Goal: Task Accomplishment & Management: Complete application form

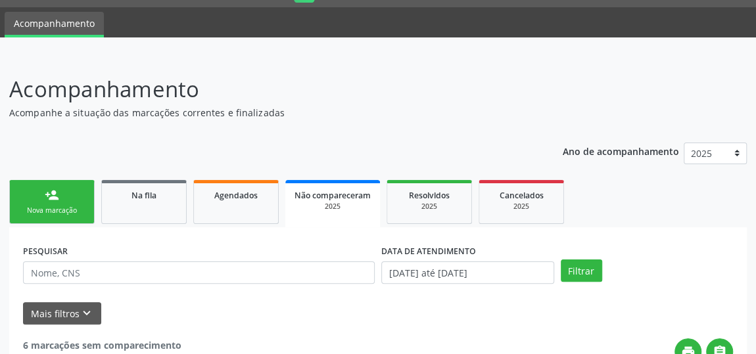
scroll to position [35, 0]
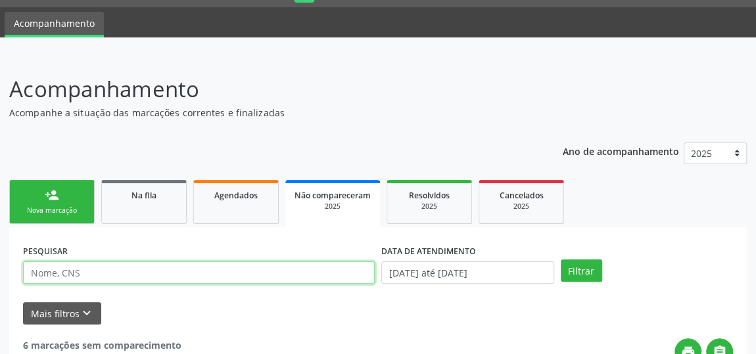
click at [95, 270] on input "text" at bounding box center [199, 273] width 352 height 22
paste input "700002487577708"
type input "700002487577708"
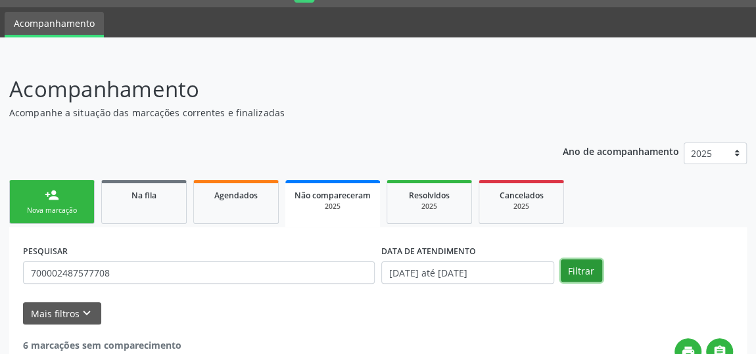
click at [575, 267] on button "Filtrar" at bounding box center [581, 271] width 41 height 22
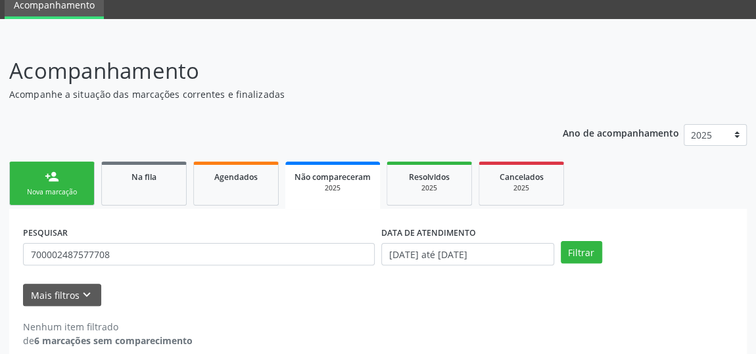
scroll to position [68, 0]
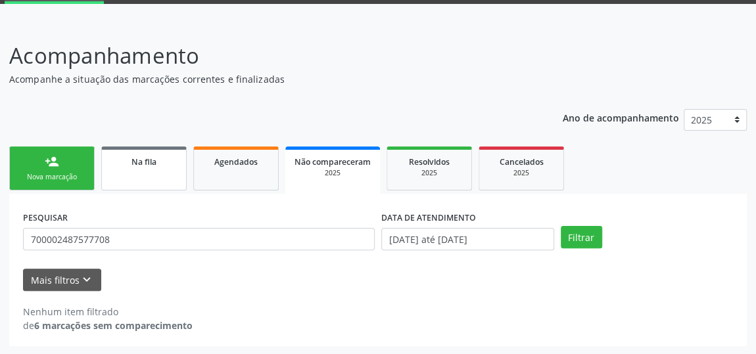
click at [136, 159] on span "Na fila" at bounding box center [144, 162] width 25 height 11
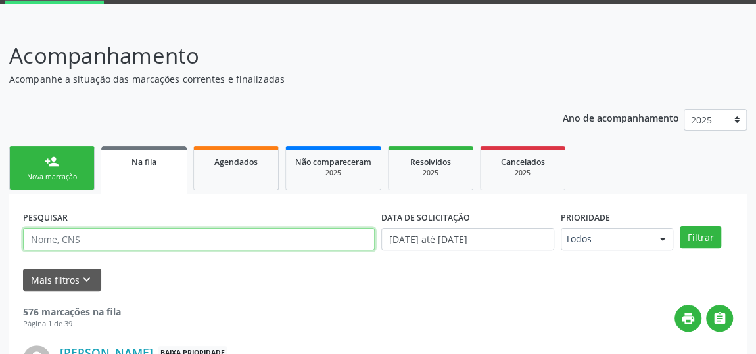
paste input "700002487577708"
type input "700002487577708"
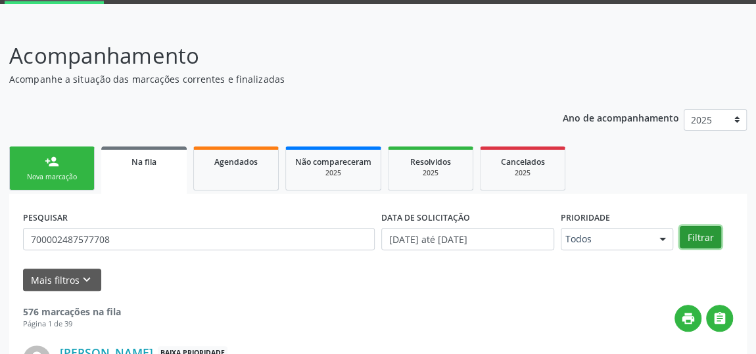
click at [703, 237] on button "Filtrar" at bounding box center [700, 237] width 41 height 22
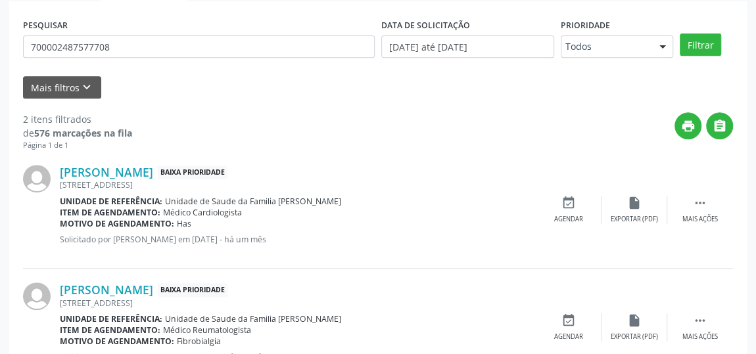
scroll to position [134, 0]
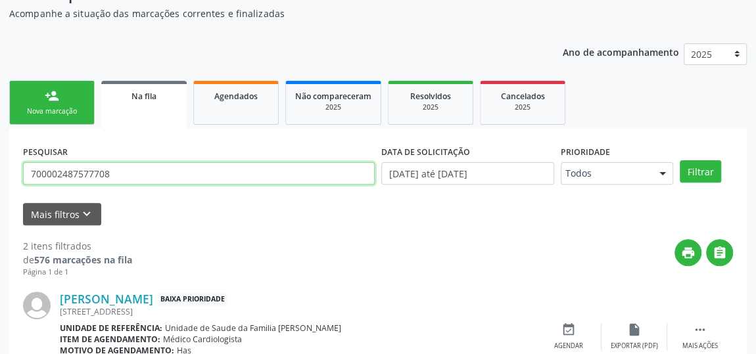
drag, startPoint x: 96, startPoint y: 175, endPoint x: 0, endPoint y: 169, distance: 96.2
click at [0, 169] on div "Acompanhamento Acompanhe a situação das marcações correntes e finalizadas Relat…" at bounding box center [378, 246] width 756 height 579
type input "700806463795280"
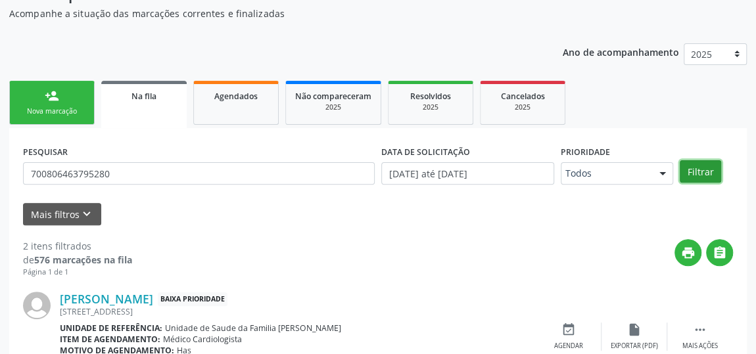
click at [702, 163] on button "Filtrar" at bounding box center [700, 171] width 41 height 22
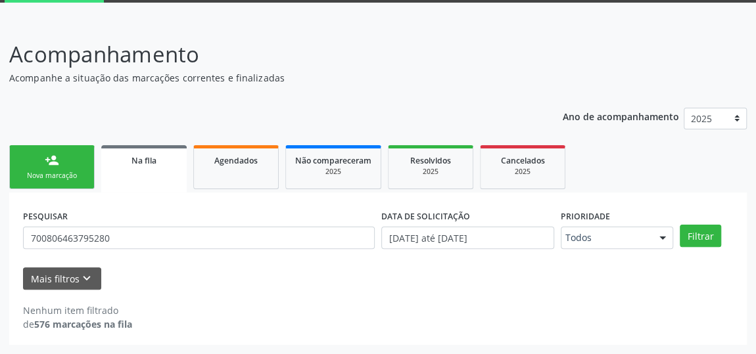
scroll to position [68, 0]
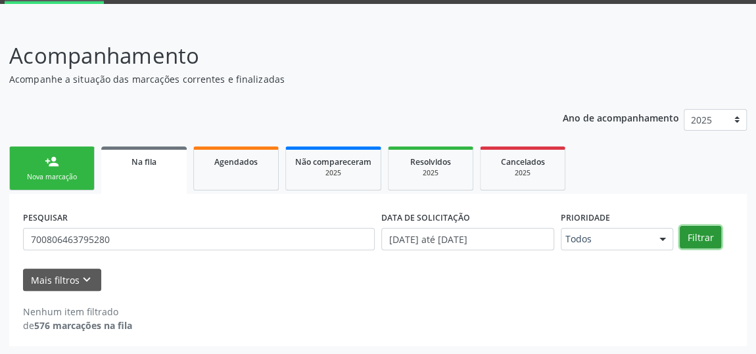
click at [712, 235] on button "Filtrar" at bounding box center [700, 237] width 41 height 22
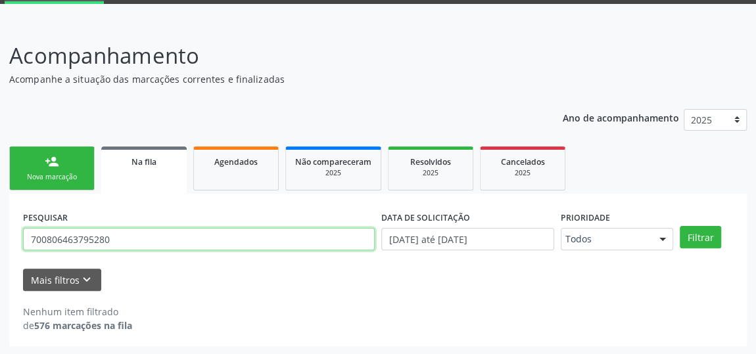
drag, startPoint x: 136, startPoint y: 241, endPoint x: 0, endPoint y: 254, distance: 136.8
click at [0, 254] on div "Acompanhamento Acompanhe a situação das marcações correntes e finalizadas Relat…" at bounding box center [378, 188] width 756 height 333
type input "Antonia"
click at [680, 226] on button "Filtrar" at bounding box center [700, 237] width 41 height 22
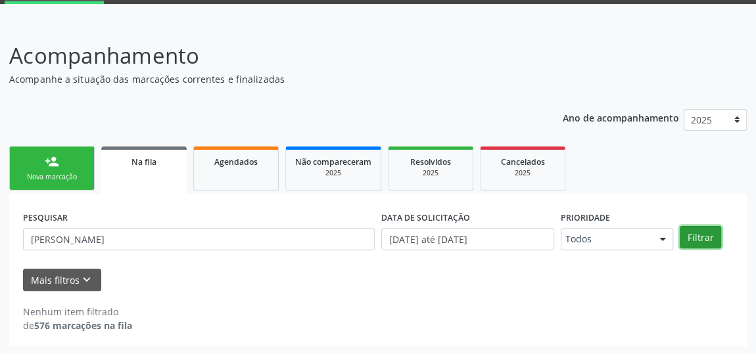
click at [714, 239] on button "Filtrar" at bounding box center [700, 237] width 41 height 22
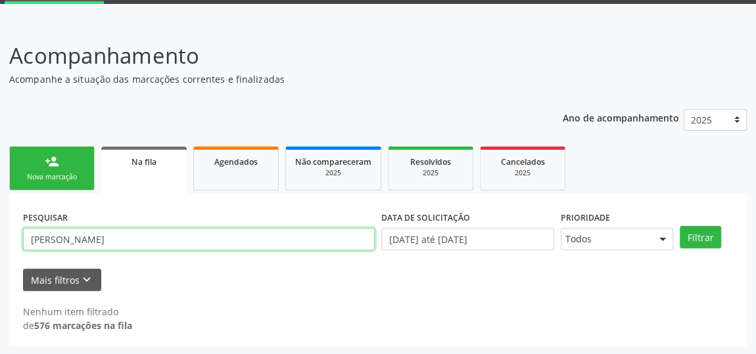
drag, startPoint x: 98, startPoint y: 240, endPoint x: 0, endPoint y: 262, distance: 100.4
click at [0, 262] on div "Acompanhamento Acompanhe a situação das marcações correntes e finalizadas Relat…" at bounding box center [378, 188] width 756 height 333
type input "Cardoso"
click at [680, 226] on button "Filtrar" at bounding box center [700, 237] width 41 height 22
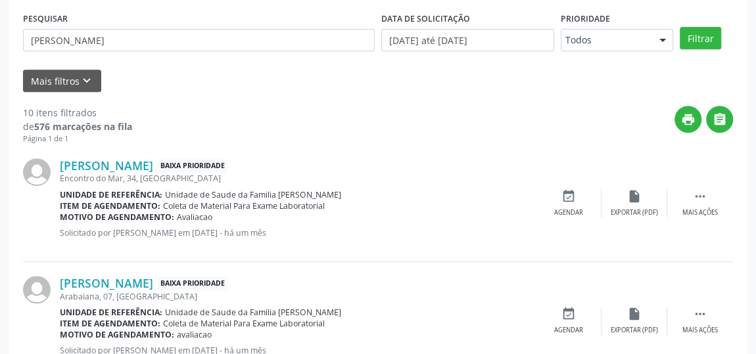
scroll to position [118, 0]
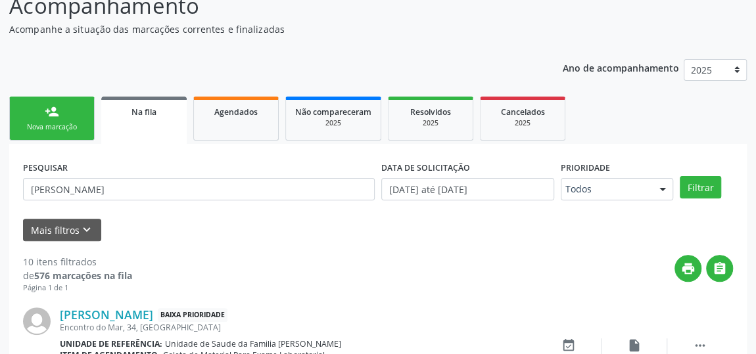
click at [89, 122] on link "person_add Nova marcação" at bounding box center [51, 119] width 85 height 44
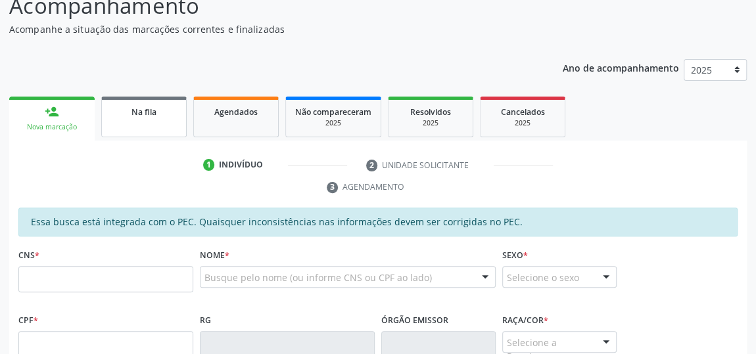
click at [147, 126] on link "Na fila" at bounding box center [143, 117] width 85 height 41
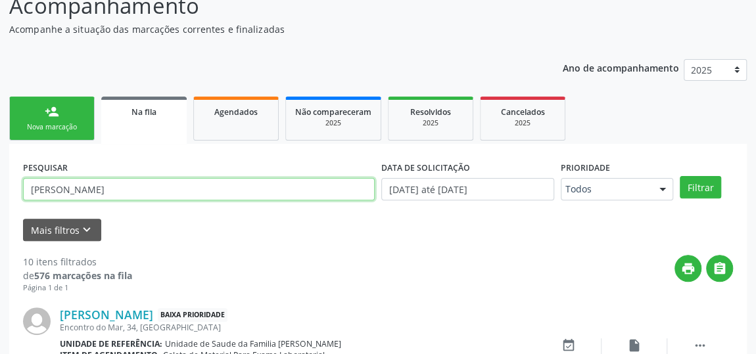
drag, startPoint x: 112, startPoint y: 189, endPoint x: 0, endPoint y: 181, distance: 112.1
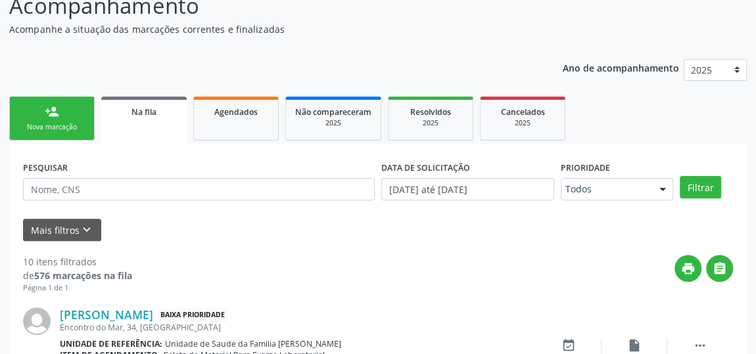
click at [26, 110] on link "person_add Nova marcação" at bounding box center [51, 119] width 85 height 44
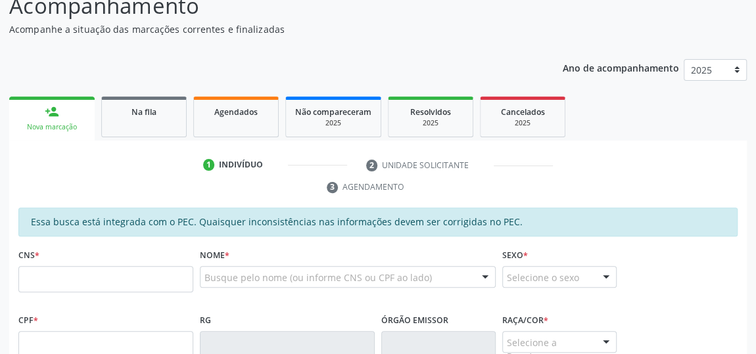
click at [71, 186] on ul "1 Indivíduo 2 Unidade solicitante 3 Agendamento" at bounding box center [378, 177] width 738 height 44
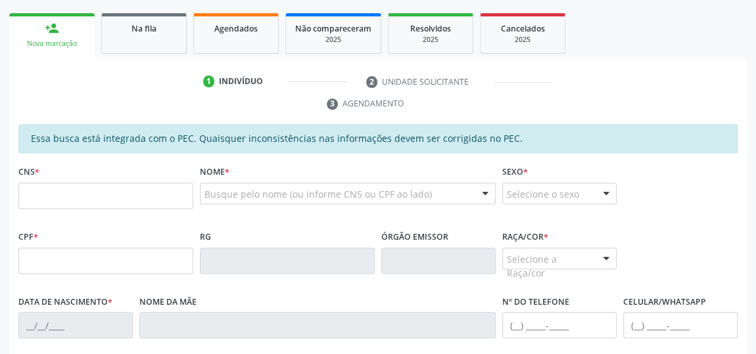
scroll to position [298, 0]
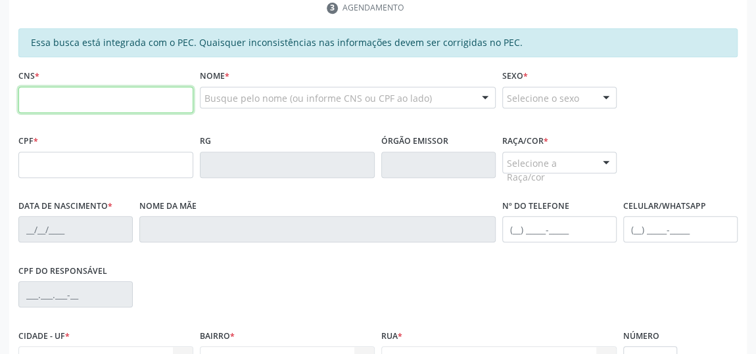
click at [40, 103] on input "text" at bounding box center [105, 100] width 175 height 26
type input "700 8064 6379 5280"
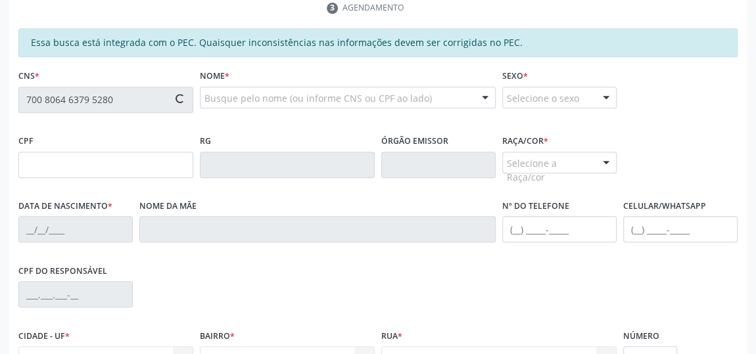
type input "045.234.894-32"
type input "26/01/1971"
type input "Seuza Cardoso da Silva"
type input "(82) 99970-6012"
type input "03"
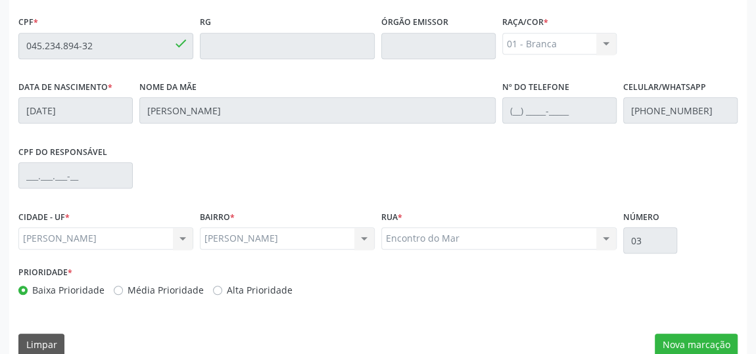
scroll to position [418, 0]
click at [691, 339] on button "Nova marcação" at bounding box center [696, 344] width 83 height 22
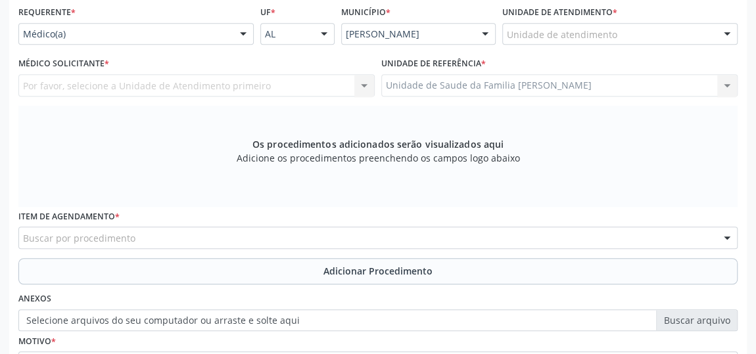
scroll to position [238, 0]
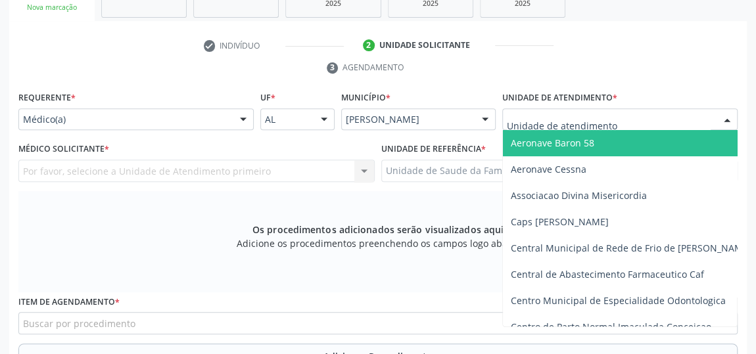
type input "c"
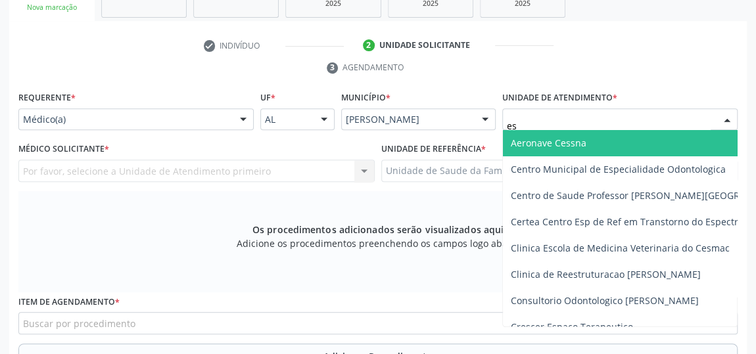
type input "est"
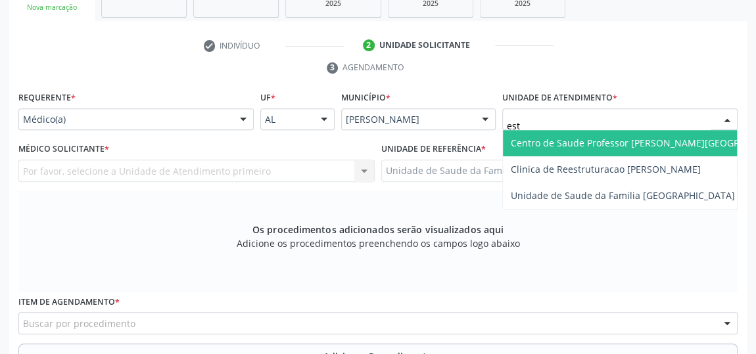
click at [562, 151] on span "Centro de Saude Professor [PERSON_NAME][GEOGRAPHIC_DATA]" at bounding box center [654, 143] width 302 height 26
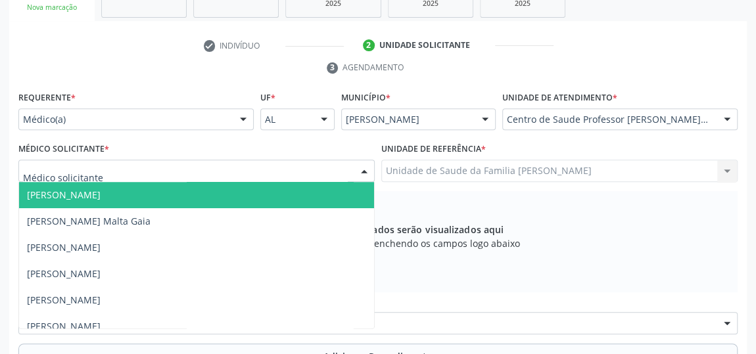
click at [114, 171] on div at bounding box center [196, 171] width 356 height 22
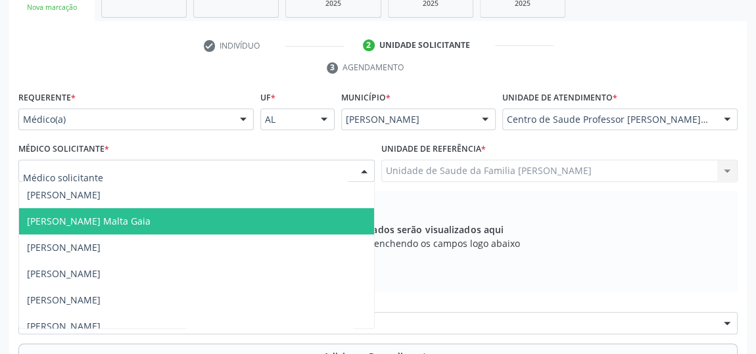
click at [120, 230] on span "Alexandre Lima Malta Gaia" at bounding box center [196, 221] width 355 height 26
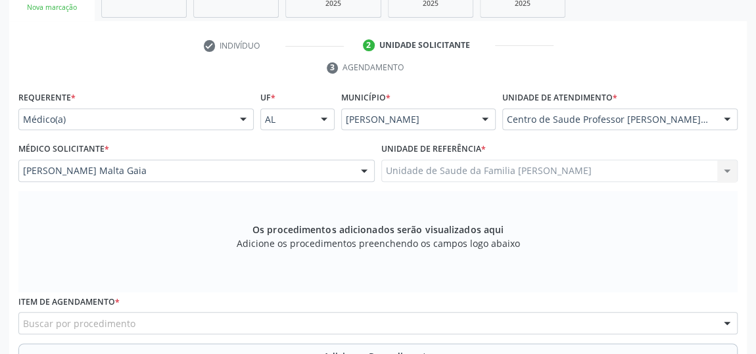
scroll to position [358, 0]
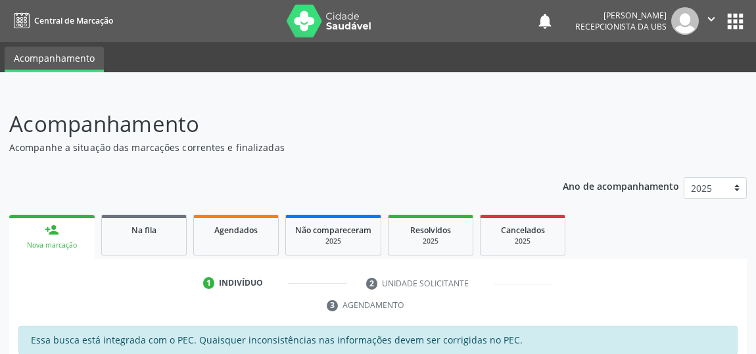
scroll to position [358, 0]
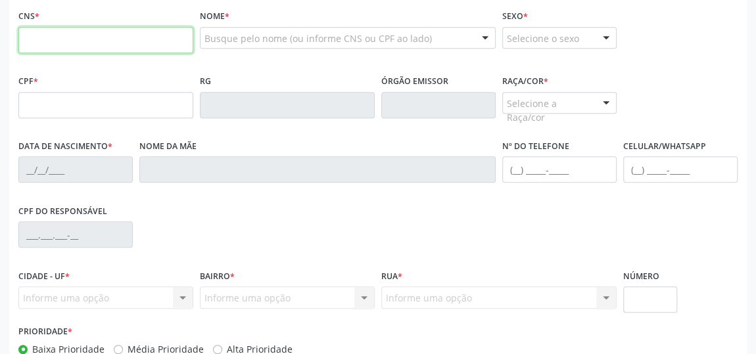
click at [89, 43] on input "text" at bounding box center [105, 40] width 175 height 26
type input "700 8064 6379 5280"
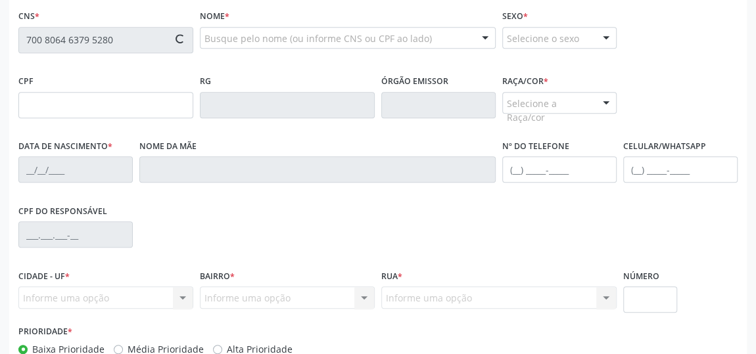
type input "045.234.894-32"
type input "2[DATE]"
type input "[PERSON_NAME]"
type input "[PHONE_NUMBER]"
type input "03"
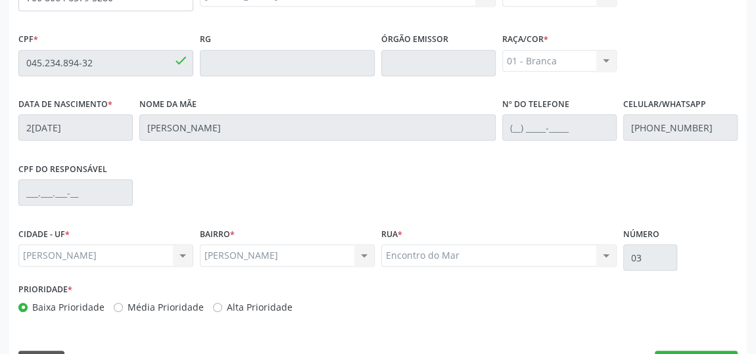
scroll to position [435, 0]
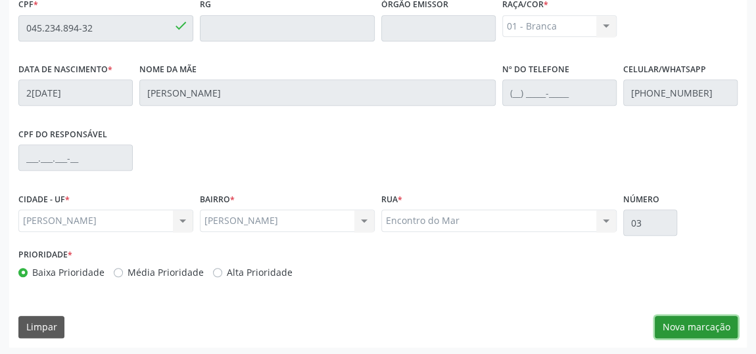
click at [696, 329] on button "Nova marcação" at bounding box center [696, 327] width 83 height 22
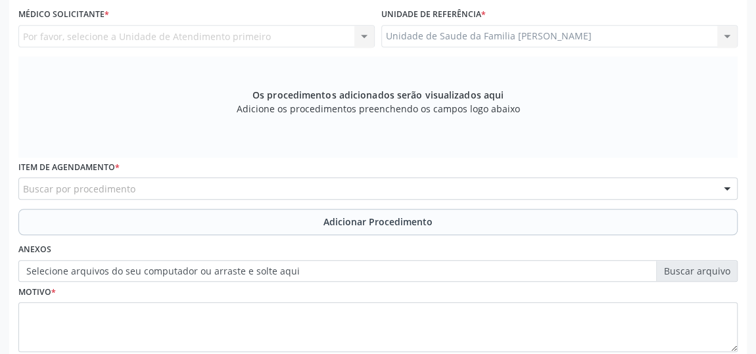
scroll to position [315, 0]
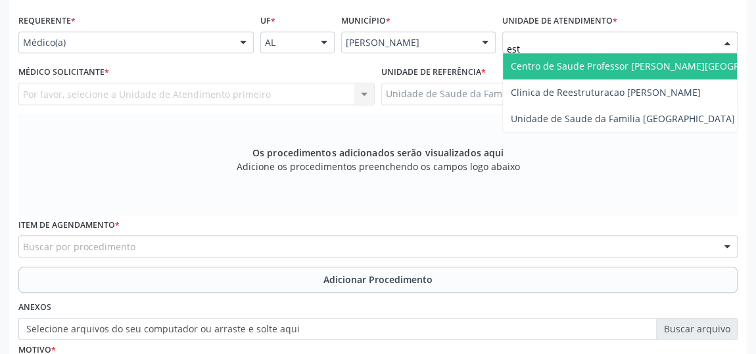
type input "esta"
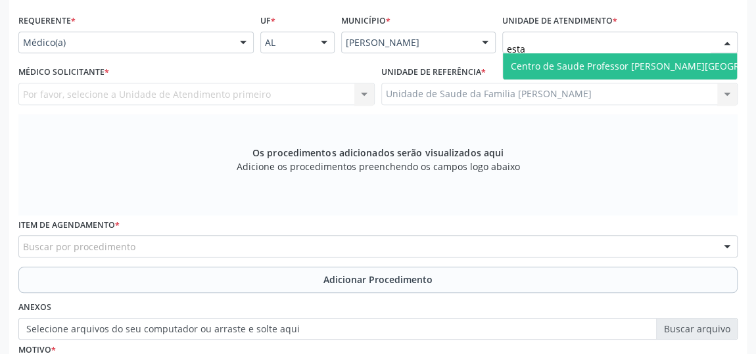
click at [539, 63] on span "Centro de Saude Professor [PERSON_NAME][GEOGRAPHIC_DATA]" at bounding box center [654, 66] width 286 height 12
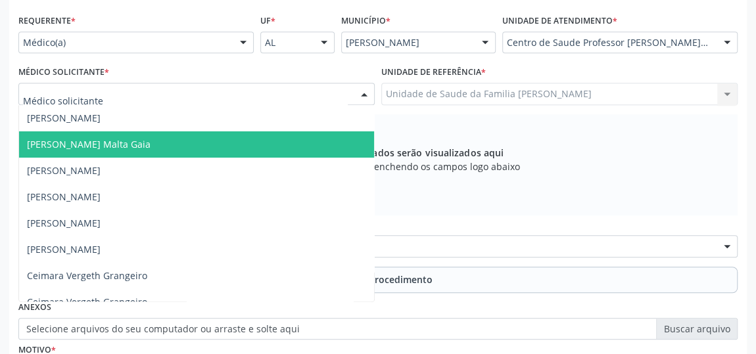
click at [67, 140] on span "Alexandre Lima Malta Gaia" at bounding box center [89, 144] width 124 height 12
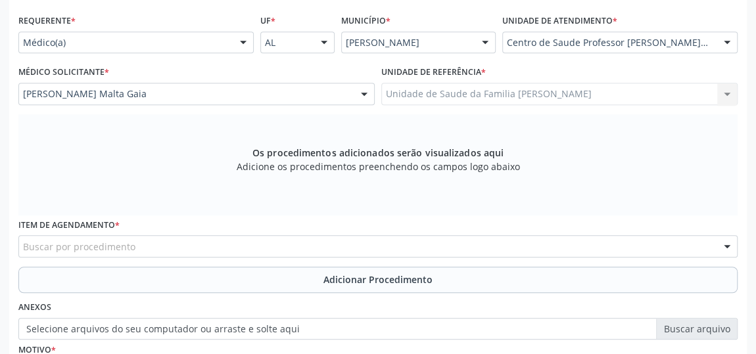
click at [157, 245] on div "Buscar por procedimento" at bounding box center [378, 246] width 720 height 22
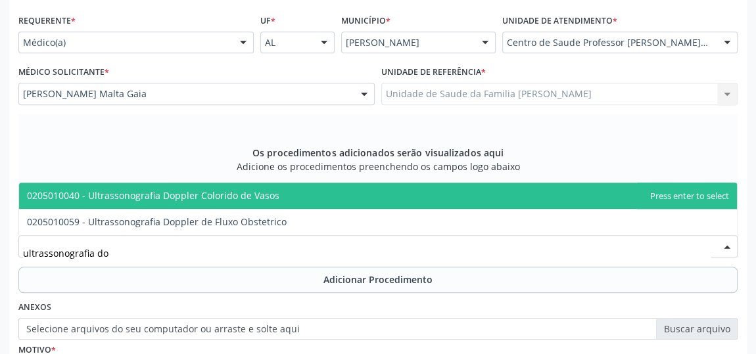
type input "ultrassonografia d"
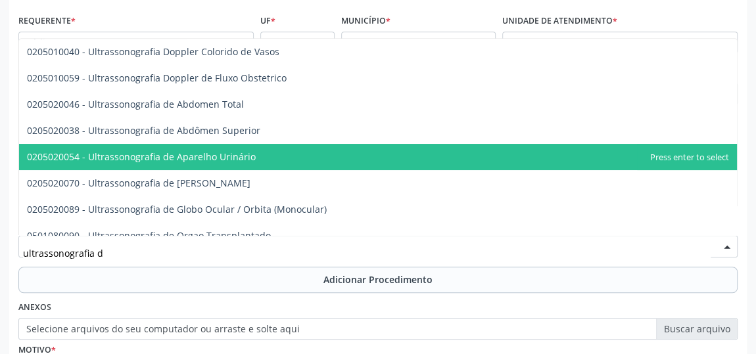
click at [143, 158] on span "0205020054 - Ultrassonografia de Aparelho Urinário" at bounding box center [141, 157] width 229 height 12
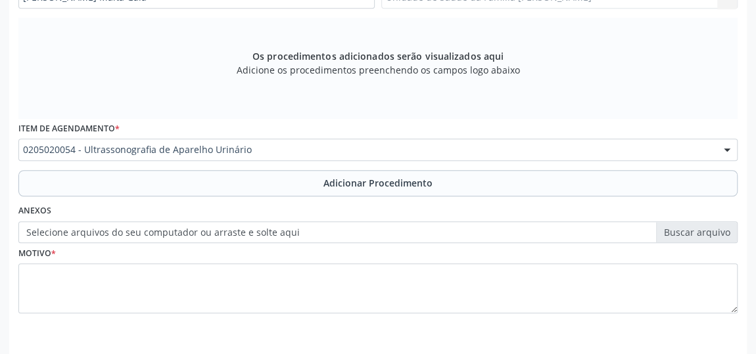
scroll to position [435, 0]
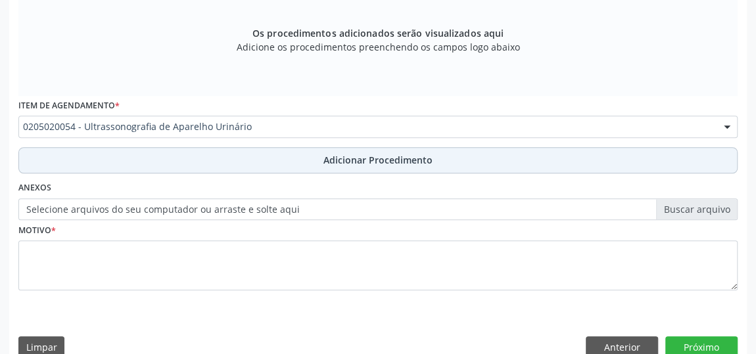
click at [350, 155] on span "Adicionar Procedimento" at bounding box center [378, 160] width 109 height 14
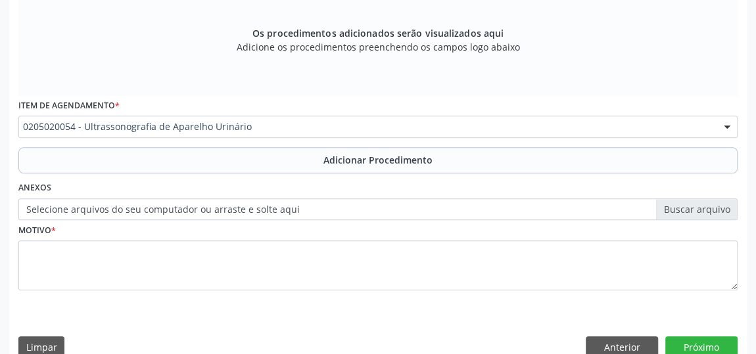
scroll to position [384, 0]
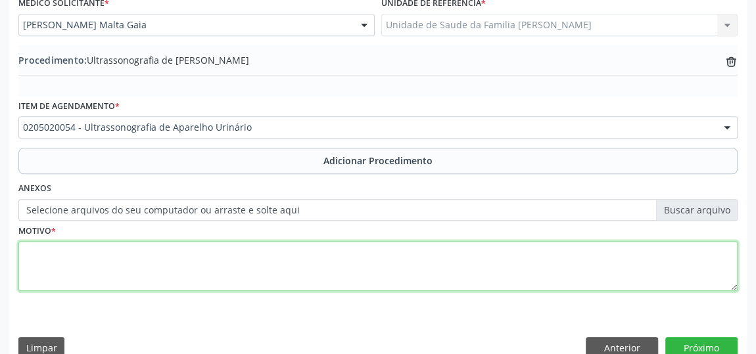
click at [45, 265] on textarea at bounding box center [378, 266] width 720 height 50
type textarea "Nefrolitiase,cistolitiase."
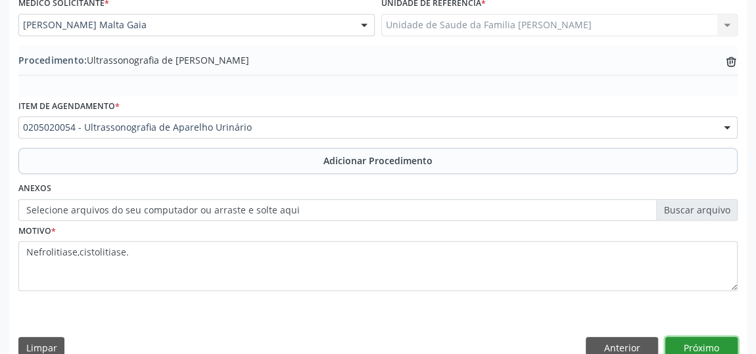
click at [704, 345] on button "Próximo" at bounding box center [702, 348] width 72 height 22
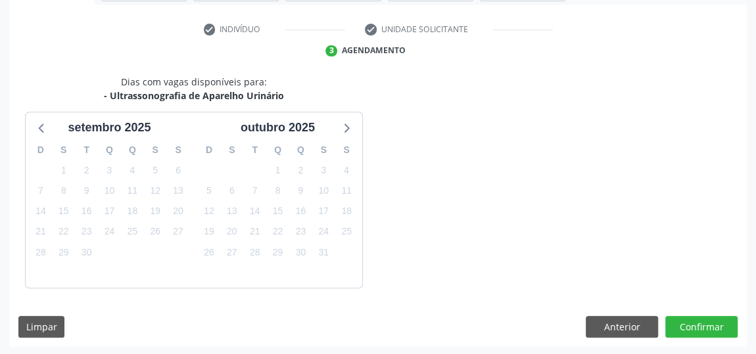
scroll to position [293, 0]
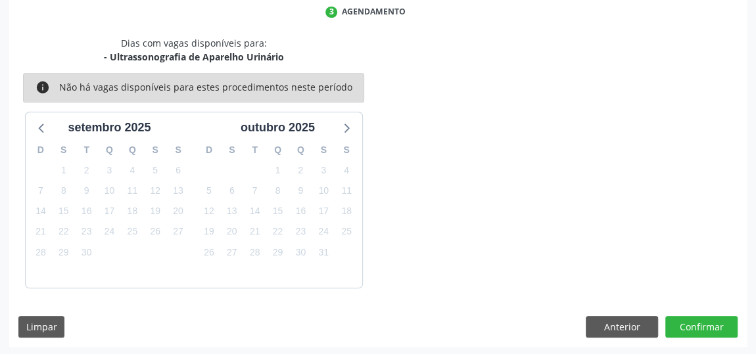
click at [691, 313] on div "Dias com vagas disponíveis para: - Ultrassonografia de Aparelho Urinário info N…" at bounding box center [378, 192] width 738 height 312
click at [693, 318] on button "Confirmar" at bounding box center [702, 327] width 72 height 22
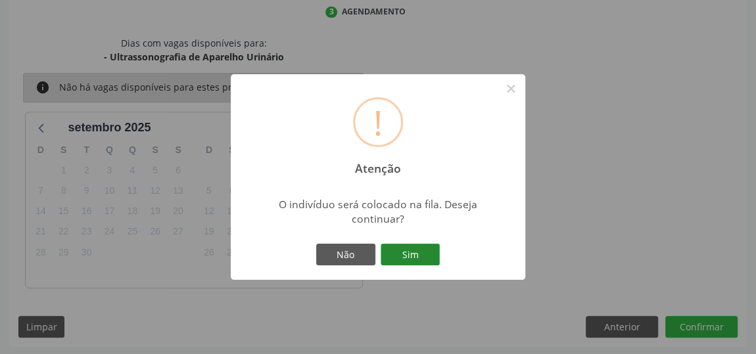
click at [427, 255] on button "Sim" at bounding box center [410, 255] width 59 height 22
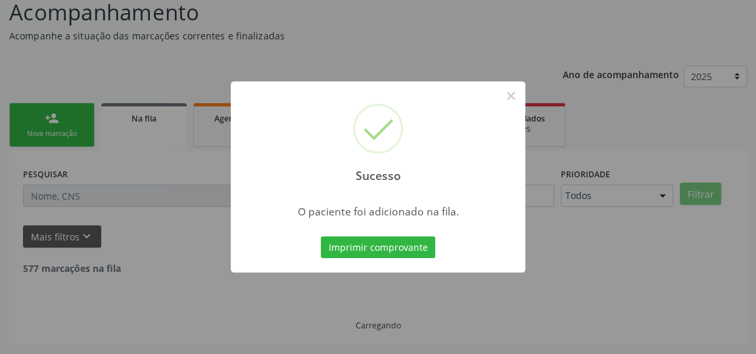
scroll to position [97, 0]
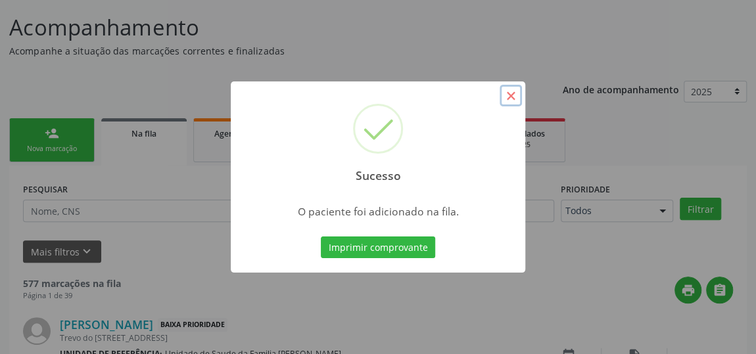
click at [510, 98] on button "×" at bounding box center [511, 96] width 22 height 22
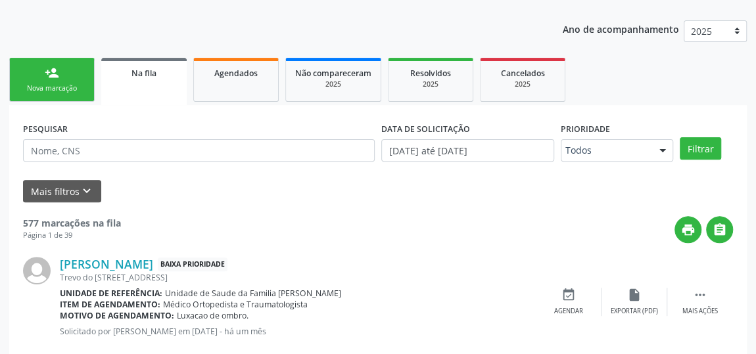
scroll to position [157, 0]
click at [249, 95] on link "Agendados" at bounding box center [235, 81] width 85 height 44
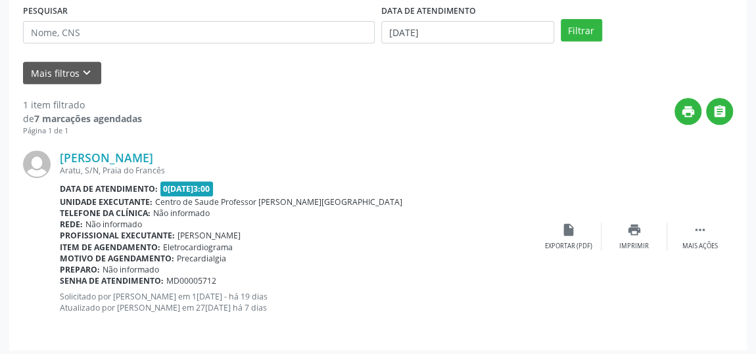
scroll to position [280, 0]
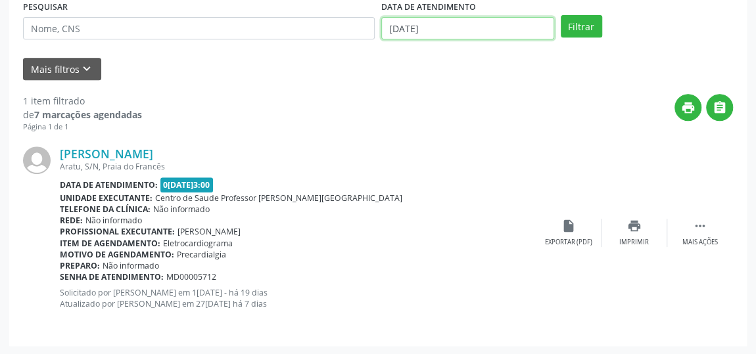
click at [485, 22] on input "03/09/2025" at bounding box center [467, 28] width 173 height 22
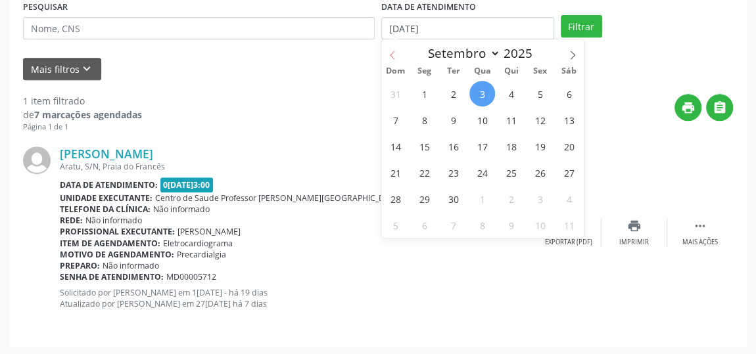
click at [389, 51] on icon at bounding box center [392, 55] width 9 height 9
select select "6"
click at [450, 91] on span "1" at bounding box center [454, 94] width 26 height 26
type input "01/07/2025"
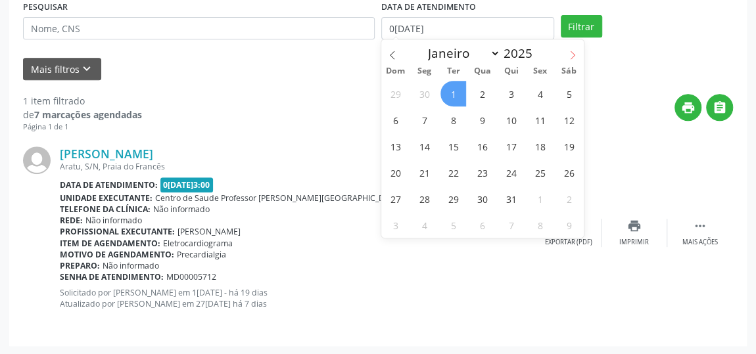
click at [575, 55] on icon at bounding box center [572, 55] width 9 height 9
select select "8"
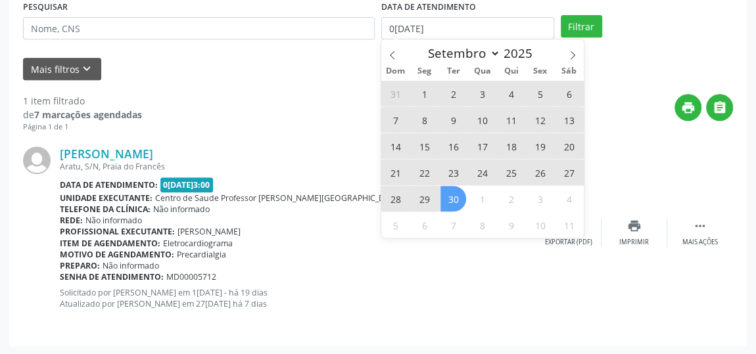
click at [456, 193] on span "30" at bounding box center [454, 199] width 26 height 26
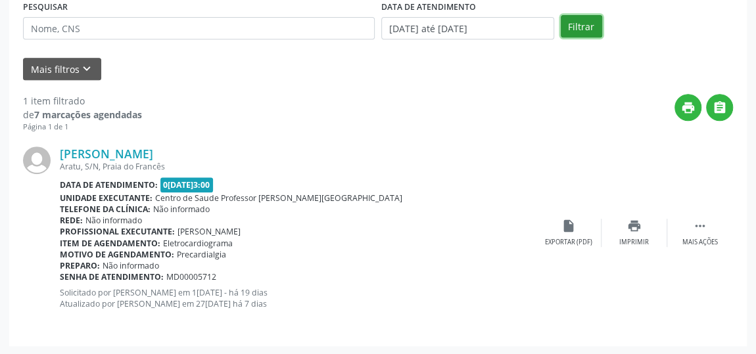
click at [573, 35] on button "Filtrar" at bounding box center [581, 26] width 41 height 22
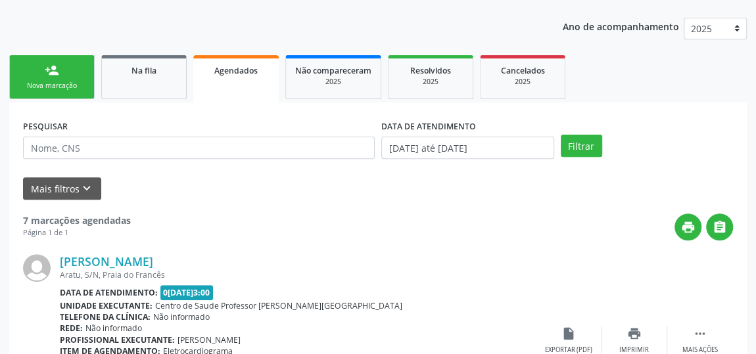
scroll to position [155, 0]
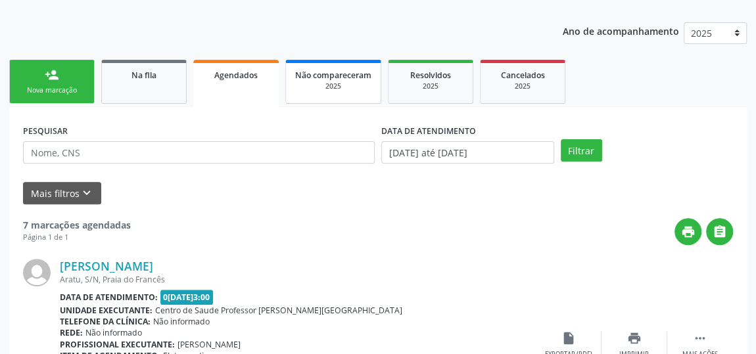
click at [335, 95] on link "Não compareceram 2025" at bounding box center [333, 82] width 96 height 44
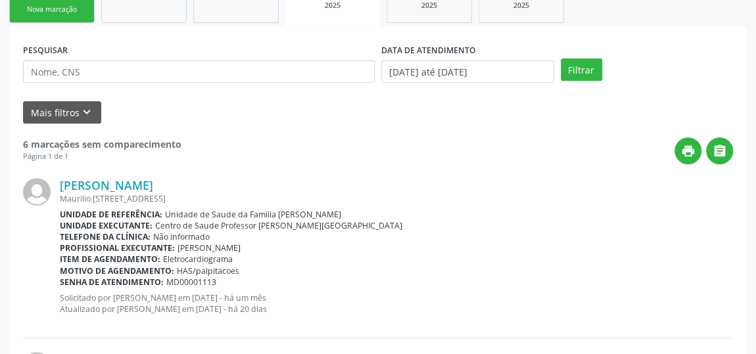
scroll to position [155, 0]
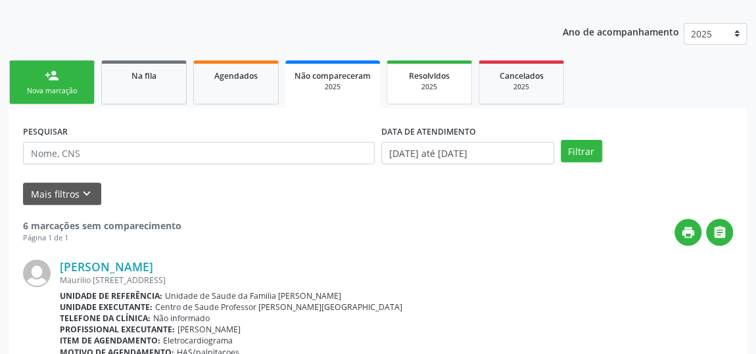
click at [413, 84] on div "2025" at bounding box center [430, 87] width 66 height 10
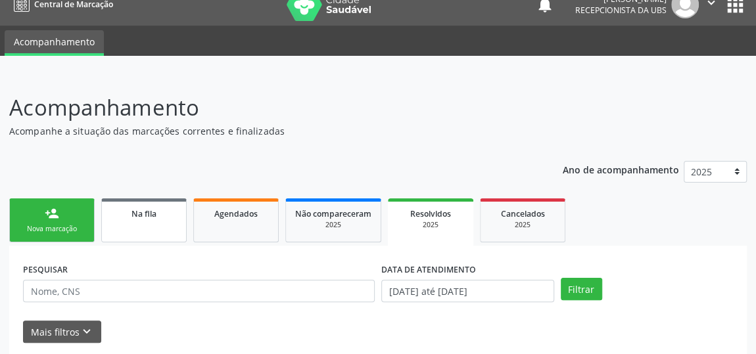
scroll to position [0, 0]
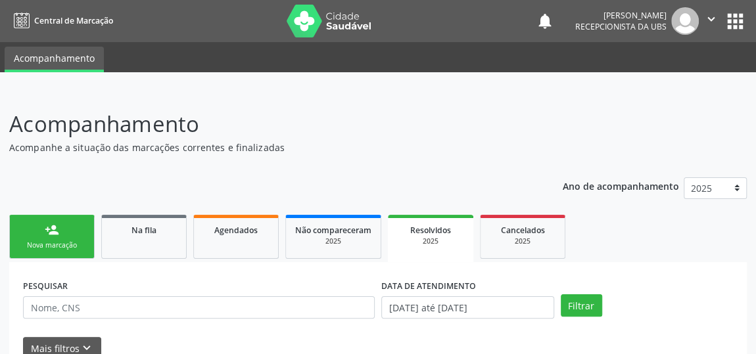
click at [43, 227] on link "person_add Nova marcação" at bounding box center [51, 237] width 85 height 44
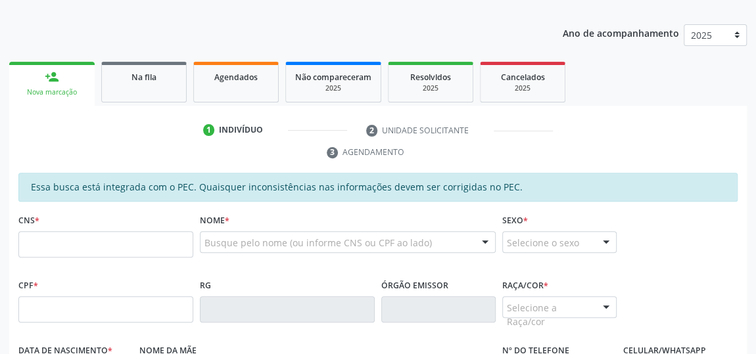
scroll to position [239, 0]
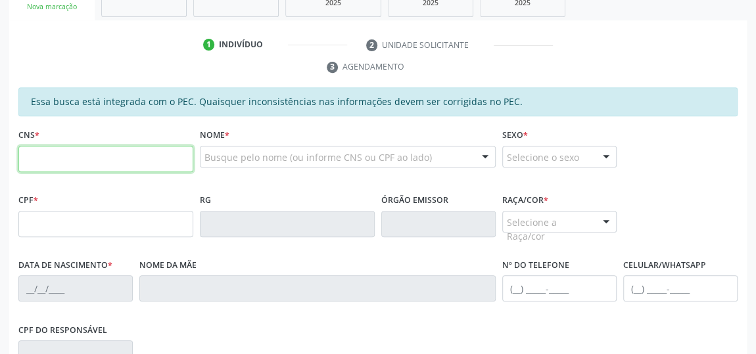
click at [63, 164] on input "text" at bounding box center [105, 159] width 175 height 26
type input "702 2001 6377 1110"
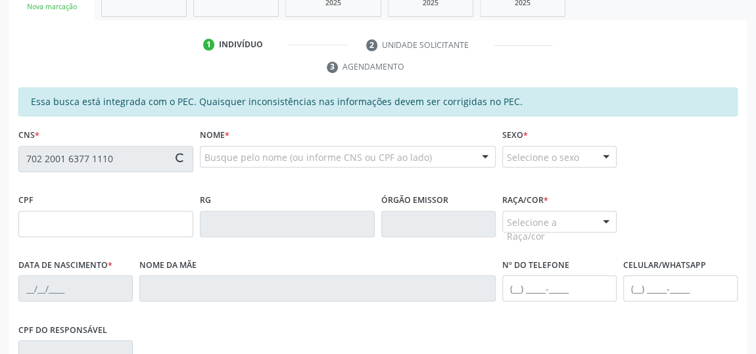
type input "871.389.804-34"
type input "23/09/1970"
type input "Maria Janete de Lima"
type input "(82) 98831-9349"
type input "08"
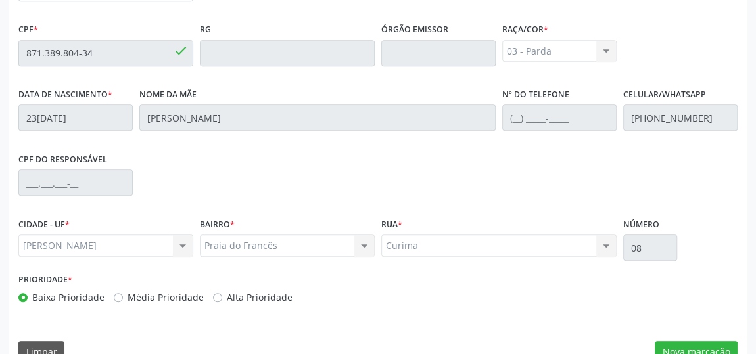
scroll to position [435, 0]
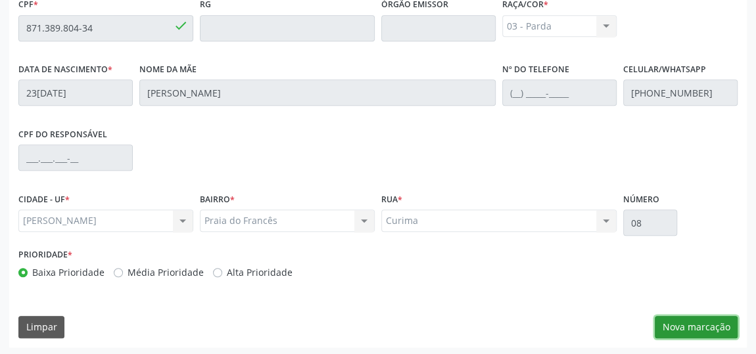
click at [686, 328] on button "Nova marcação" at bounding box center [696, 327] width 83 height 22
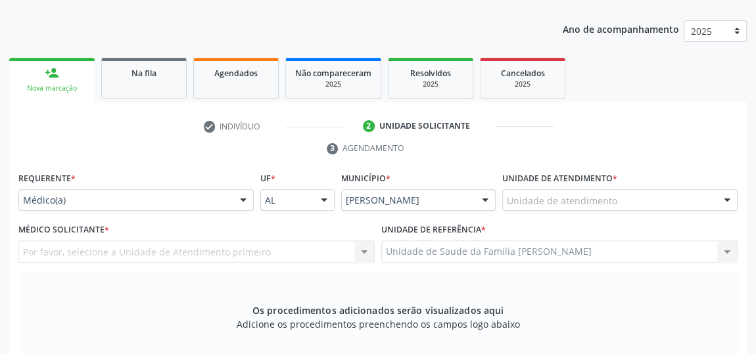
scroll to position [135, 0]
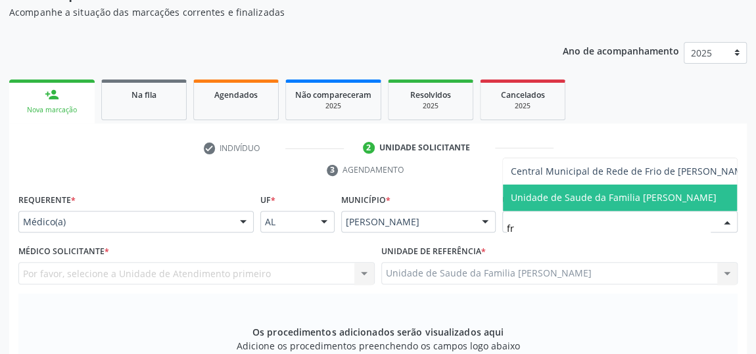
type input "fra"
click at [549, 201] on span "Unidade de Saude da Familia [PERSON_NAME]" at bounding box center [620, 198] width 234 height 26
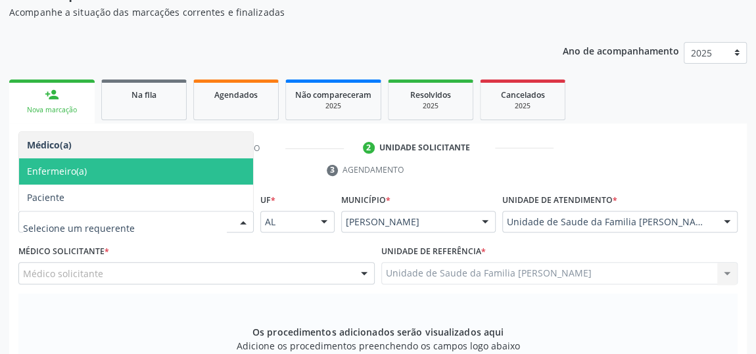
click at [58, 175] on span "Enfermeiro(a)" at bounding box center [57, 171] width 60 height 12
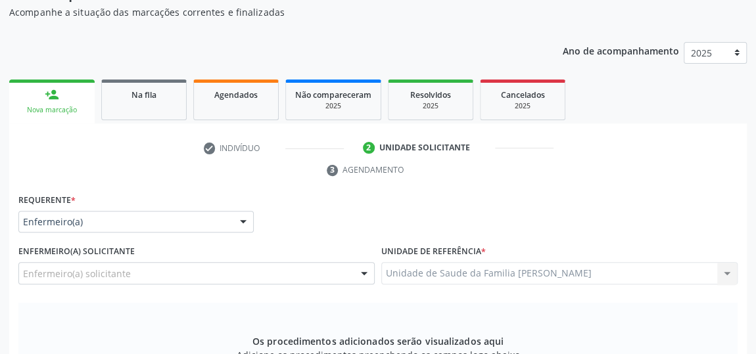
click at [90, 306] on div "Os procedimentos adicionados serão visualizados aqui Adicione os procedimentos …" at bounding box center [378, 353] width 720 height 101
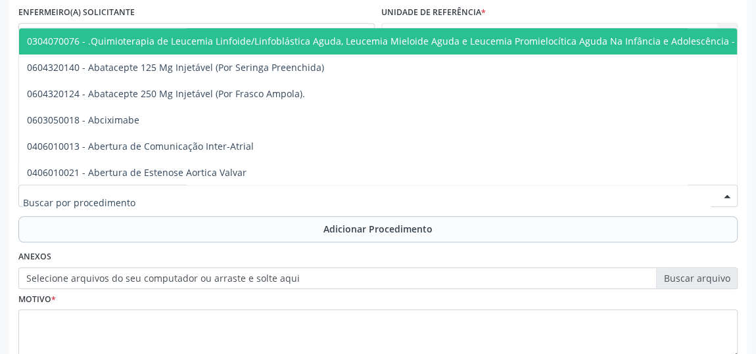
click at [251, 199] on div at bounding box center [378, 196] width 720 height 22
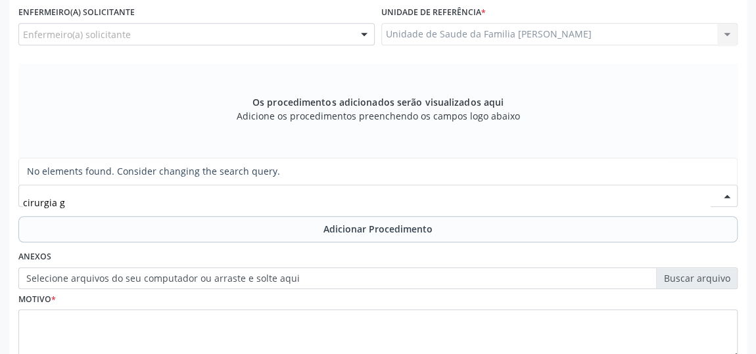
scroll to position [0, 0]
type input "c"
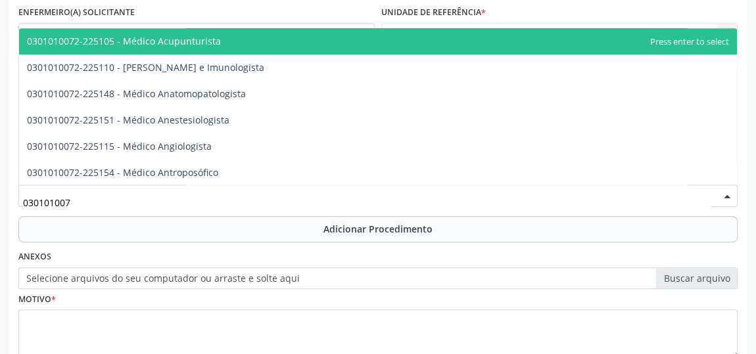
type input "0301010072"
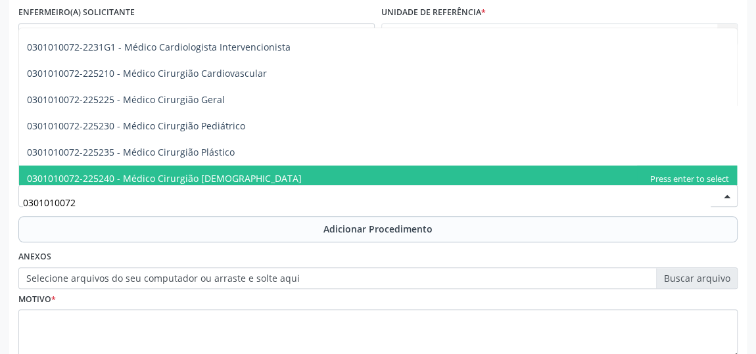
scroll to position [239, 0]
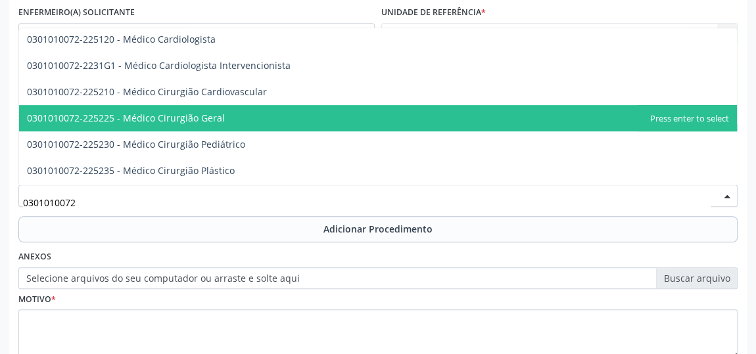
click at [182, 126] on span "0301010072-225225 - Médico Cirurgião Geral" at bounding box center [378, 118] width 718 height 26
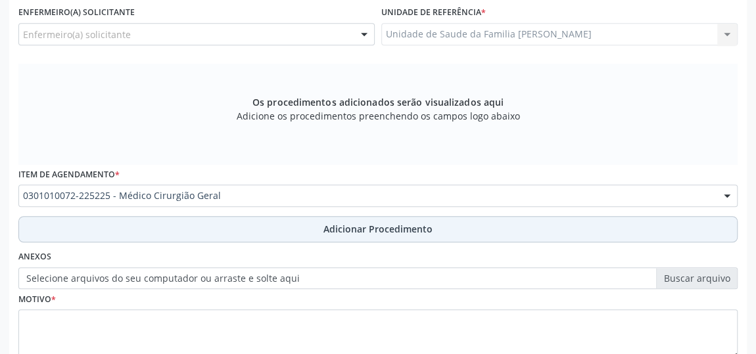
click at [353, 224] on span "Adicionar Procedimento" at bounding box center [378, 229] width 109 height 14
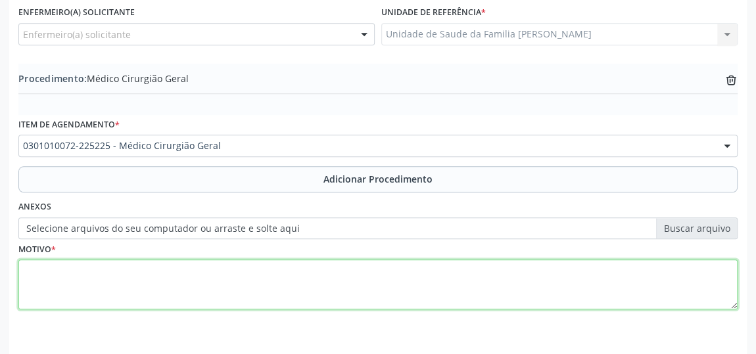
click at [41, 278] on textarea at bounding box center [378, 285] width 720 height 50
click at [152, 275] on textarea "Retirada de sinal de carne emMID" at bounding box center [378, 285] width 720 height 50
click at [182, 273] on textarea "Retirada de sinal de carne em MID" at bounding box center [378, 285] width 720 height 50
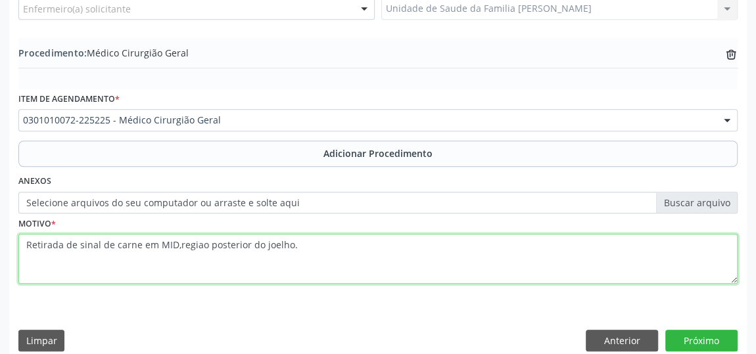
scroll to position [414, 0]
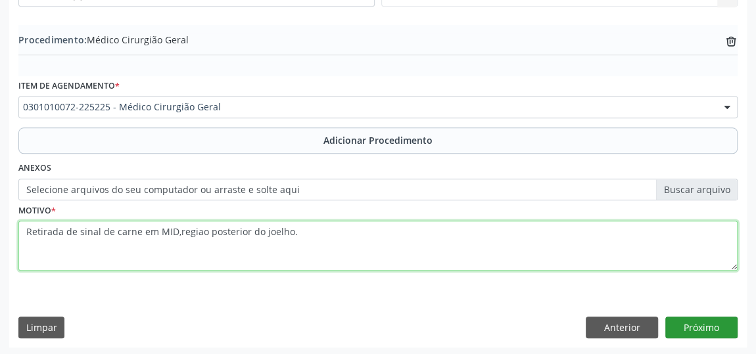
type textarea "Retirada de sinal de carne em MID,regiao posterior do joelho."
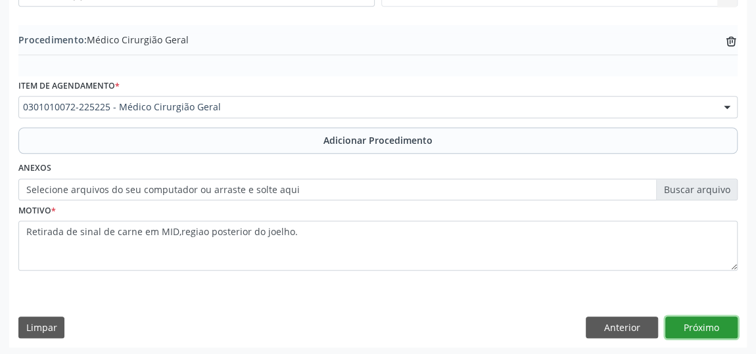
click at [707, 322] on button "Próximo" at bounding box center [702, 328] width 72 height 22
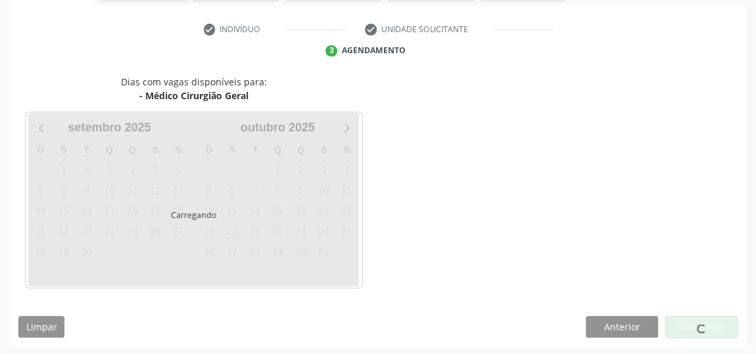
scroll to position [293, 0]
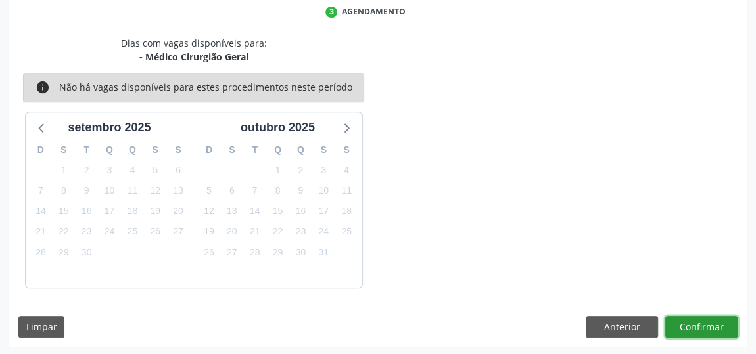
click at [707, 326] on button "Confirmar" at bounding box center [702, 327] width 72 height 22
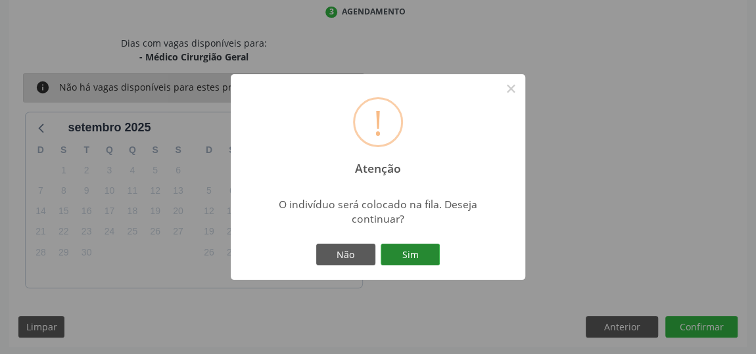
click at [427, 253] on button "Sim" at bounding box center [410, 255] width 59 height 22
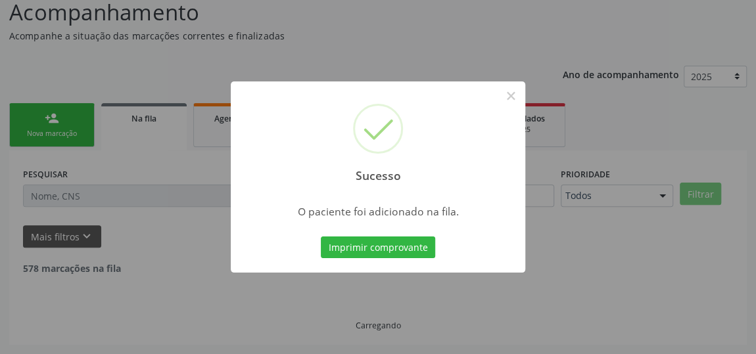
scroll to position [97, 0]
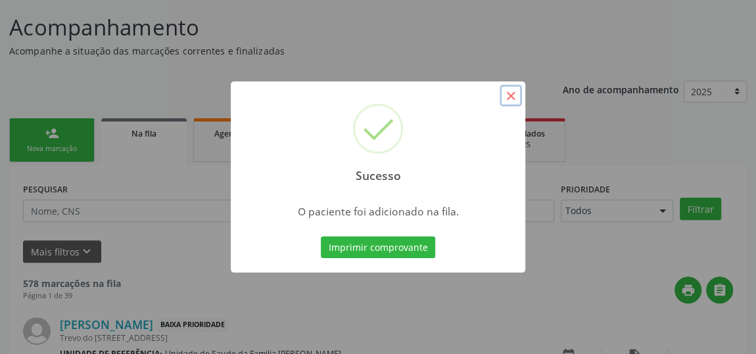
click at [510, 94] on button "×" at bounding box center [511, 96] width 22 height 22
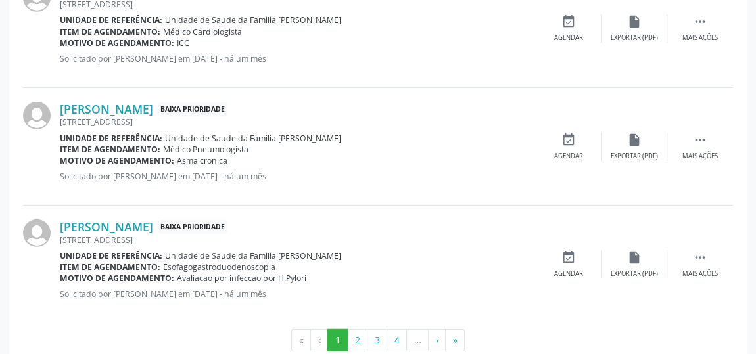
scroll to position [1890, 0]
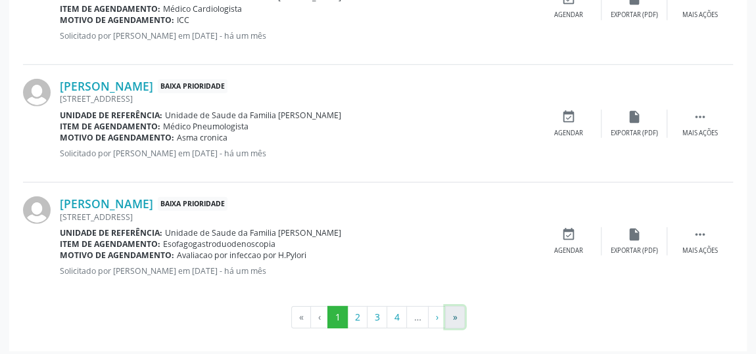
click at [450, 306] on button "»" at bounding box center [455, 317] width 20 height 22
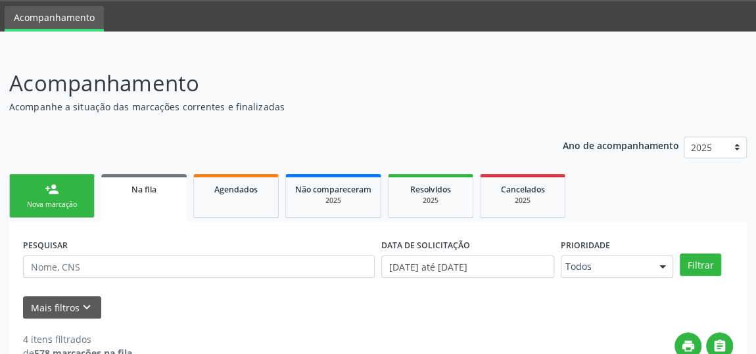
scroll to position [80, 0]
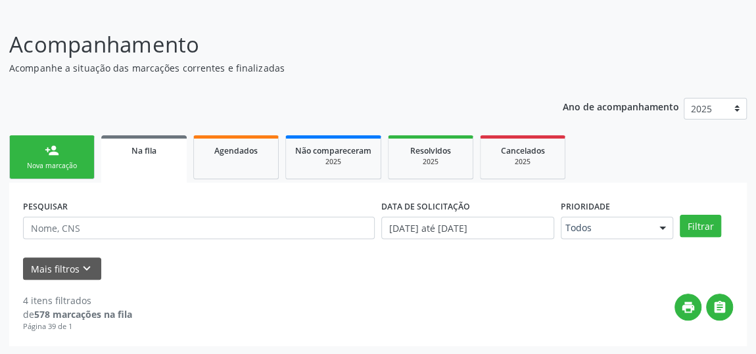
click at [26, 161] on div "Nova marcação" at bounding box center [52, 166] width 66 height 10
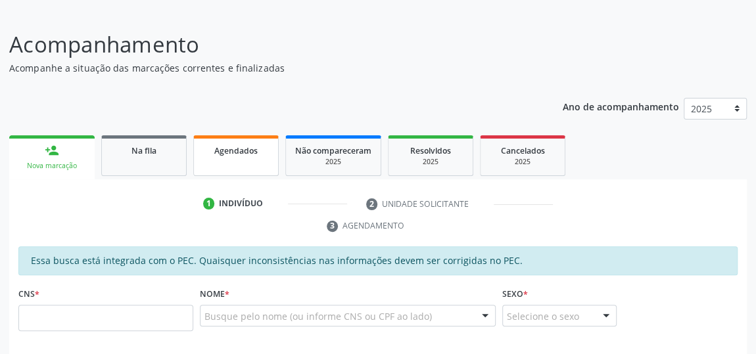
click at [219, 170] on link "Agendados" at bounding box center [235, 155] width 85 height 41
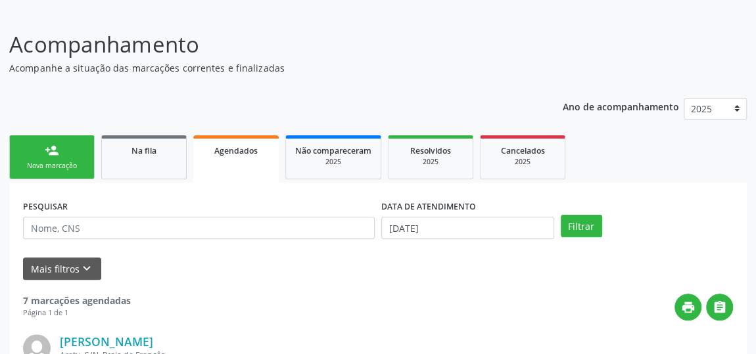
scroll to position [139, 0]
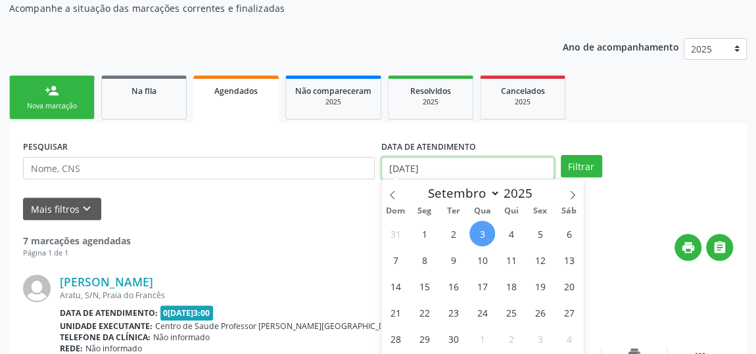
click at [445, 161] on input "03/09/2025" at bounding box center [467, 168] width 173 height 22
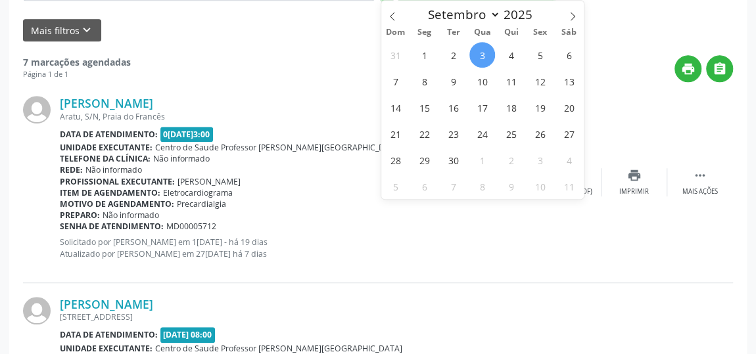
scroll to position [378, 0]
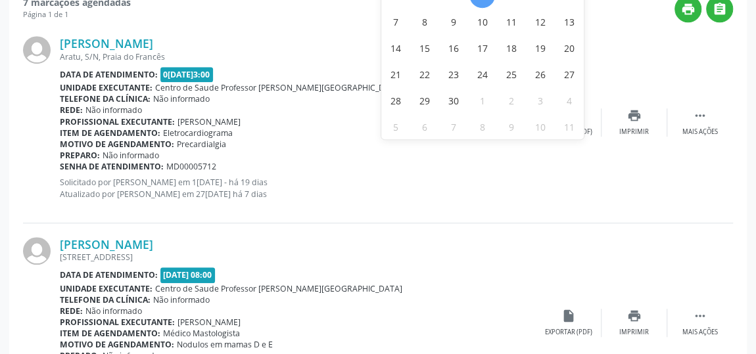
click at [447, 220] on div "Vanuzia Oliveira de Lima Aratu, S/N, Praia do Francês Data de atendimento: 03/0…" at bounding box center [378, 122] width 710 height 201
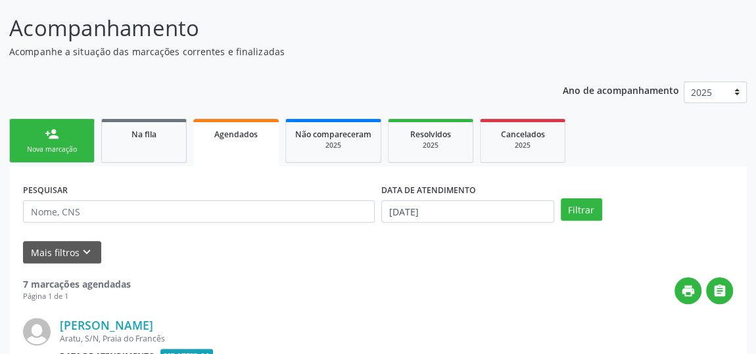
scroll to position [96, 0]
click at [330, 149] on div "2025" at bounding box center [333, 146] width 76 height 10
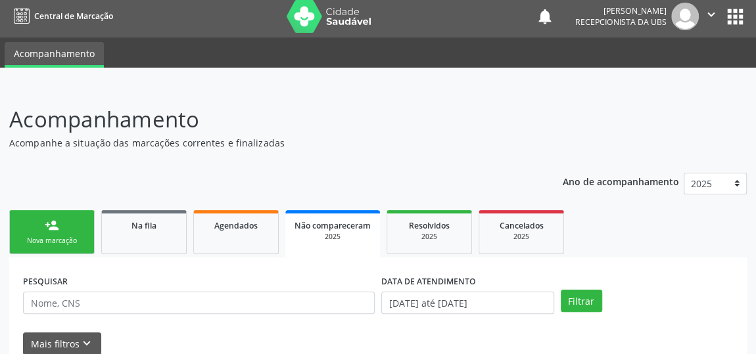
scroll to position [0, 0]
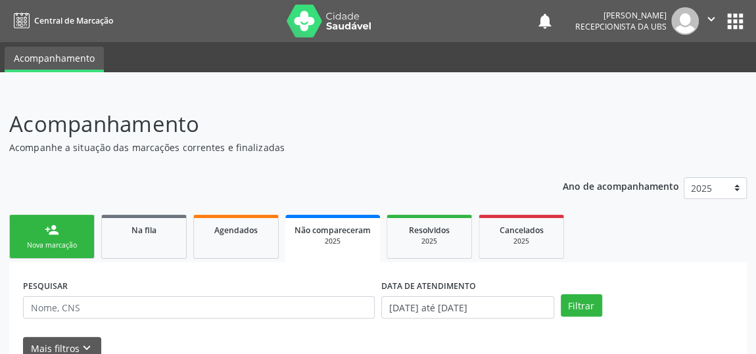
click at [62, 241] on div "Nova marcação" at bounding box center [52, 246] width 66 height 10
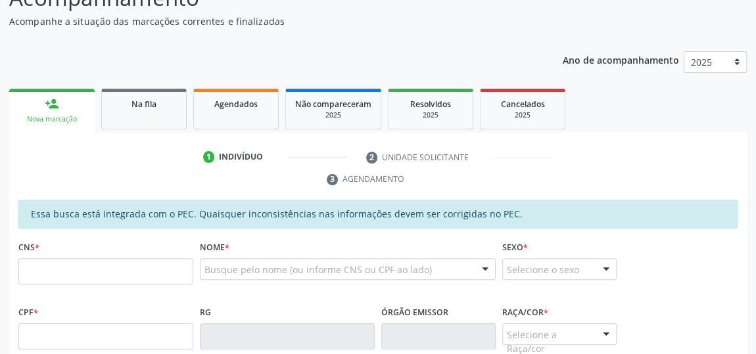
scroll to position [179, 0]
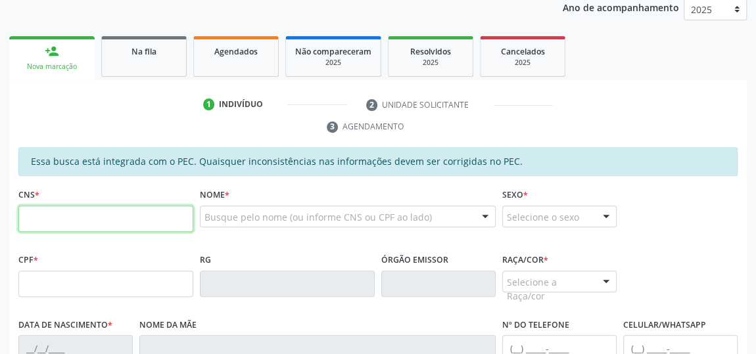
click at [63, 225] on input "text" at bounding box center [105, 219] width 175 height 26
type input "704 2012 0888 2886"
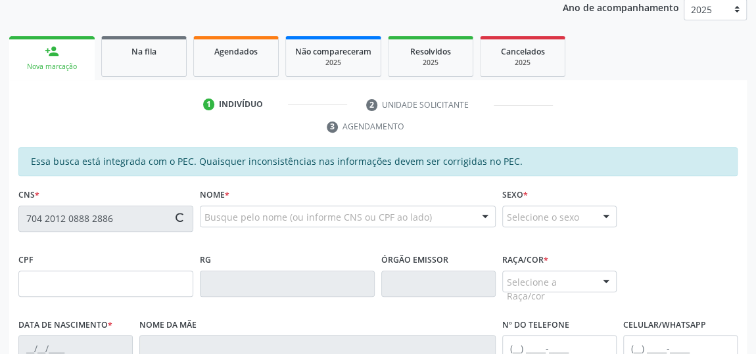
type input "724.867.914-34"
type input "11/11/1950"
type input "Maria dos Santos Silva"
type input "(82) 99969-8555"
type input "(82) 99118-2772"
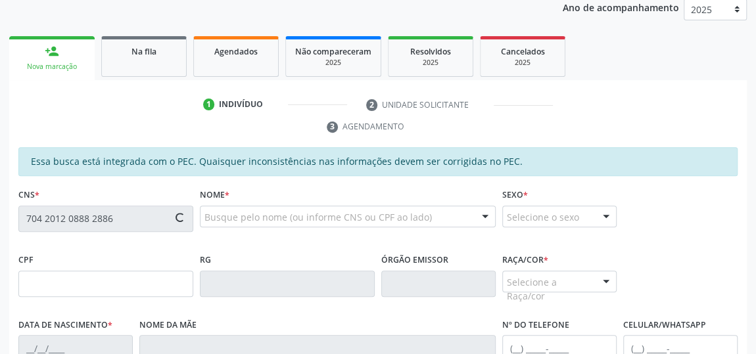
type input "223"
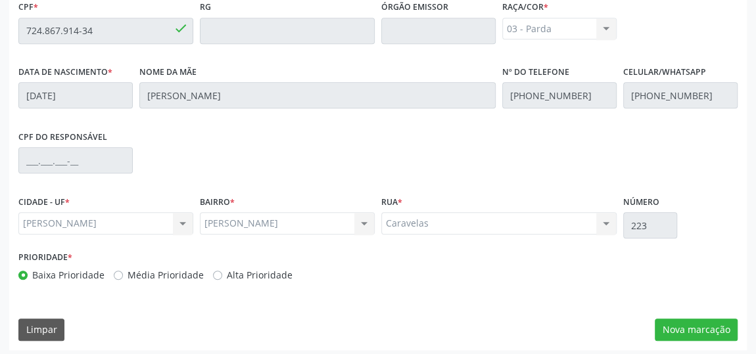
scroll to position [435, 0]
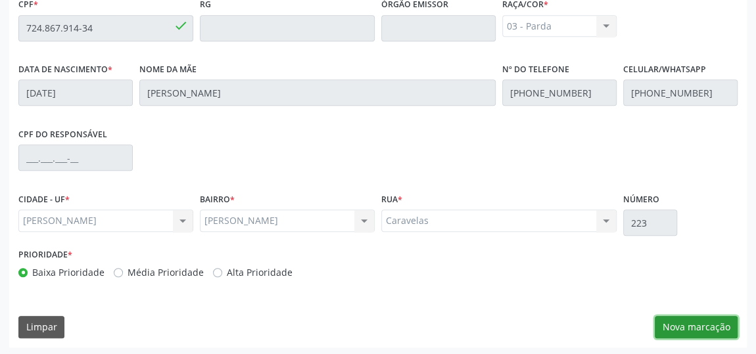
click at [676, 326] on button "Nova marcação" at bounding box center [696, 327] width 83 height 22
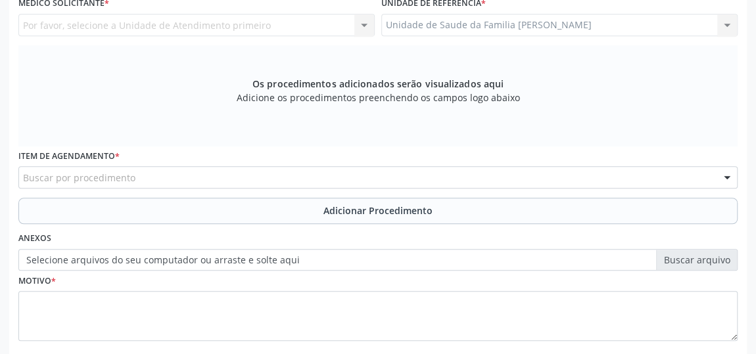
scroll to position [315, 0]
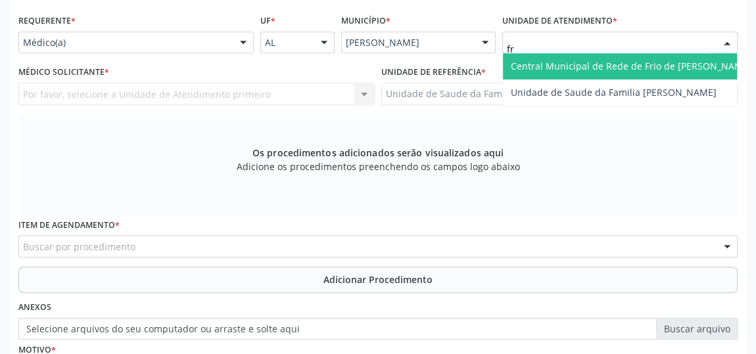
type input "fra"
click at [566, 60] on span "Unidade de Saude da Familia [PERSON_NAME]" at bounding box center [614, 66] width 206 height 12
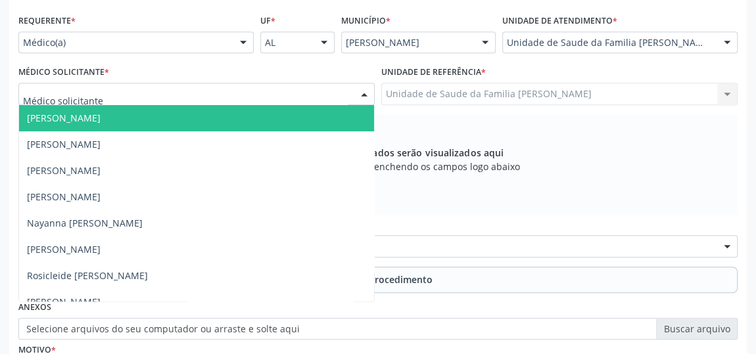
click at [85, 109] on span "[PERSON_NAME]" at bounding box center [196, 118] width 355 height 26
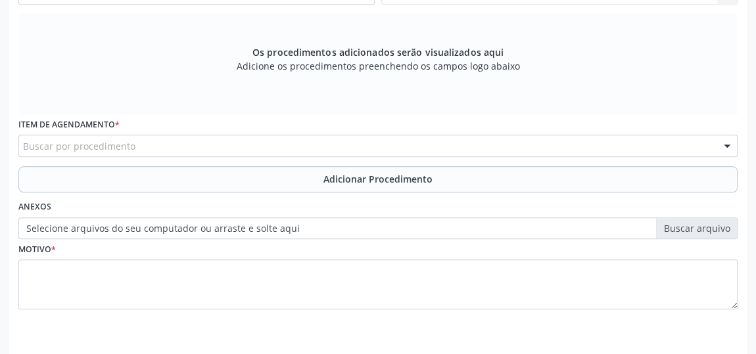
scroll to position [455, 0]
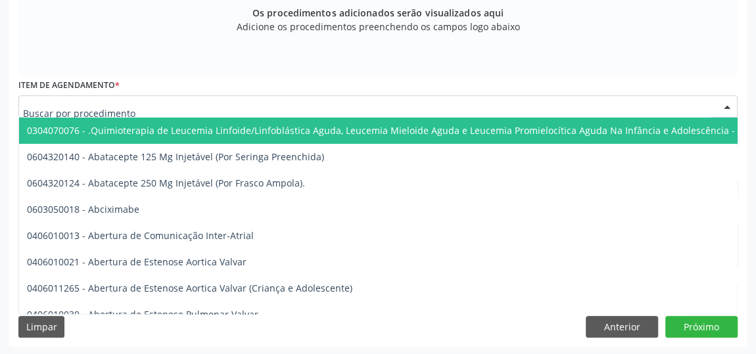
click at [141, 109] on div at bounding box center [378, 106] width 720 height 22
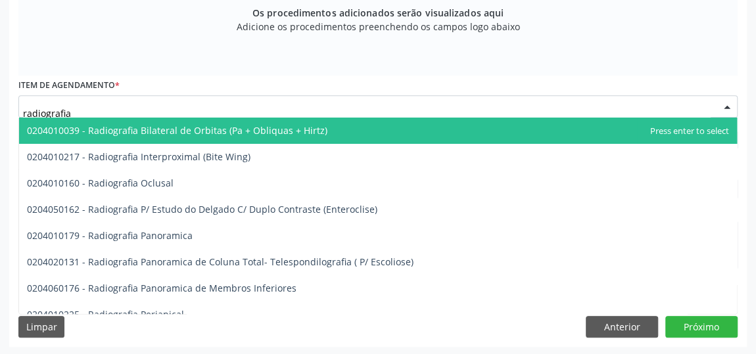
type input "radiografia"
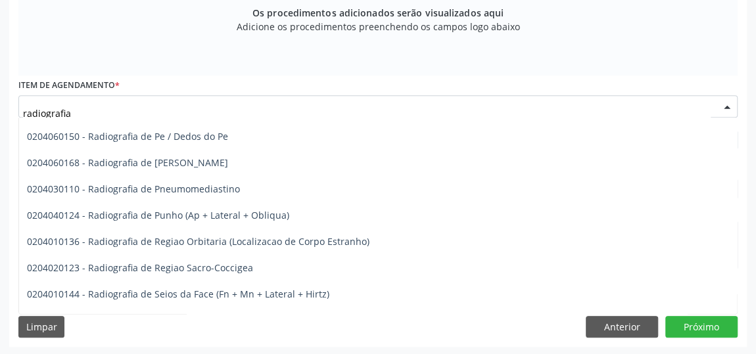
scroll to position [1697, 0]
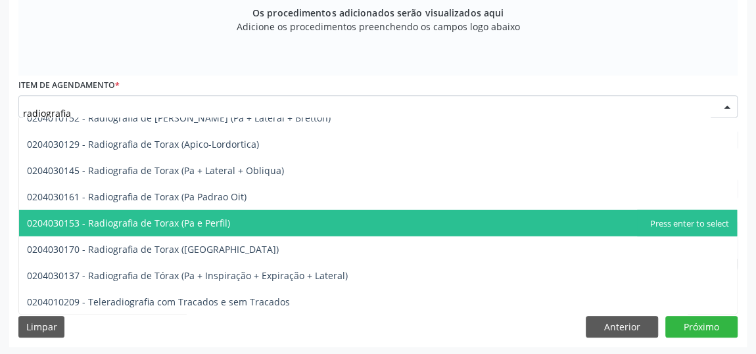
click at [211, 216] on span "0204030153 - Radiografia de Torax (Pa e Perfil)" at bounding box center [128, 222] width 203 height 12
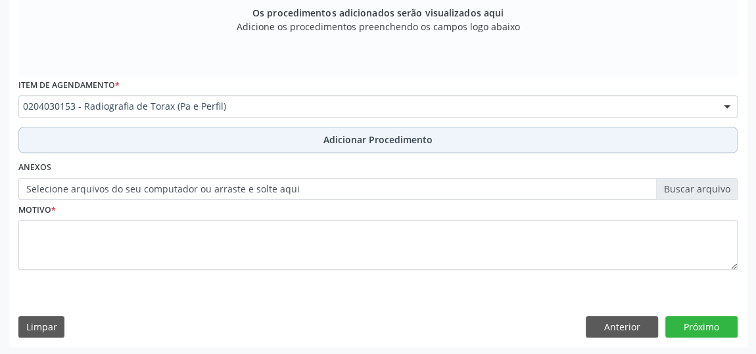
click at [383, 137] on span "Adicionar Procedimento" at bounding box center [378, 140] width 109 height 14
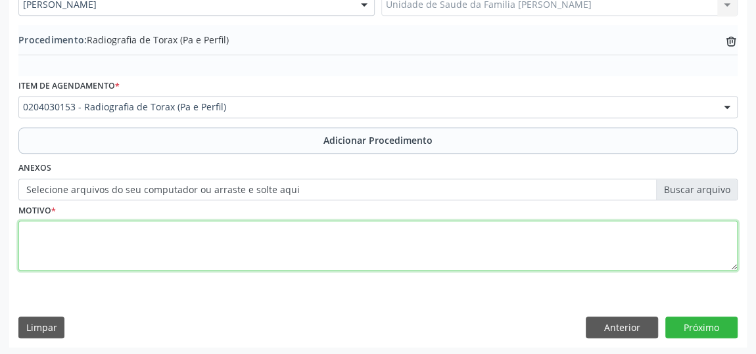
click at [68, 247] on textarea at bounding box center [378, 246] width 720 height 50
click at [222, 232] on textarea "Historico de pneumonia, tosse mais dispneia lve" at bounding box center [378, 246] width 720 height 50
click at [245, 232] on textarea "Historico de pneumonia, tosse mais dispneia leve" at bounding box center [378, 246] width 720 height 50
type textarea "Historico de [MEDICAL_DATA], tosse mais dispneia leve."
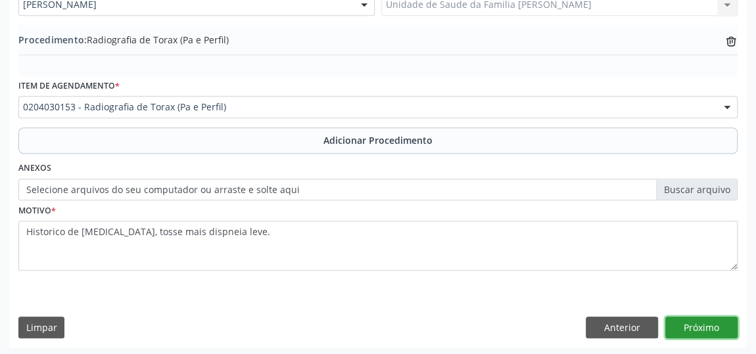
click at [705, 324] on button "Próximo" at bounding box center [702, 328] width 72 height 22
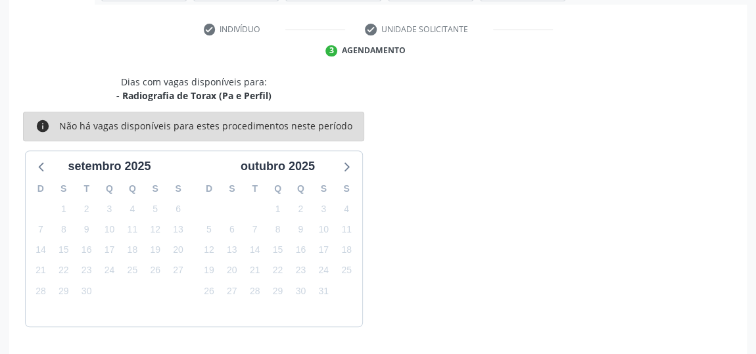
scroll to position [293, 0]
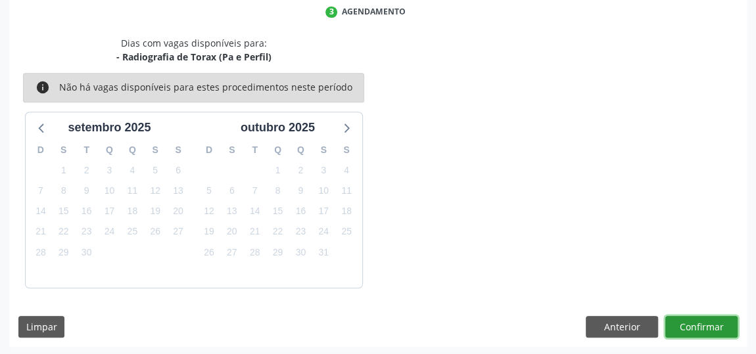
click at [698, 316] on button "Confirmar" at bounding box center [702, 327] width 72 height 22
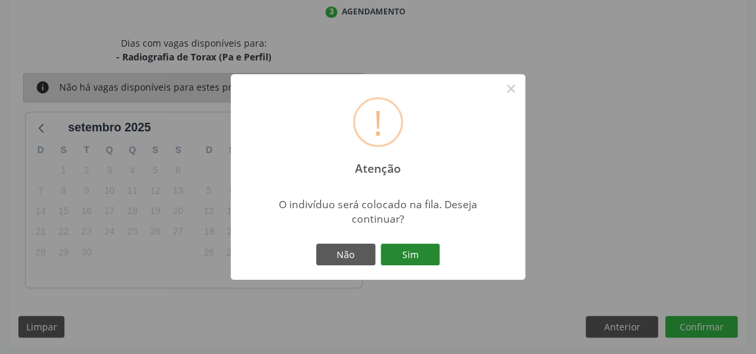
click at [416, 258] on button "Sim" at bounding box center [410, 255] width 59 height 22
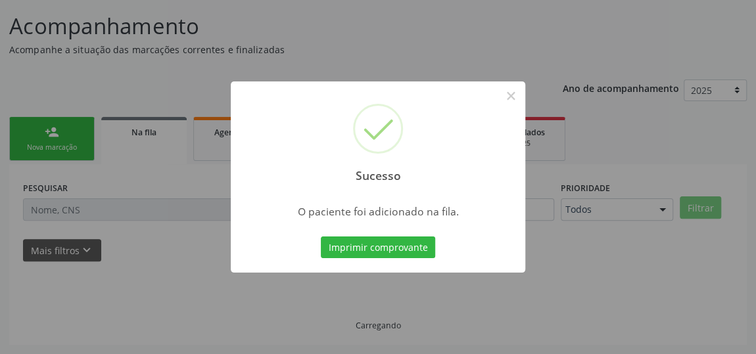
scroll to position [97, 0]
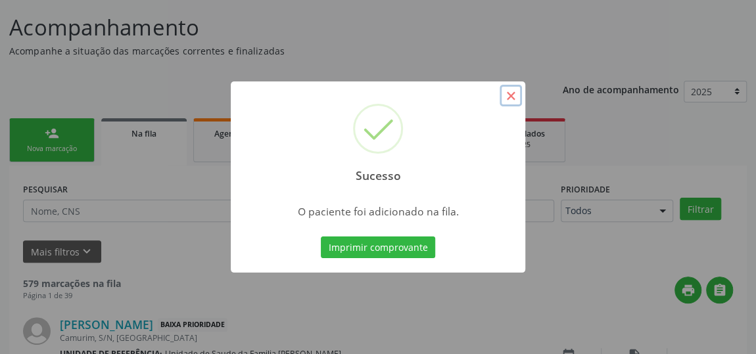
click at [512, 92] on button "×" at bounding box center [511, 96] width 22 height 22
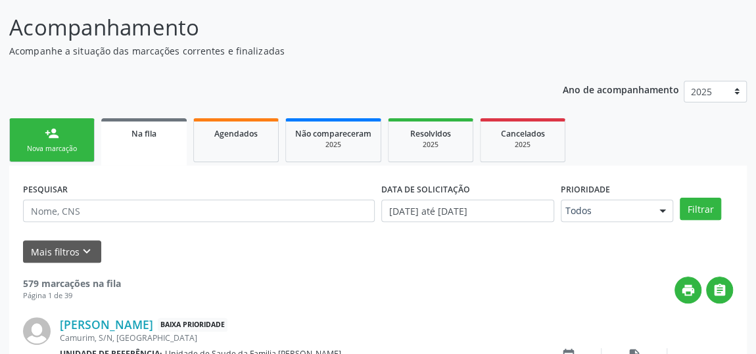
click at [53, 151] on div "Nova marcação" at bounding box center [52, 149] width 66 height 10
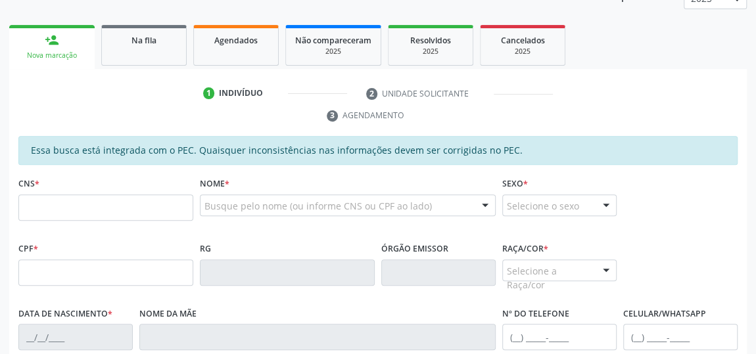
scroll to position [216, 0]
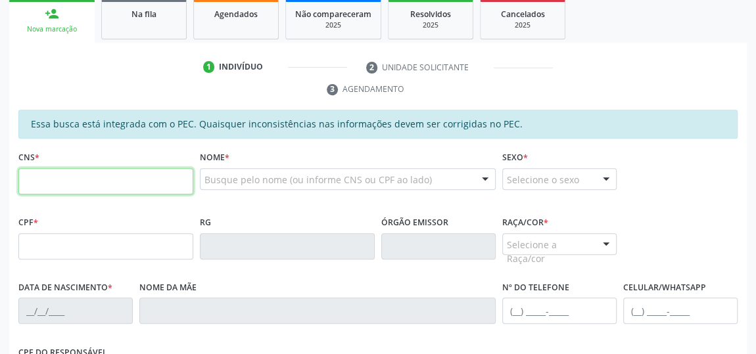
click at [32, 188] on input "text" at bounding box center [105, 181] width 175 height 26
type input "704 2012 0888 2886"
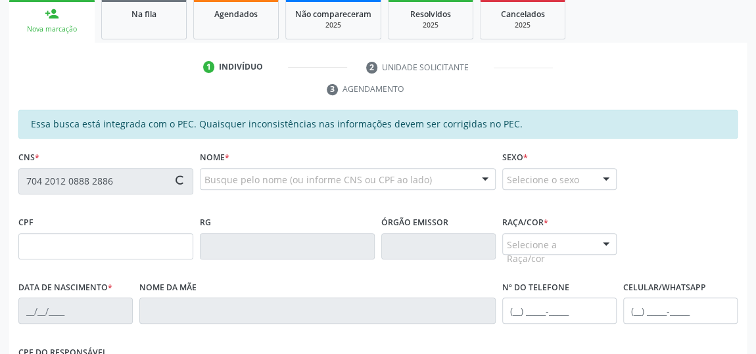
type input "724.867.914-34"
type input "11/11/1950"
type input "Maria dos Santos Silva"
type input "(82) 99969-8555"
type input "(82) 99118-2772"
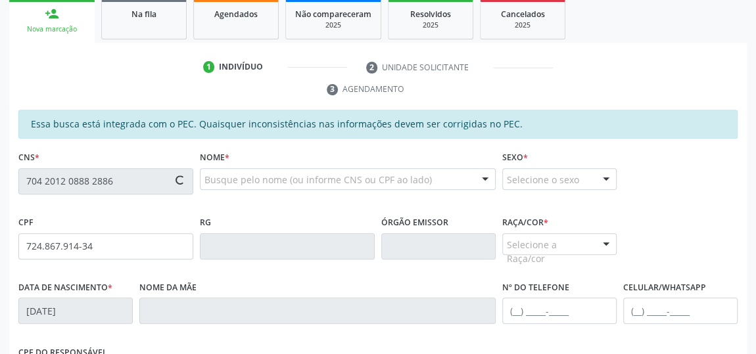
type input "223"
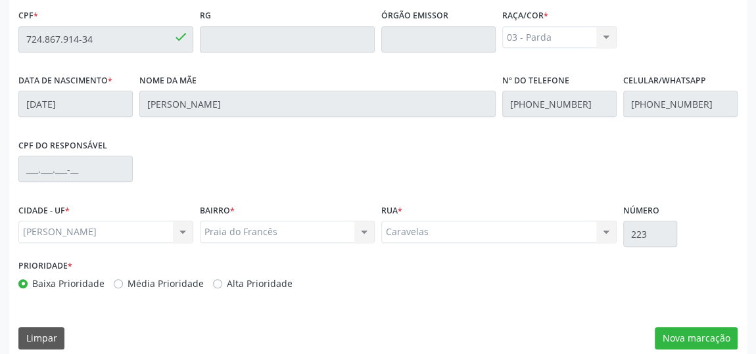
scroll to position [435, 0]
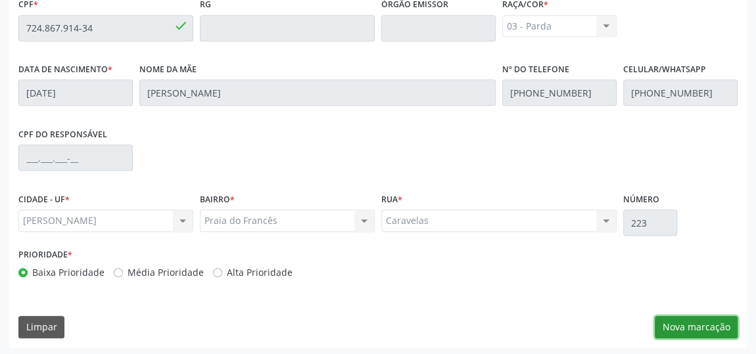
click at [700, 322] on button "Nova marcação" at bounding box center [696, 327] width 83 height 22
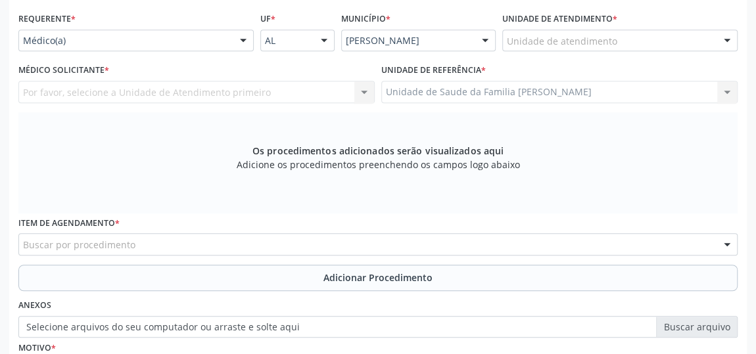
scroll to position [315, 0]
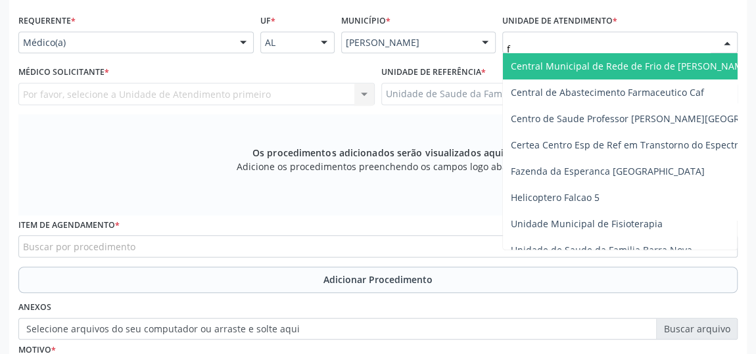
type input "fr"
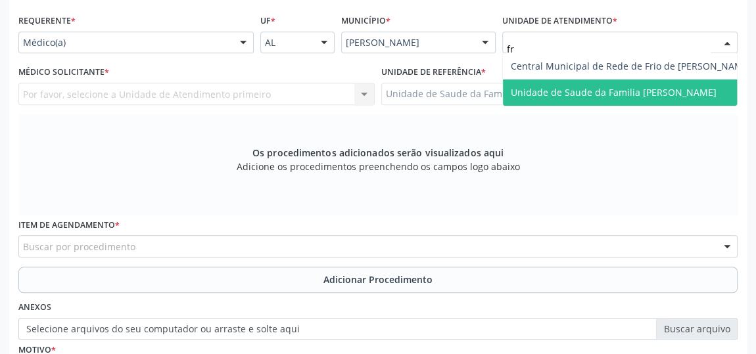
click at [574, 89] on span "Unidade de Saude da Familia [PERSON_NAME]" at bounding box center [614, 92] width 206 height 12
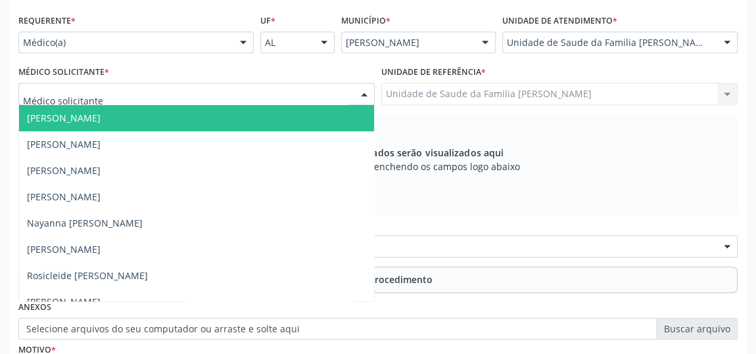
click at [76, 114] on span "[PERSON_NAME]" at bounding box center [64, 118] width 74 height 12
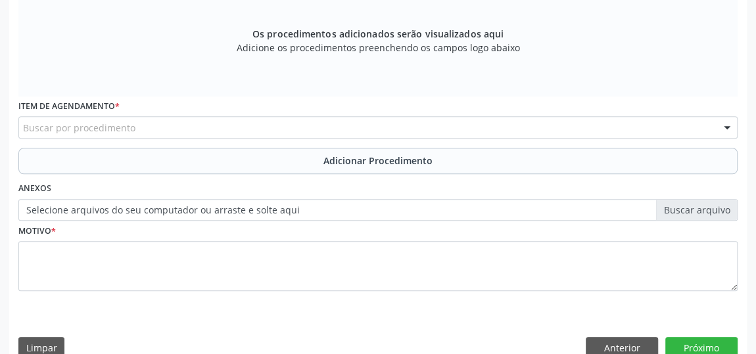
scroll to position [435, 0]
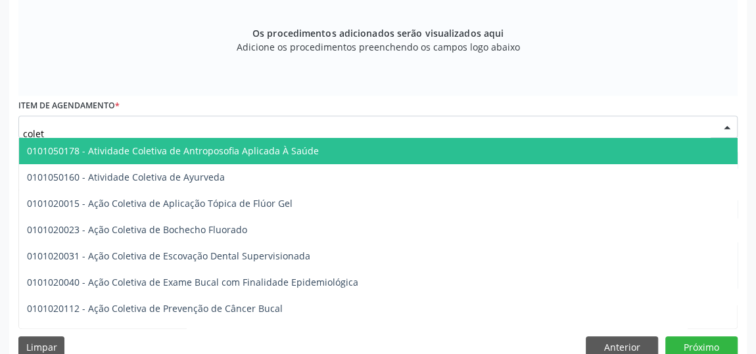
type input "coleta"
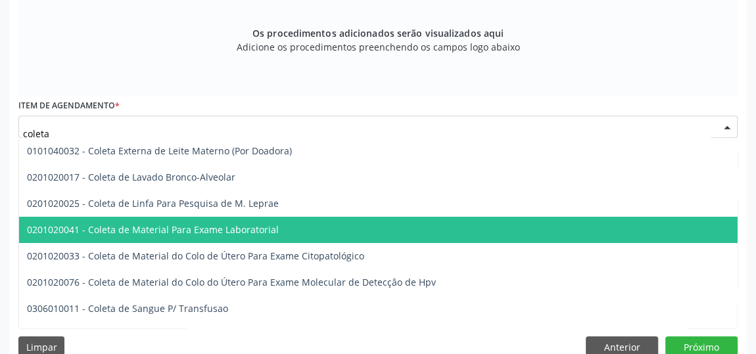
click at [188, 224] on span "0201020041 - Coleta de Material Para Exame Laboratorial" at bounding box center [153, 230] width 252 height 12
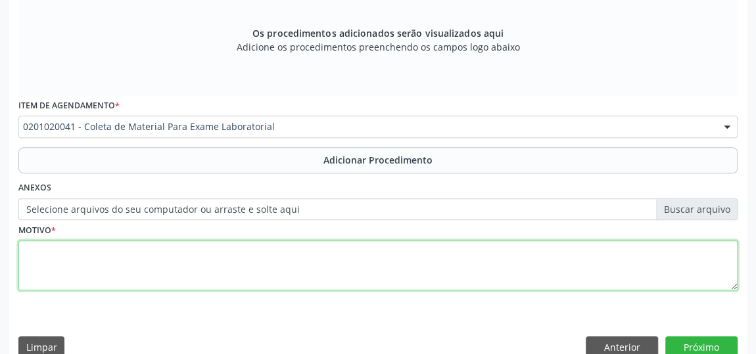
click at [55, 260] on textarea at bounding box center [378, 266] width 720 height 50
click at [78, 253] on textarea "DM insulino dependente" at bounding box center [378, 266] width 720 height 50
click at [76, 249] on textarea "DM insulino dependente" at bounding box center [378, 266] width 720 height 50
click at [41, 251] on textarea "DM insulino dependente" at bounding box center [378, 266] width 720 height 50
type textarea "DM, insulino dependente"
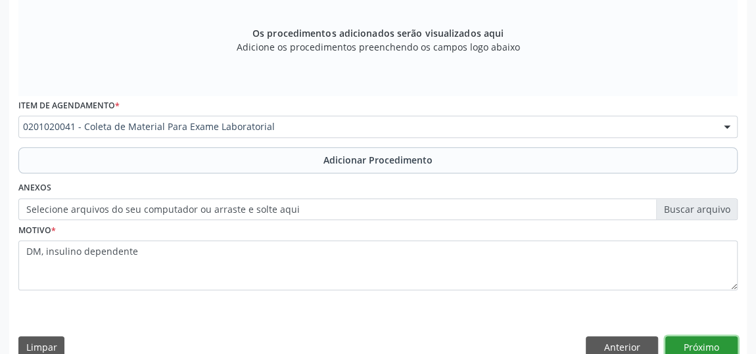
click at [696, 342] on button "Próximo" at bounding box center [702, 348] width 72 height 22
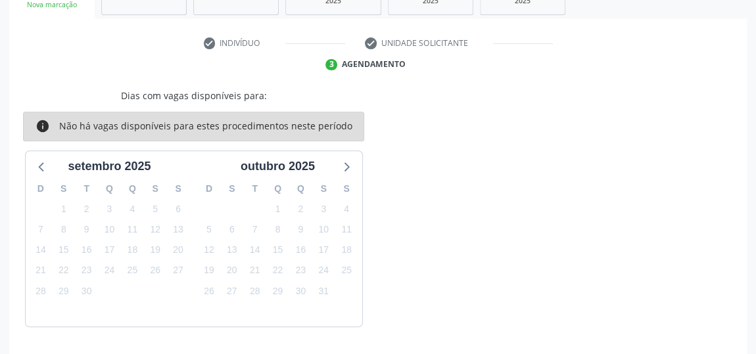
scroll to position [279, 0]
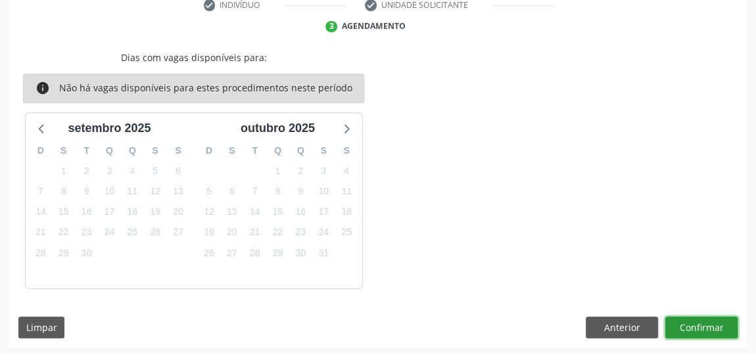
click at [702, 326] on button "Confirmar" at bounding box center [702, 328] width 72 height 22
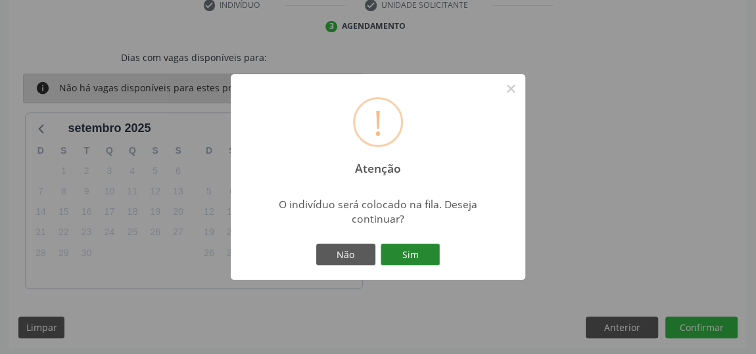
click at [418, 252] on button "Sim" at bounding box center [410, 255] width 59 height 22
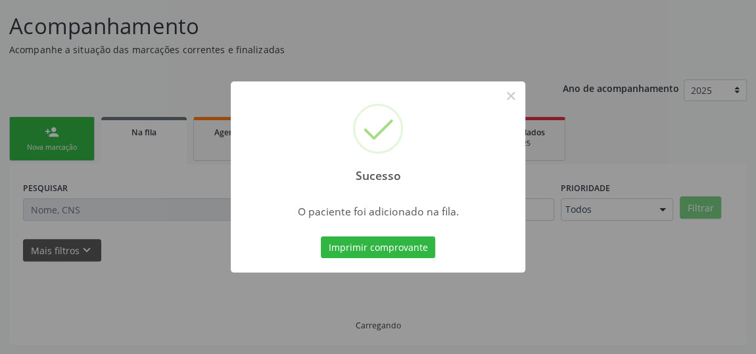
scroll to position [97, 0]
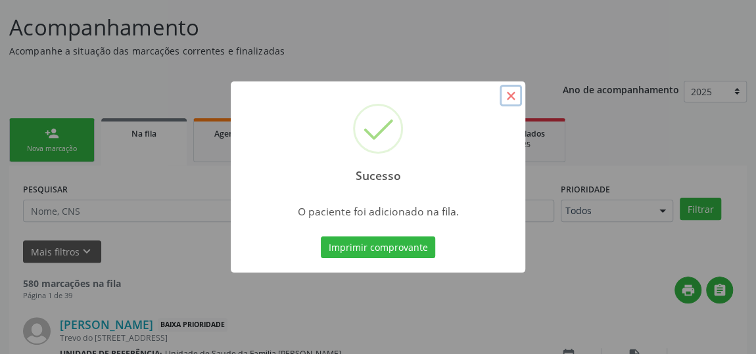
click at [514, 99] on button "×" at bounding box center [511, 96] width 22 height 22
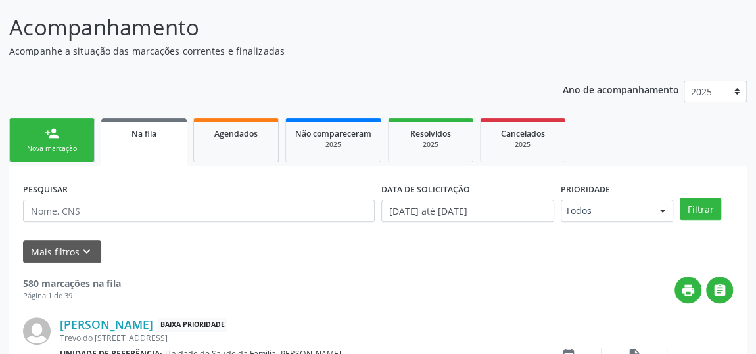
click at [35, 142] on link "person_add Nova marcação" at bounding box center [51, 140] width 85 height 44
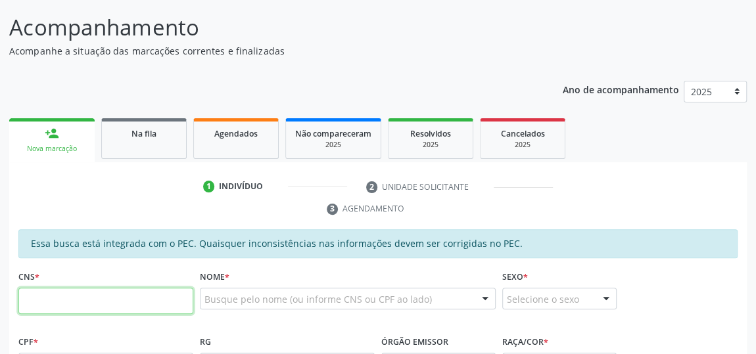
click at [61, 303] on input "text" at bounding box center [105, 301] width 175 height 26
type input "705 0098 8293 6356"
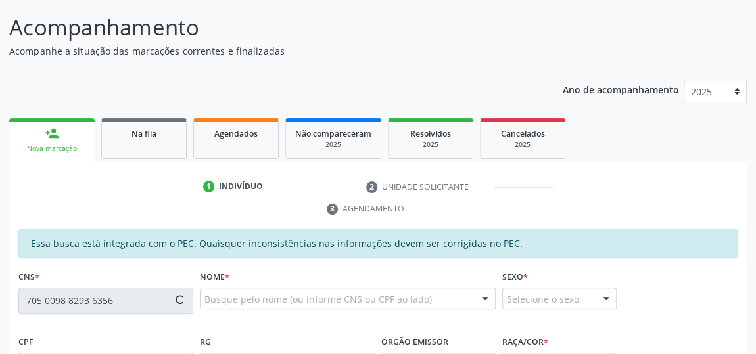
scroll to position [157, 0]
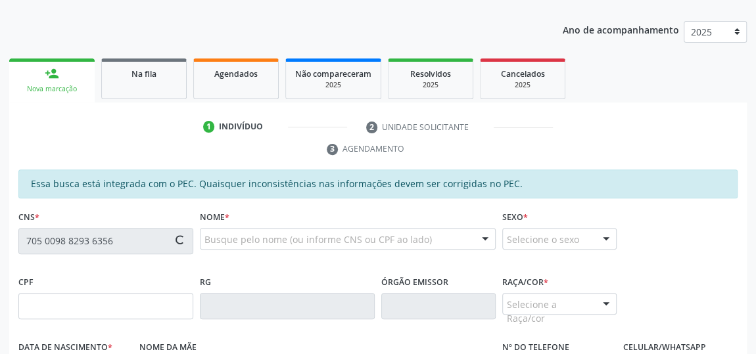
type input "015.594.724-99"
type input "15/08/1980"
type input "Maria do Carmo da Conceição"
type input "(82) 99402-8885"
type input "40"
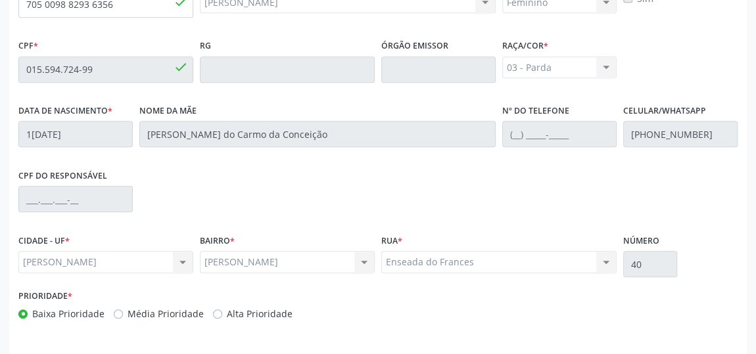
scroll to position [435, 0]
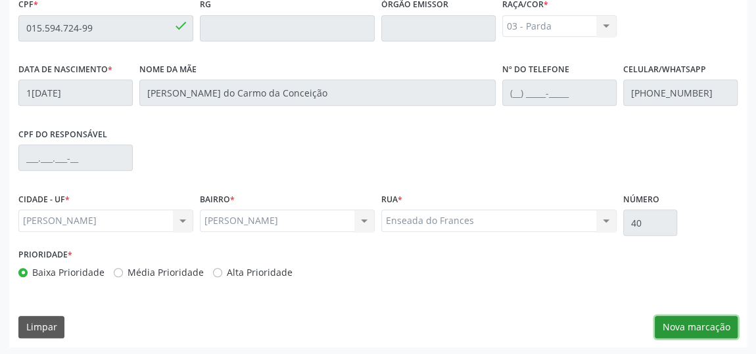
click at [694, 335] on button "Nova marcação" at bounding box center [696, 327] width 83 height 22
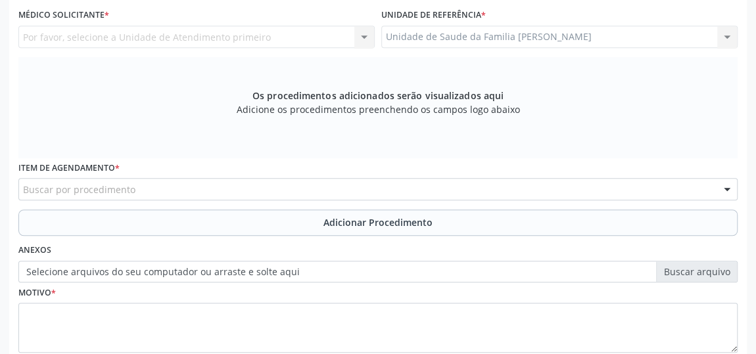
scroll to position [315, 0]
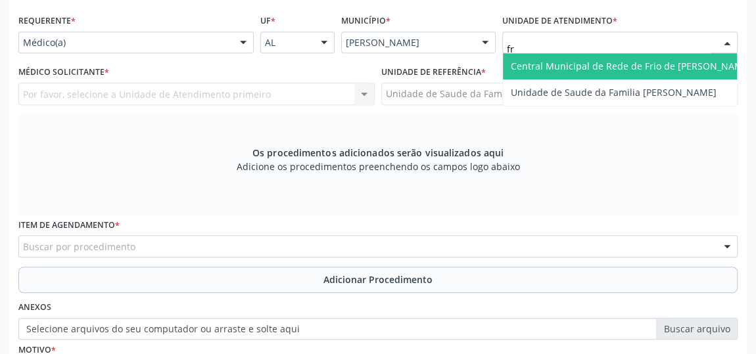
type input "fra"
click at [573, 60] on span "Unidade de Saude da Familia [PERSON_NAME]" at bounding box center [614, 66] width 206 height 12
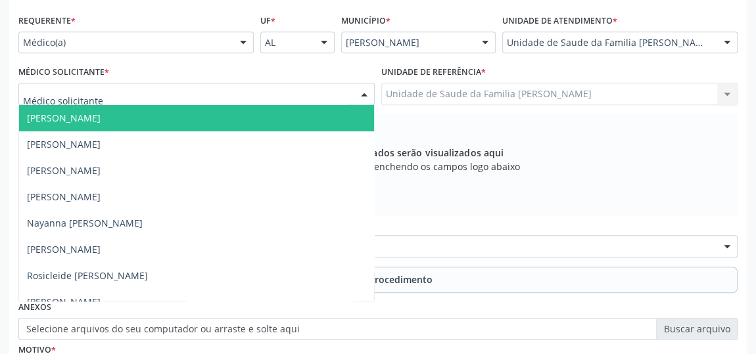
click at [51, 116] on span "[PERSON_NAME]" at bounding box center [64, 118] width 74 height 12
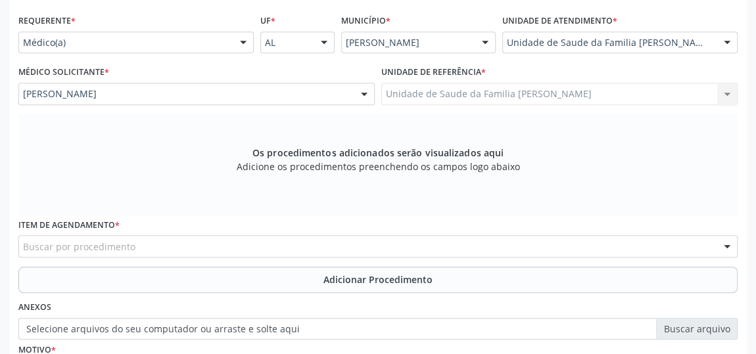
click at [52, 237] on div "Buscar por procedimento" at bounding box center [378, 246] width 720 height 22
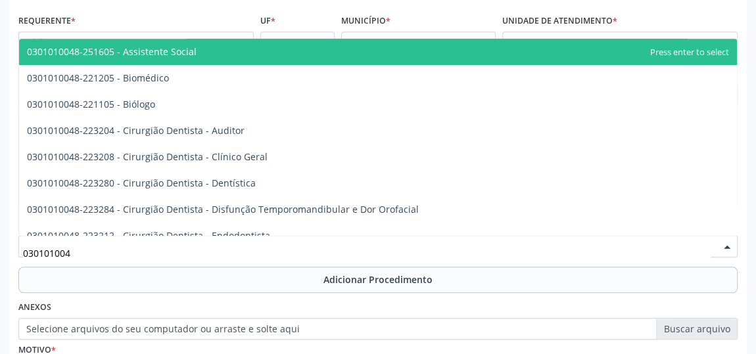
type input "0301010048"
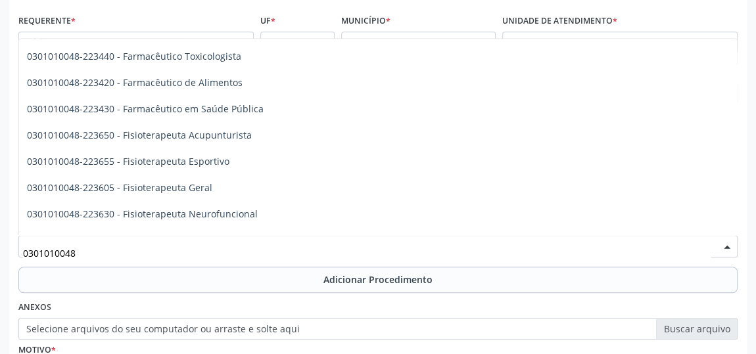
scroll to position [1315, 0]
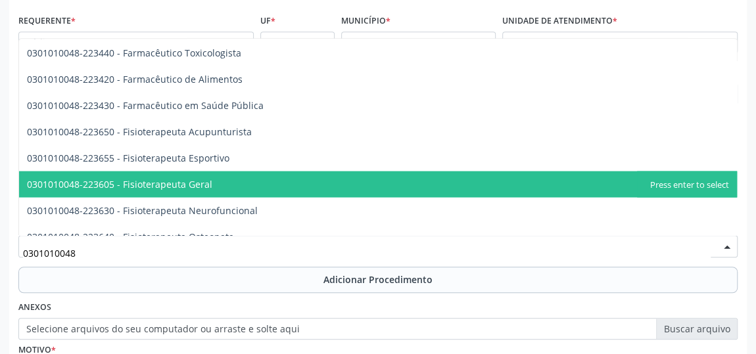
click at [214, 178] on span "0301010048-223605 - Fisioterapeuta Geral" at bounding box center [378, 184] width 718 height 26
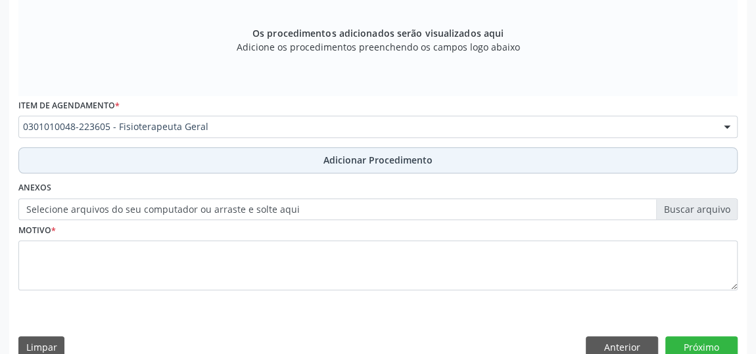
click at [341, 156] on span "Adicionar Procedimento" at bounding box center [378, 160] width 109 height 14
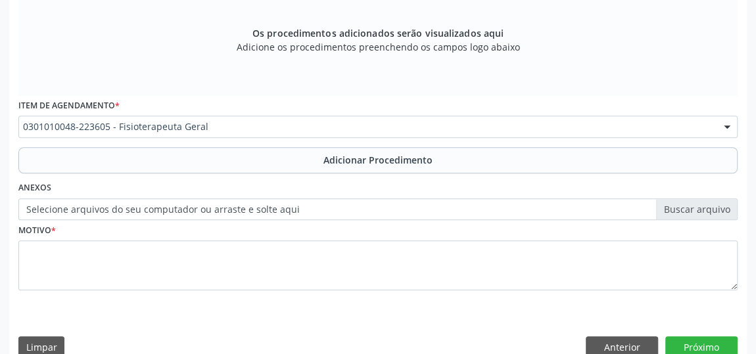
scroll to position [384, 0]
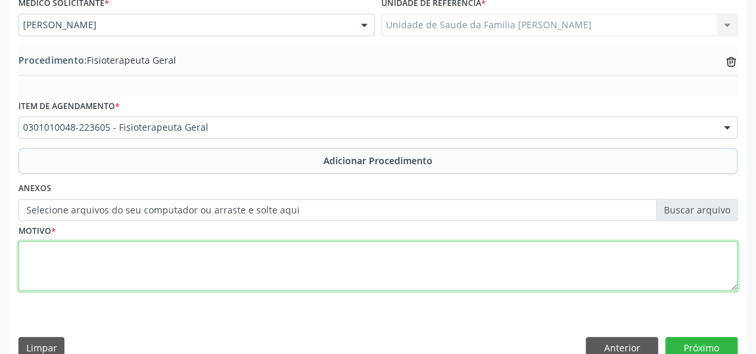
click at [30, 257] on textarea at bounding box center [378, 266] width 720 height 50
click at [55, 258] on textarea at bounding box center [378, 266] width 720 height 50
type textarea "l"
type textarea "Lombalgia"
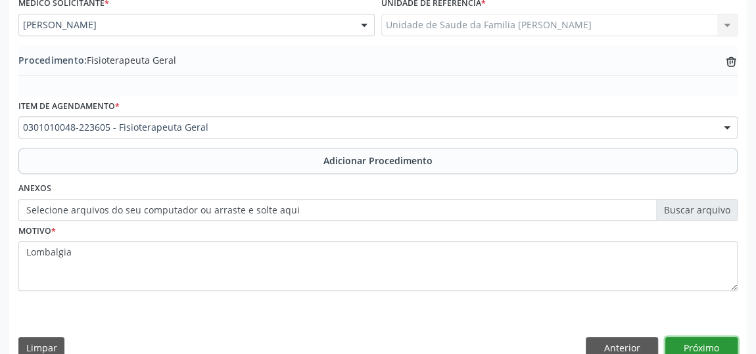
click at [689, 345] on button "Próximo" at bounding box center [702, 348] width 72 height 22
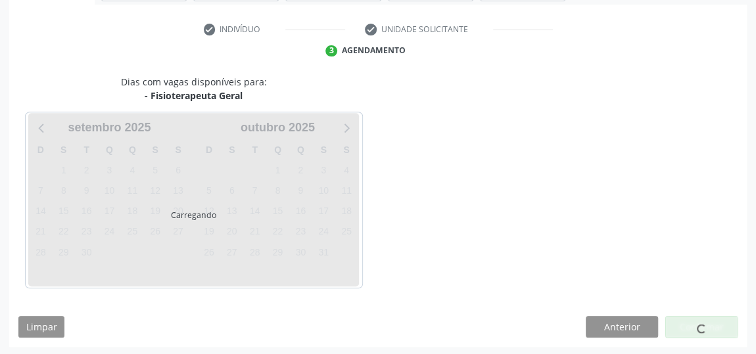
scroll to position [293, 0]
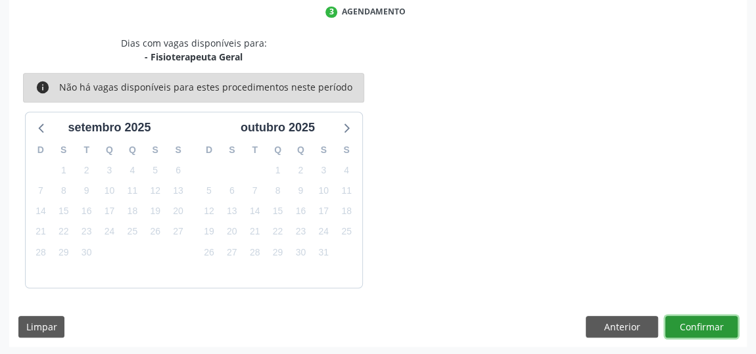
click at [700, 327] on button "Confirmar" at bounding box center [702, 327] width 72 height 22
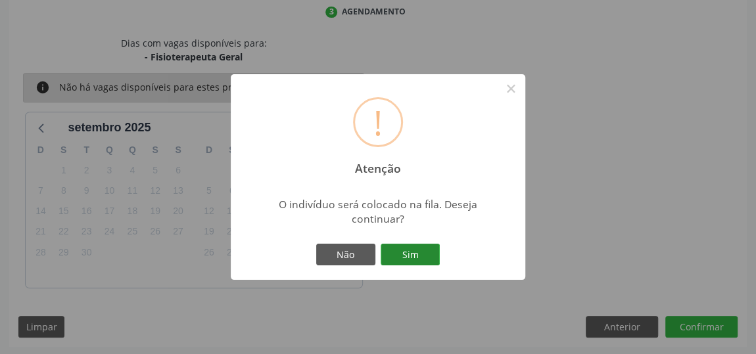
click at [420, 249] on button "Sim" at bounding box center [410, 255] width 59 height 22
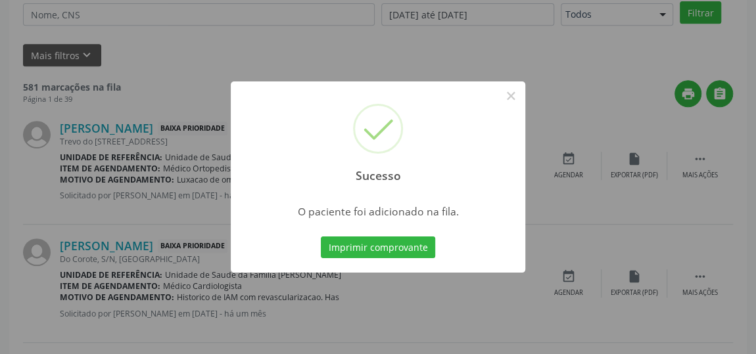
scroll to position [97, 0]
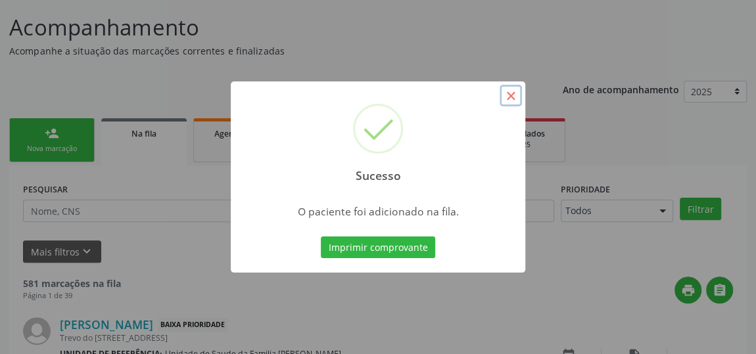
click at [509, 91] on button "×" at bounding box center [511, 96] width 22 height 22
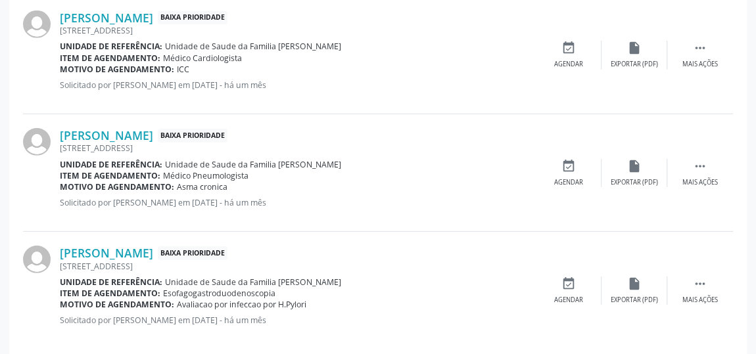
scroll to position [1890, 0]
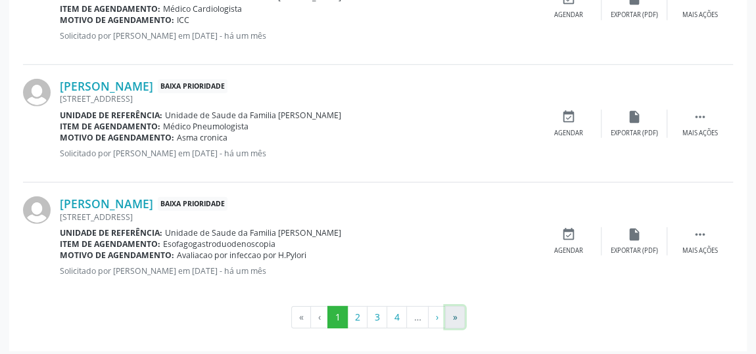
click at [451, 312] on button "»" at bounding box center [455, 317] width 20 height 22
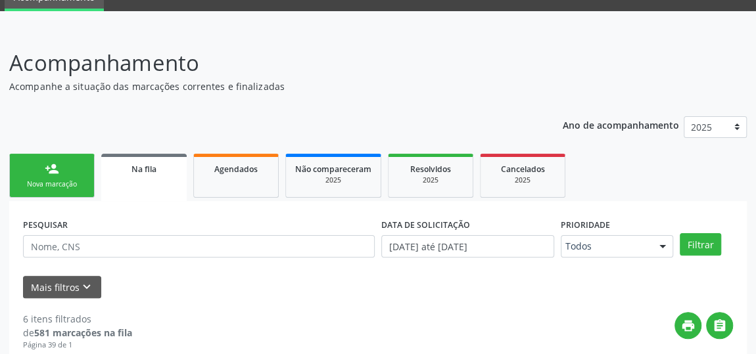
scroll to position [80, 0]
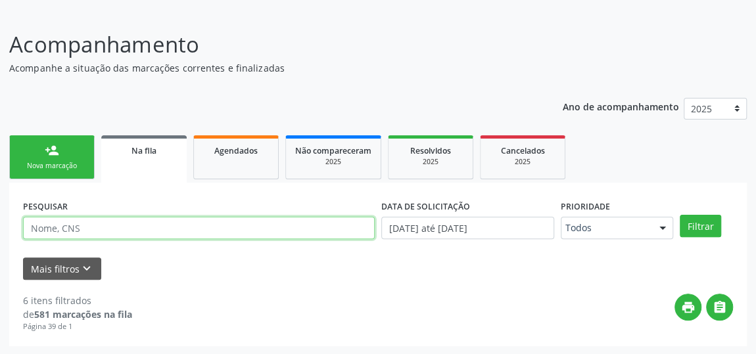
click at [61, 226] on input "text" at bounding box center [199, 228] width 352 height 22
type input "705009882936356"
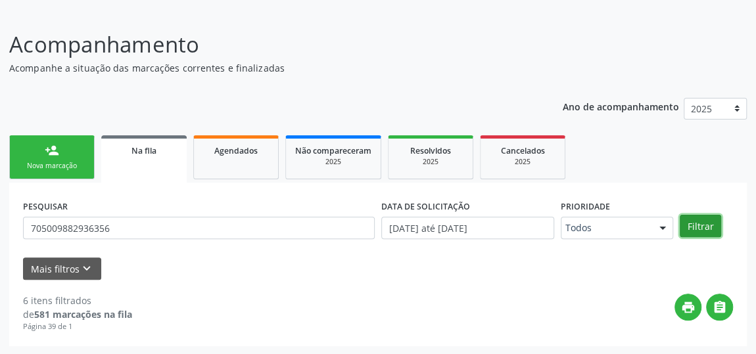
click at [701, 221] on button "Filtrar" at bounding box center [700, 226] width 41 height 22
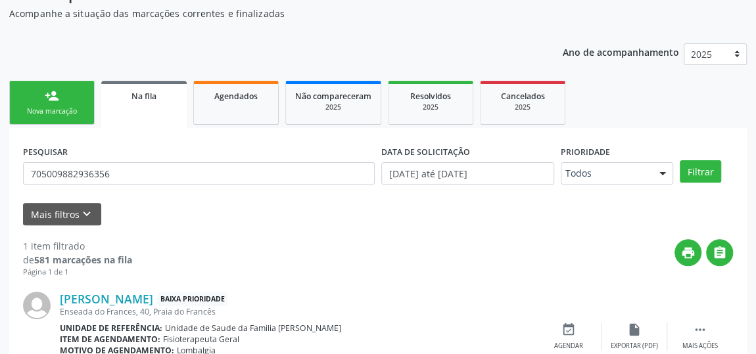
scroll to position [196, 0]
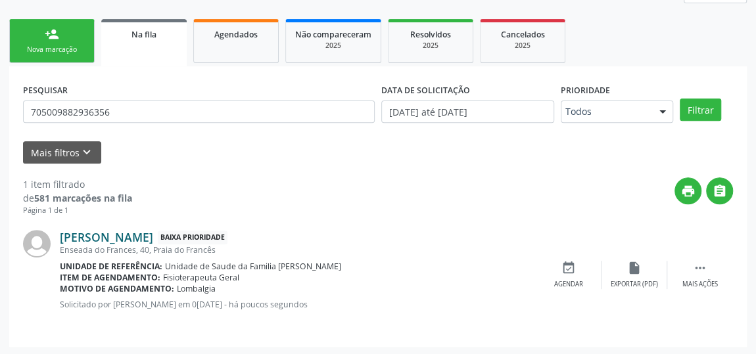
click at [153, 233] on link "[PERSON_NAME]" at bounding box center [106, 237] width 93 height 14
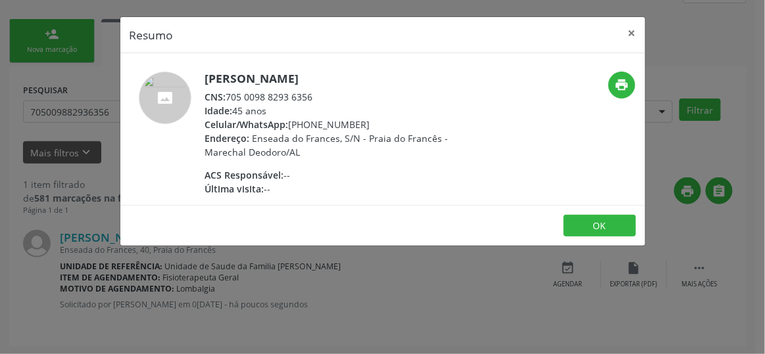
drag, startPoint x: 321, startPoint y: 93, endPoint x: 229, endPoint y: 92, distance: 92.1
click at [229, 92] on div "CNS: 705 0098 8293 6356" at bounding box center [333, 97] width 256 height 14
copy div "705 0098 8293 6356"
click at [633, 29] on button "×" at bounding box center [632, 33] width 26 height 32
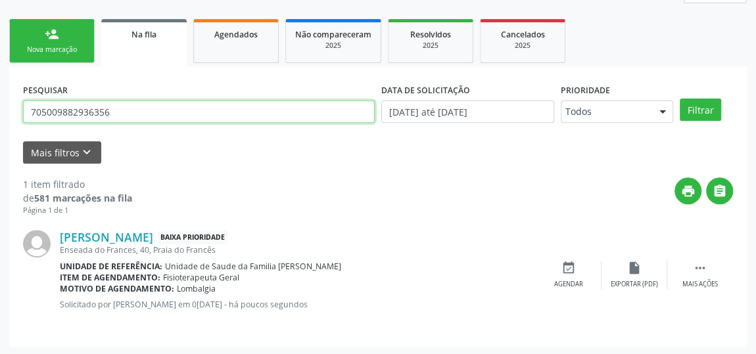
drag, startPoint x: 134, startPoint y: 107, endPoint x: 0, endPoint y: 110, distance: 134.2
click at [0, 110] on div "Acompanhamento Acompanhe a situação das marcações correntes e finalizadas Relat…" at bounding box center [378, 126] width 756 height 462
paste input "705009882936356"
type input "705009882936356"
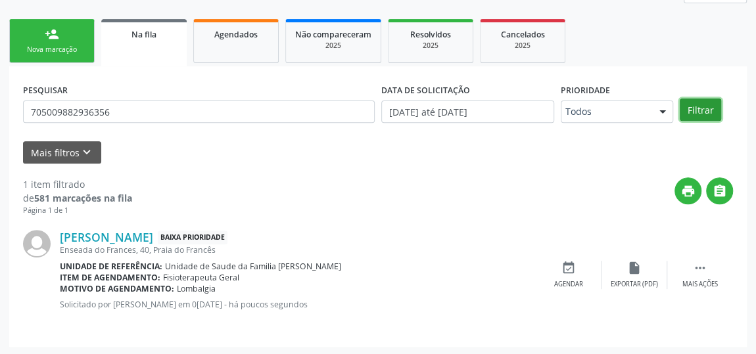
click at [696, 110] on button "Filtrar" at bounding box center [700, 110] width 41 height 22
drag, startPoint x: 164, startPoint y: 240, endPoint x: 63, endPoint y: 237, distance: 100.7
click at [63, 237] on div "Maria José da Silva Baixa Prioridade" at bounding box center [298, 237] width 476 height 14
copy link "[PERSON_NAME]"
click at [34, 28] on link "person_add Nova marcação" at bounding box center [51, 41] width 85 height 44
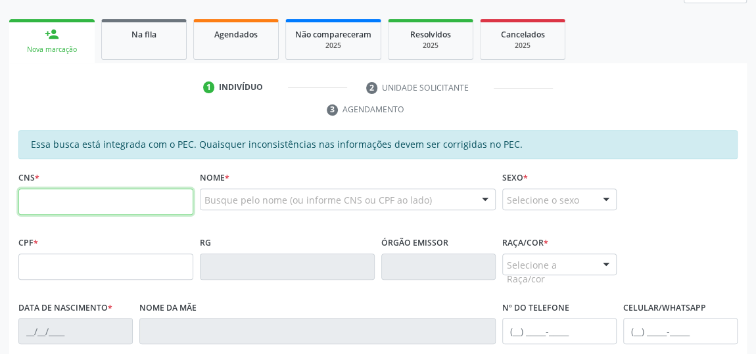
click at [47, 191] on input "text" at bounding box center [105, 202] width 175 height 26
type input "8"
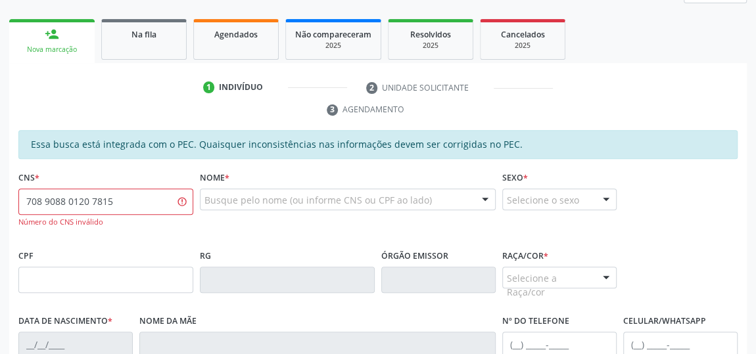
drag, startPoint x: 130, startPoint y: 212, endPoint x: 44, endPoint y: 199, distance: 86.5
click at [44, 199] on div "708 9088 0120 7815 Número do CNS inválido" at bounding box center [105, 208] width 175 height 39
click at [62, 197] on input "708 9088 0120 7815" at bounding box center [105, 202] width 175 height 26
type input "708 9077 0120 7815"
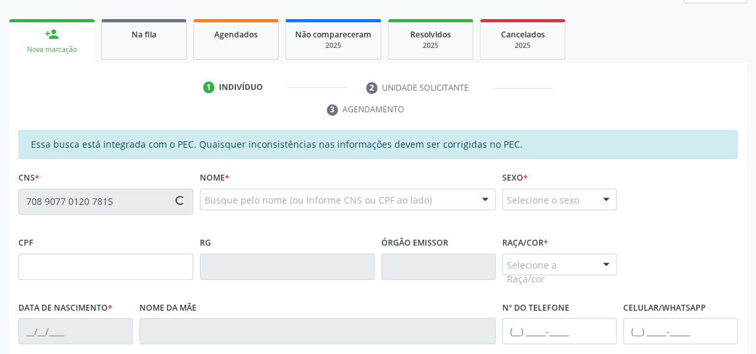
type input "788.161.224-04"
type input "1[DATE]"
type input "[PERSON_NAME]"
type input "[PHONE_NUMBER]"
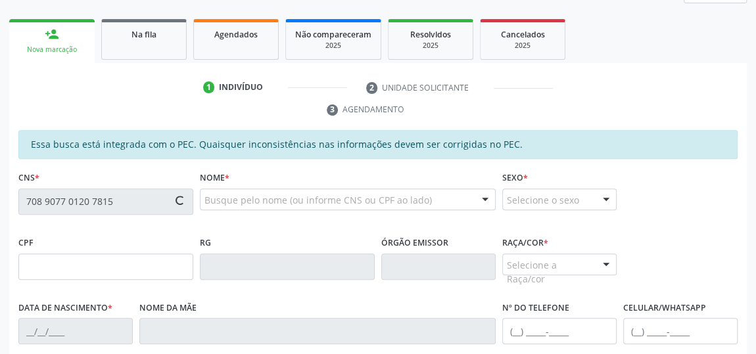
type input "436"
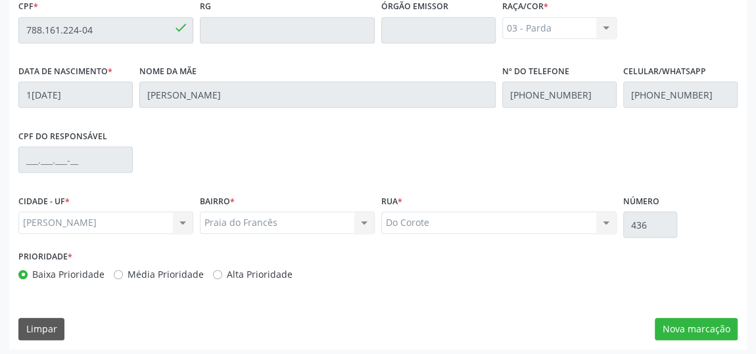
scroll to position [435, 0]
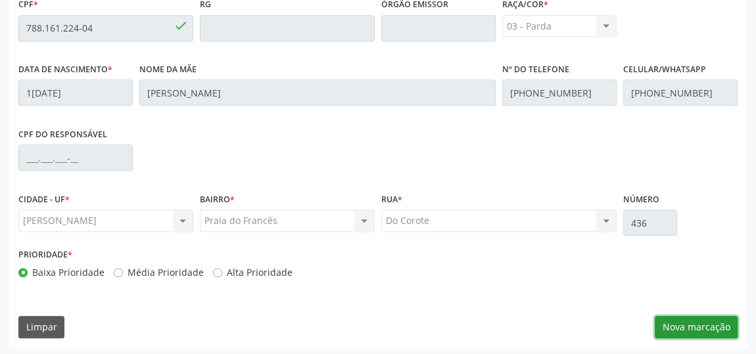
click at [714, 316] on button "Nova marcação" at bounding box center [696, 327] width 83 height 22
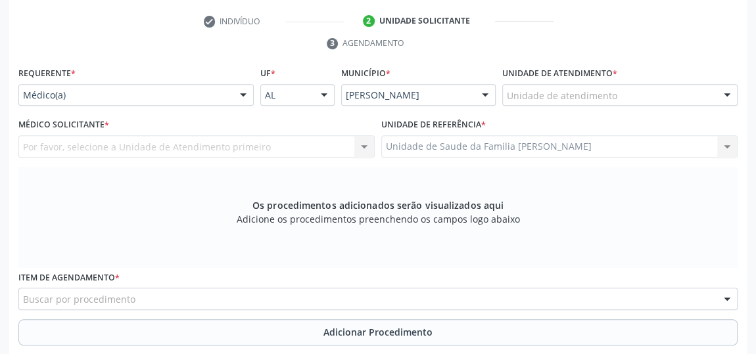
scroll to position [255, 0]
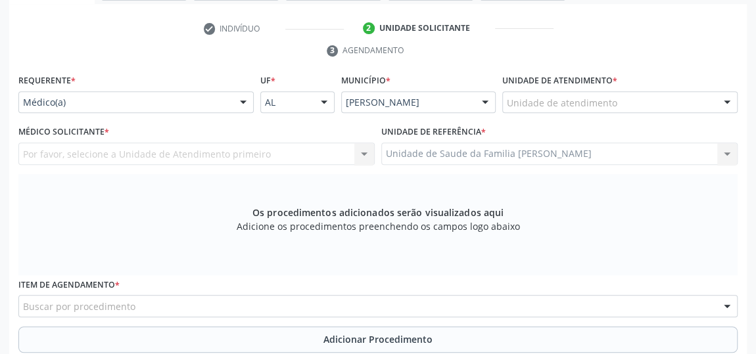
click at [164, 263] on div "Os procedimentos adicionados serão visualizados aqui Adicione os procedimentos …" at bounding box center [378, 224] width 720 height 101
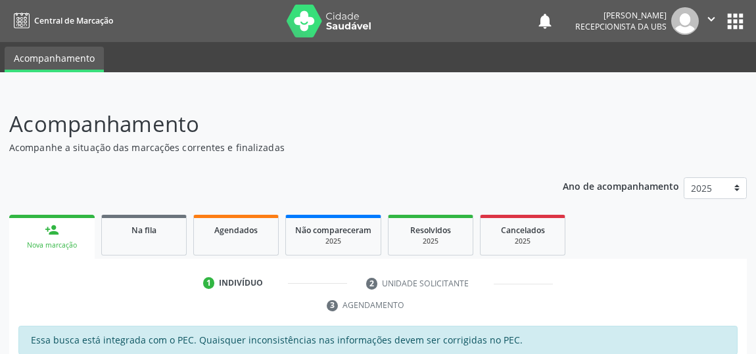
scroll to position [299, 0]
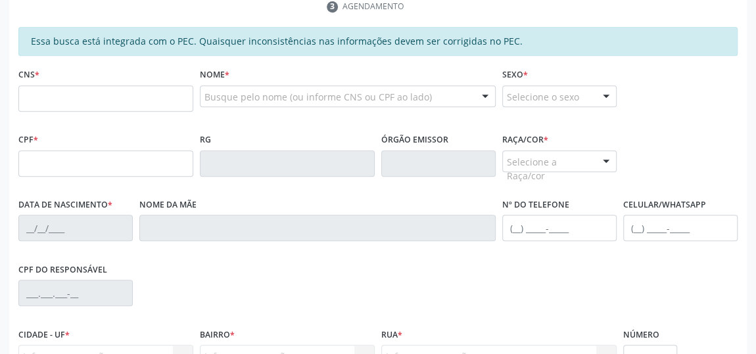
click at [43, 96] on input "text" at bounding box center [105, 98] width 175 height 26
type input "709 2032 7204 3434"
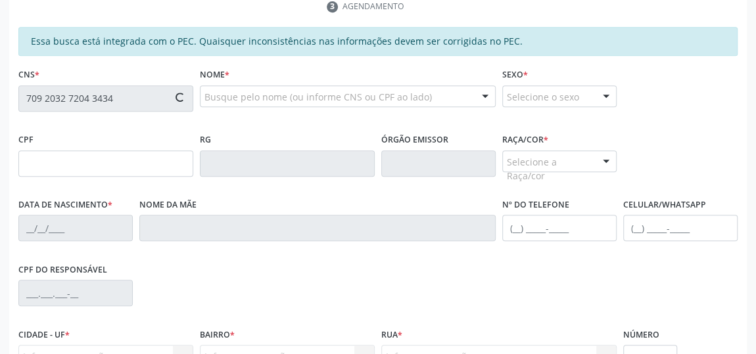
type input "177.306.434-72"
type input "16[DATE]"
type input "[PERSON_NAME]"
type input "[PHONE_NUMBER]"
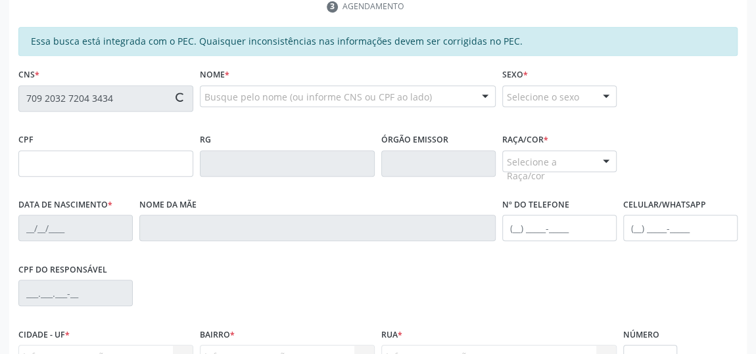
type input "132"
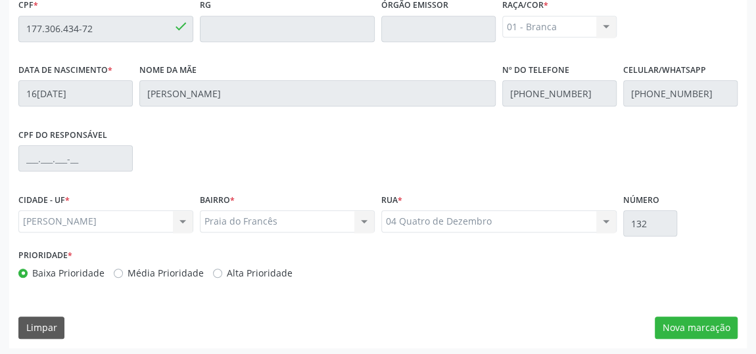
scroll to position [435, 0]
click at [730, 328] on button "Nova marcação" at bounding box center [696, 327] width 83 height 22
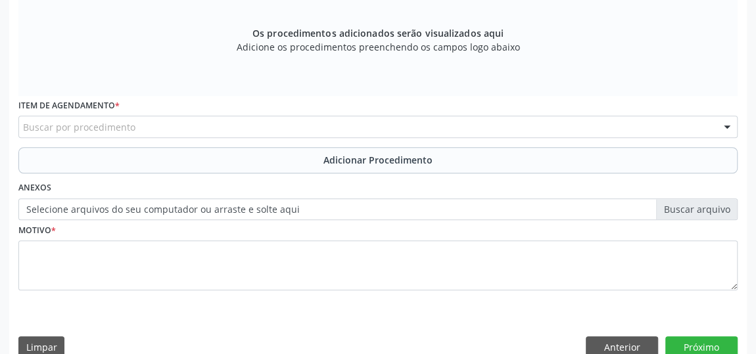
scroll to position [255, 0]
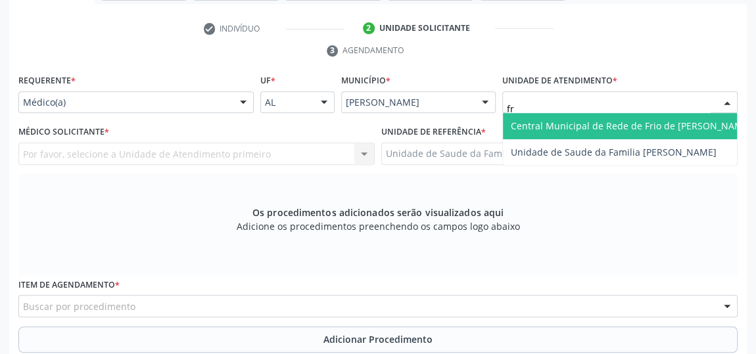
type input "fra"
click at [555, 135] on span "Unidade de Saude da Familia [PERSON_NAME]" at bounding box center [620, 126] width 234 height 26
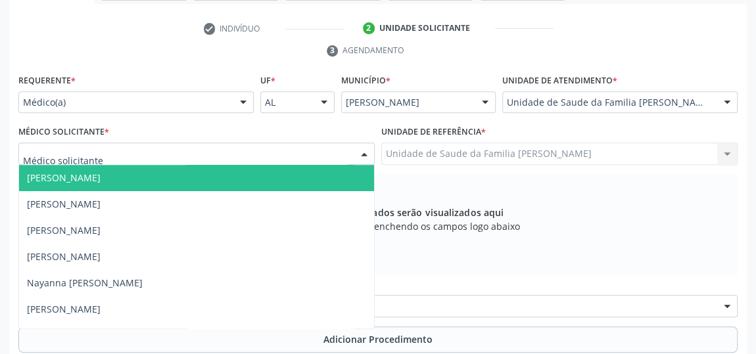
click at [84, 180] on span "[PERSON_NAME]" at bounding box center [64, 178] width 74 height 12
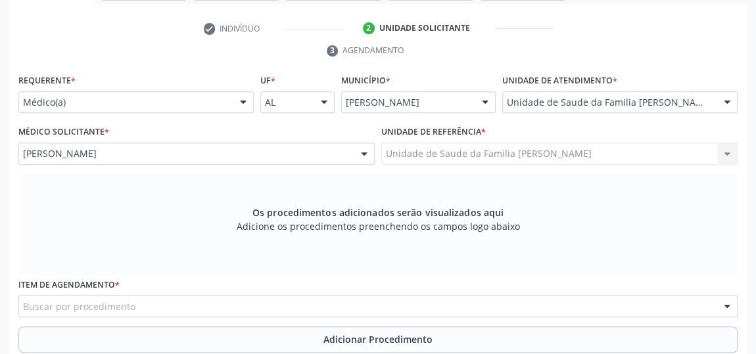
scroll to position [435, 0]
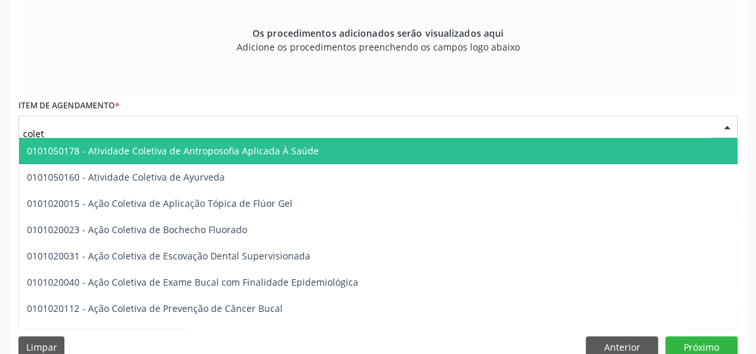
type input "coleta"
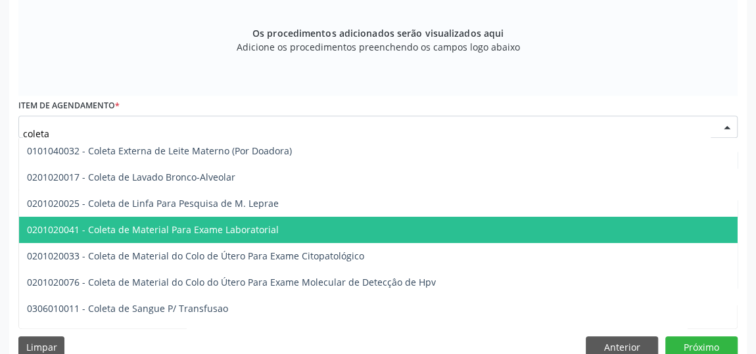
click at [207, 218] on span "0201020041 - Coleta de Material Para Exame Laboratorial" at bounding box center [493, 230] width 948 height 26
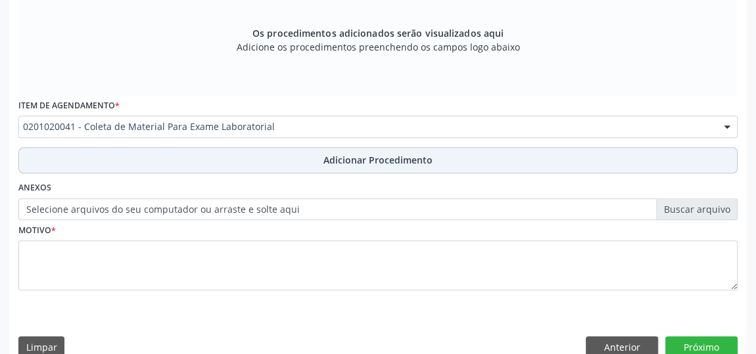
click at [339, 153] on span "Adicionar Procedimento" at bounding box center [378, 160] width 109 height 14
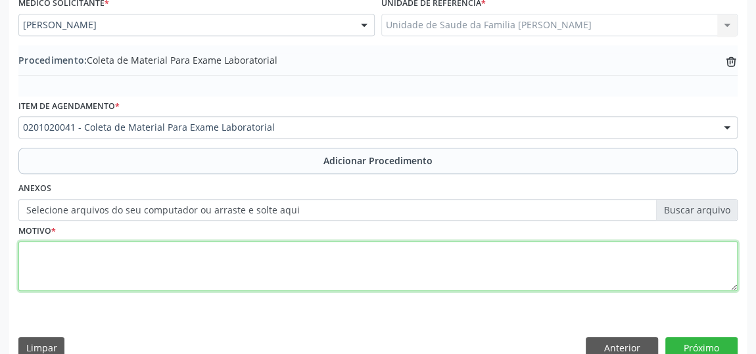
click at [47, 256] on textarea at bounding box center [378, 266] width 720 height 50
type textarea "HAS-DM"
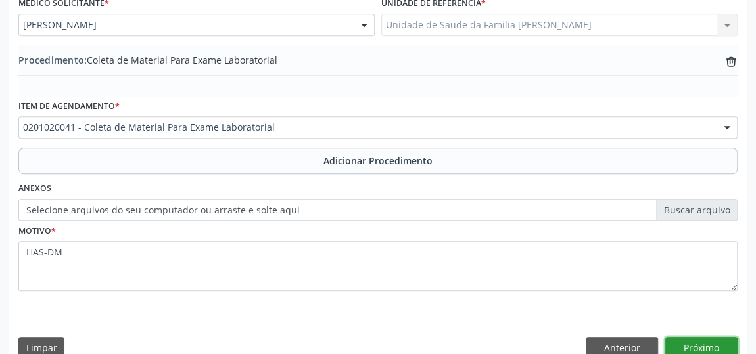
click at [695, 341] on button "Próximo" at bounding box center [702, 348] width 72 height 22
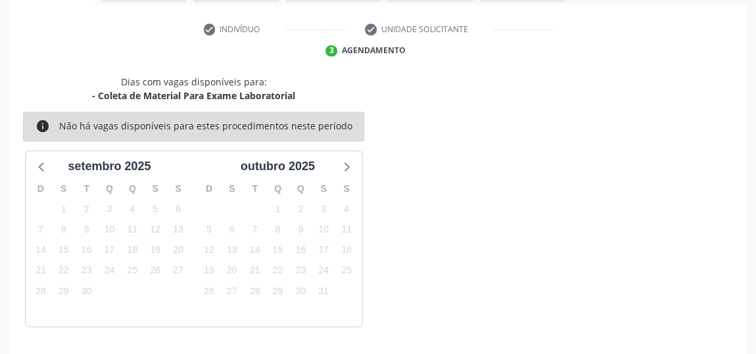
scroll to position [293, 0]
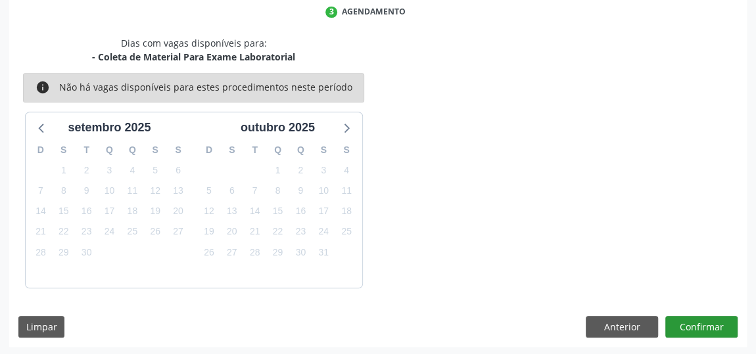
drag, startPoint x: 694, startPoint y: 339, endPoint x: 687, endPoint y: 316, distance: 23.5
click at [692, 339] on div "Dias com vagas disponíveis para: - Coleta de Material Para Exame Laboratorial i…" at bounding box center [378, 192] width 738 height 312
click at [687, 311] on div "Dias com vagas disponíveis para: - Coleta de Material Para Exame Laboratorial i…" at bounding box center [378, 192] width 738 height 312
click at [688, 326] on button "Confirmar" at bounding box center [702, 327] width 72 height 22
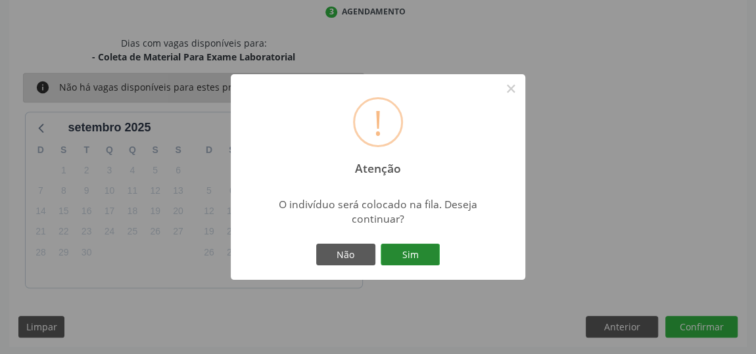
drag, startPoint x: 414, startPoint y: 262, endPoint x: 615, endPoint y: 284, distance: 201.8
click at [416, 262] on button "Sim" at bounding box center [410, 255] width 59 height 22
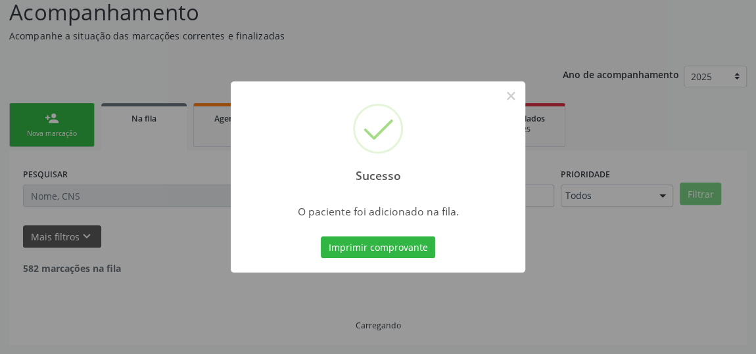
scroll to position [97, 0]
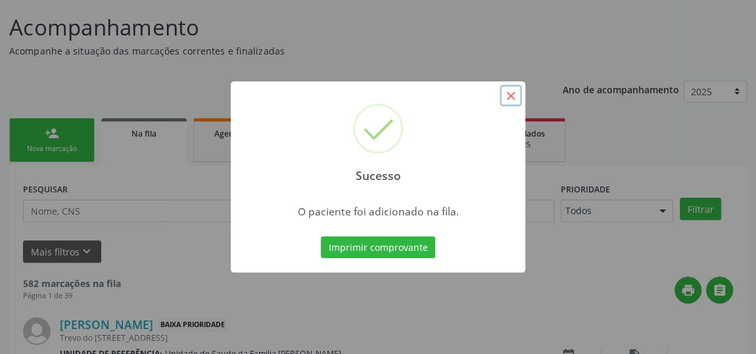
click at [510, 103] on button "×" at bounding box center [511, 96] width 22 height 22
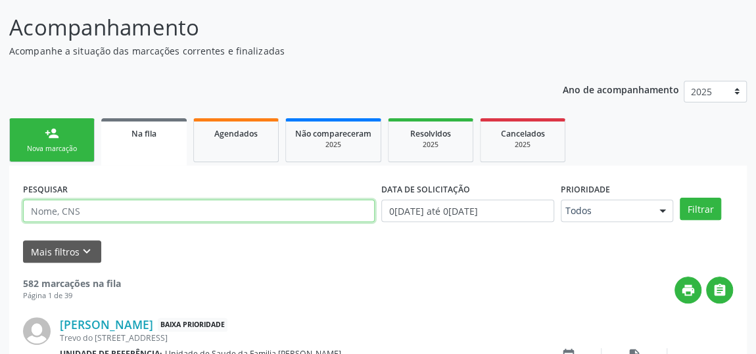
click at [107, 213] on input "text" at bounding box center [199, 211] width 352 height 22
type input "[PERSON_NAME]"
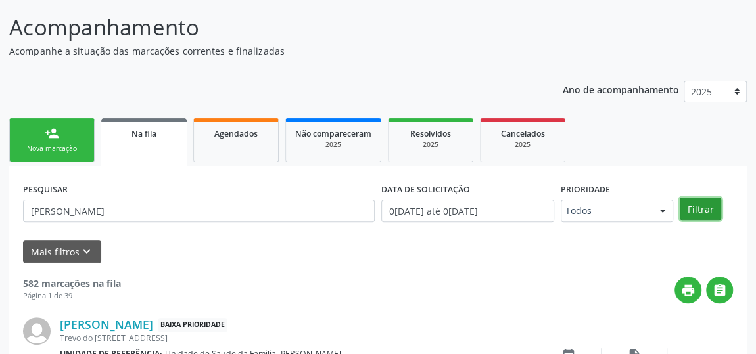
click at [702, 208] on button "Filtrar" at bounding box center [700, 209] width 41 height 22
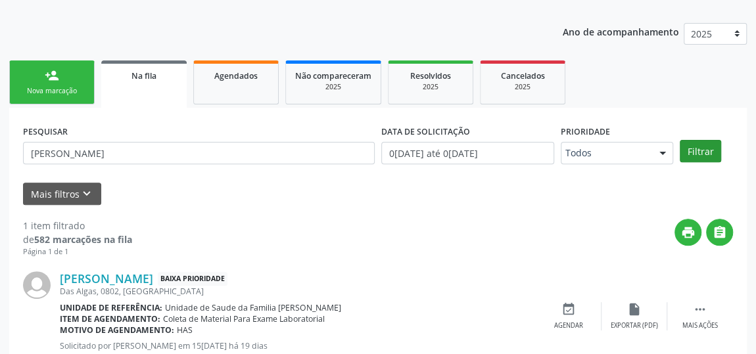
scroll to position [196, 0]
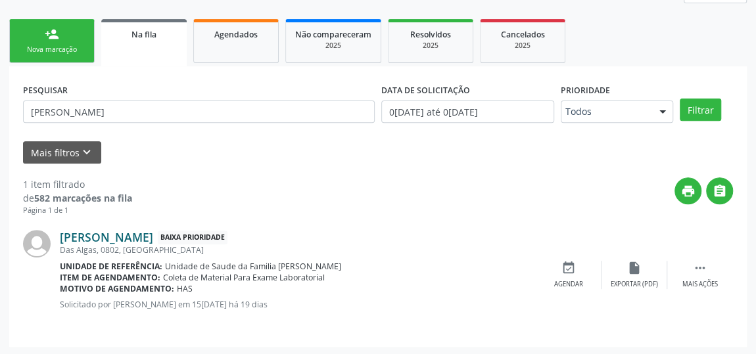
click at [153, 234] on link "[PERSON_NAME]" at bounding box center [106, 237] width 93 height 14
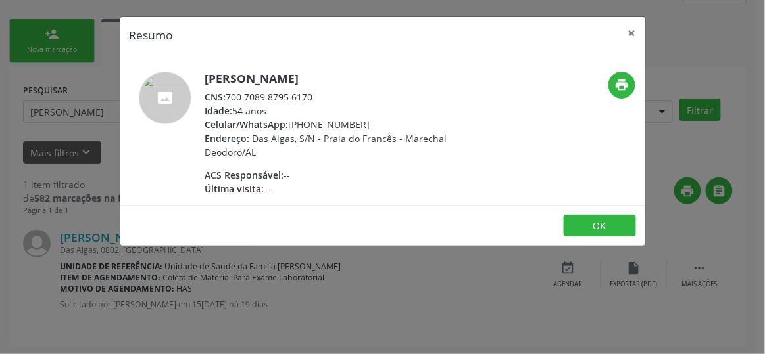
drag, startPoint x: 313, startPoint y: 91, endPoint x: 228, endPoint y: 95, distance: 85.6
click at [228, 95] on div "CNS: 700 7089 8795 6170" at bounding box center [333, 97] width 256 height 14
copy div "700 7089 8795 6170"
click at [630, 35] on button "×" at bounding box center [632, 33] width 26 height 32
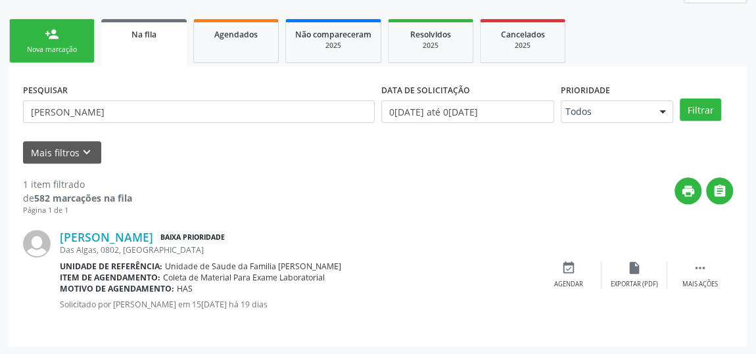
click at [50, 39] on div "person_add" at bounding box center [52, 34] width 14 height 14
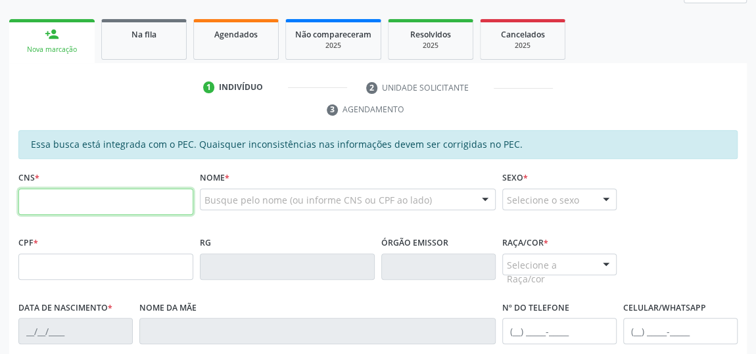
paste input "700 7089 8795 6170"
type input "700 7089 8795 6170"
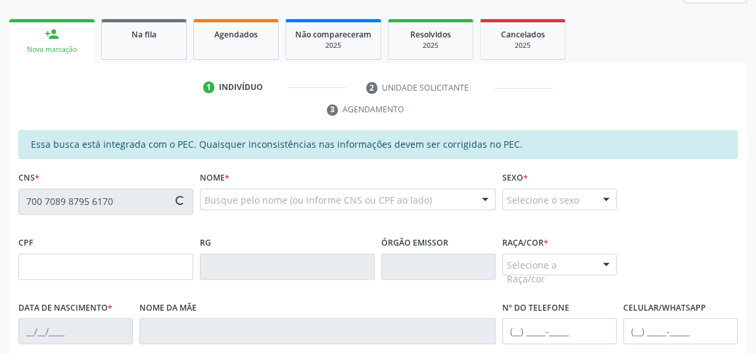
type input "116.280.178-64"
type input "2[DATE]"
type input "[PERSON_NAME]"
type input "[PHONE_NUMBER]"
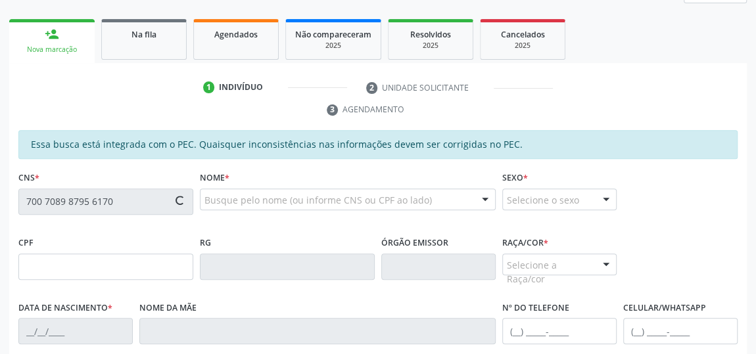
type input "802"
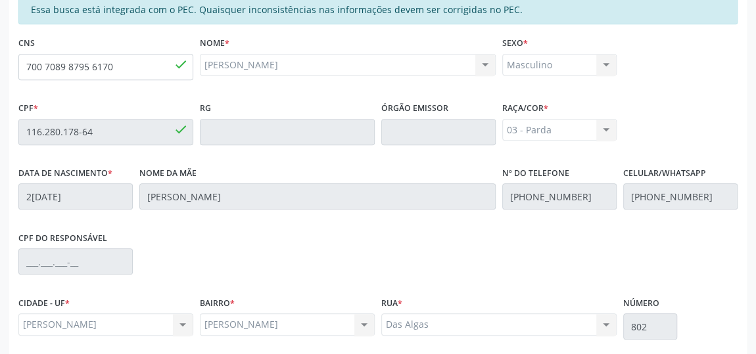
scroll to position [435, 0]
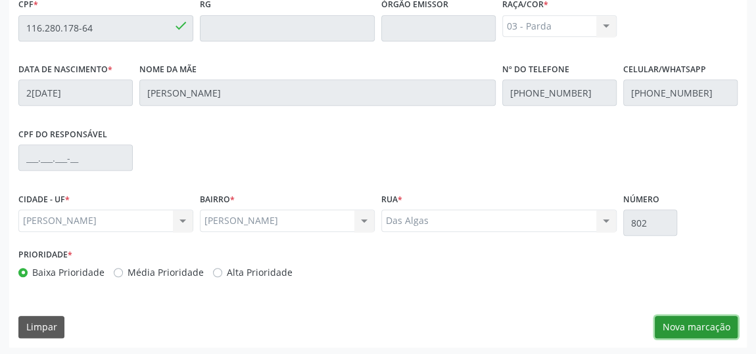
click at [691, 321] on button "Nova marcação" at bounding box center [696, 327] width 83 height 22
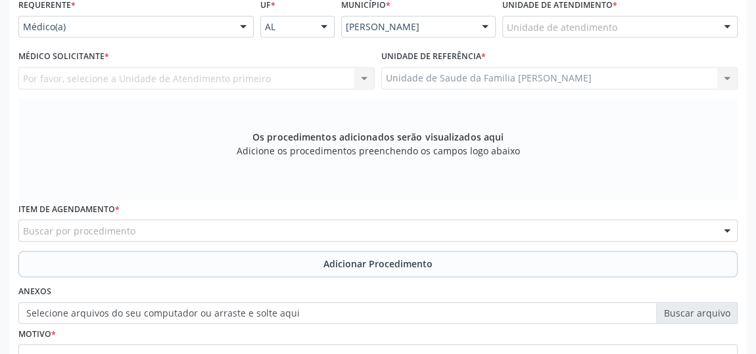
scroll to position [315, 0]
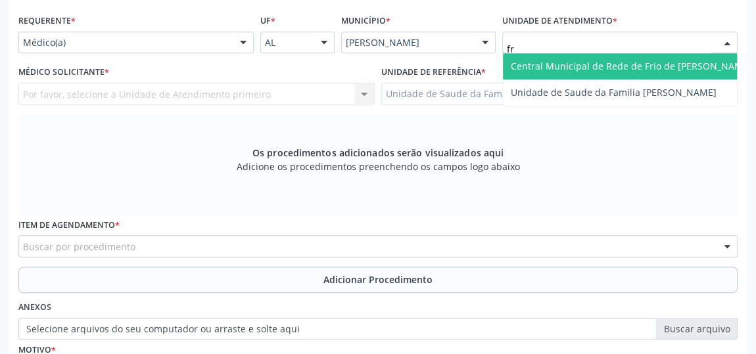
type input "fra"
click at [574, 69] on span "Unidade de Saude da Familia [PERSON_NAME]" at bounding box center [614, 66] width 206 height 12
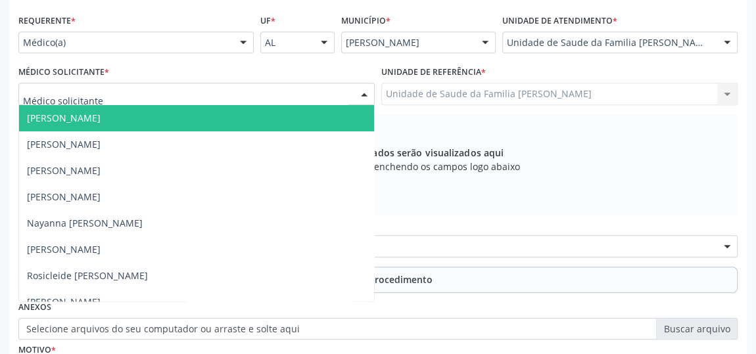
click at [54, 112] on span "[PERSON_NAME]" at bounding box center [64, 118] width 74 height 12
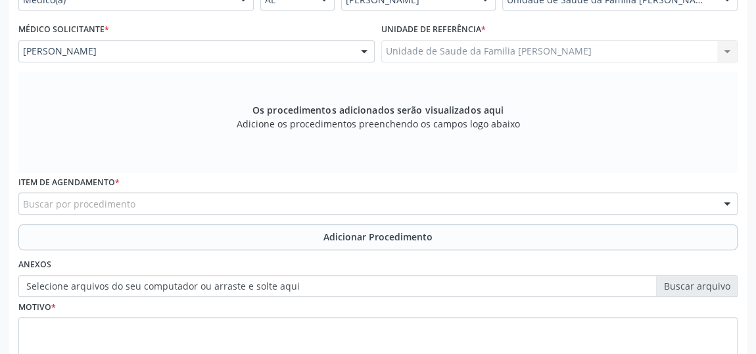
scroll to position [375, 0]
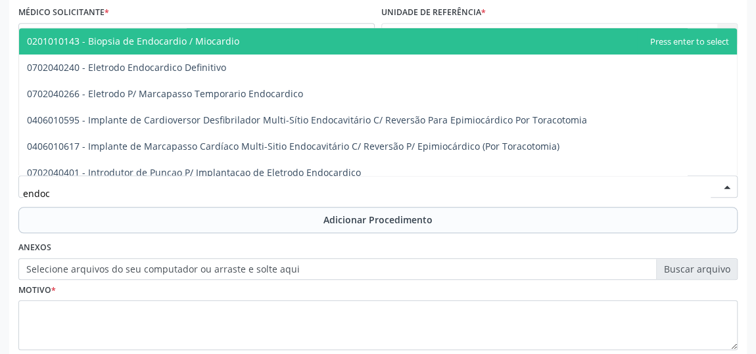
type input "endocr"
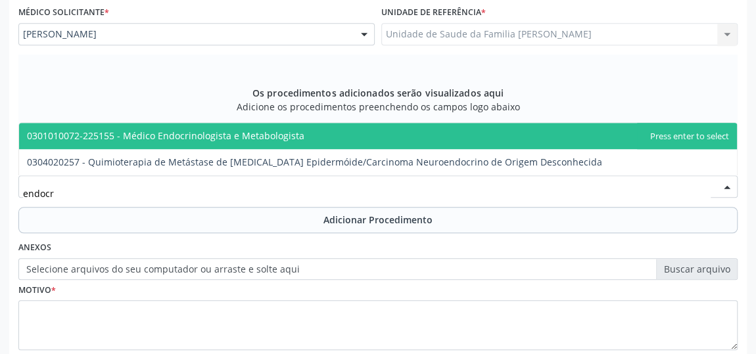
click at [226, 136] on span "0301010072-225155 - Médico Endocrinologista e Metabologista" at bounding box center [166, 136] width 278 height 12
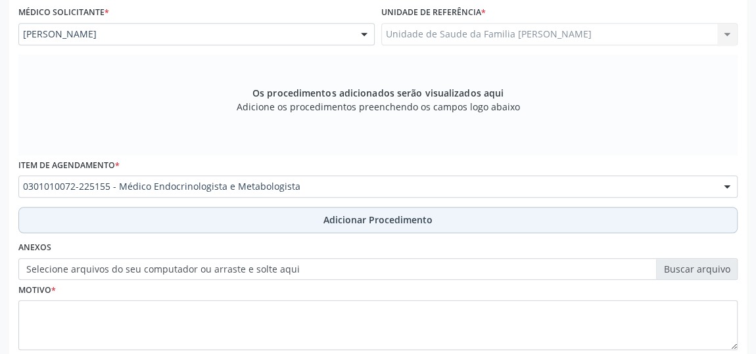
click at [368, 218] on span "Adicionar Procedimento" at bounding box center [378, 220] width 109 height 14
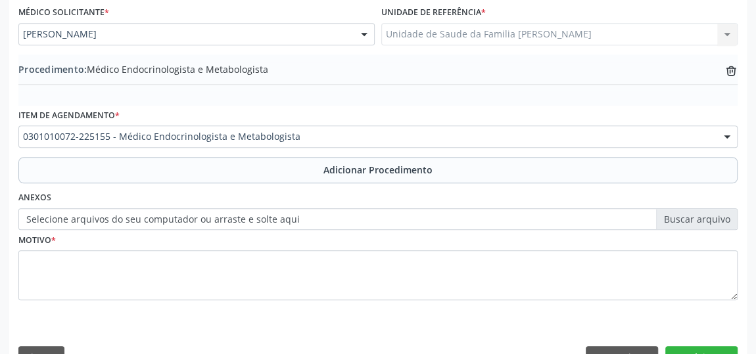
scroll to position [404, 0]
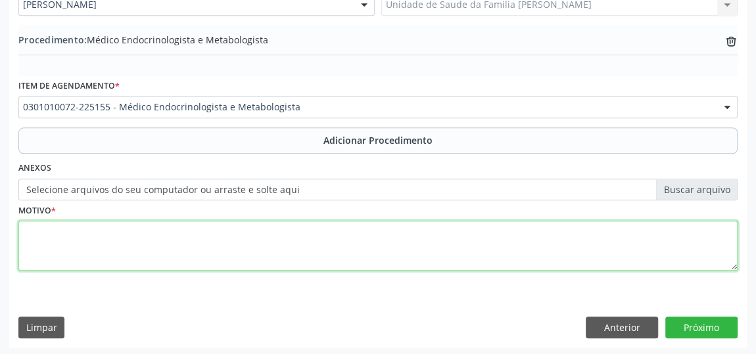
click at [43, 243] on textarea at bounding box center [378, 246] width 720 height 50
type textarea "Hipogonadismo"
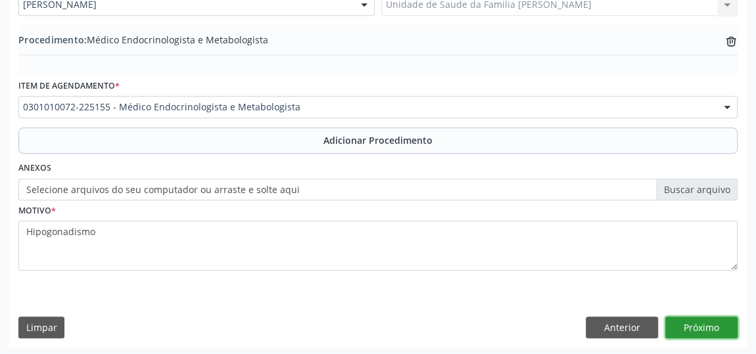
click at [695, 317] on button "Próximo" at bounding box center [702, 328] width 72 height 22
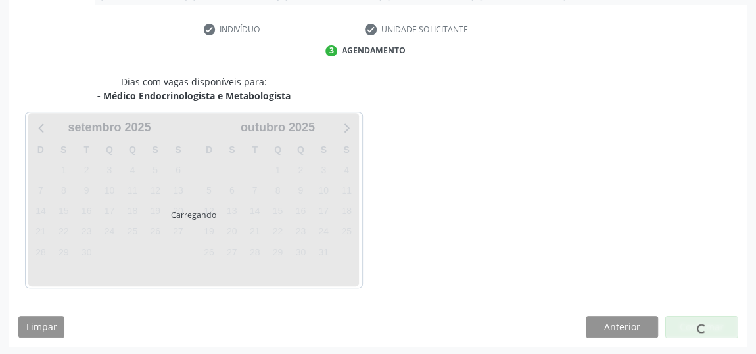
scroll to position [293, 0]
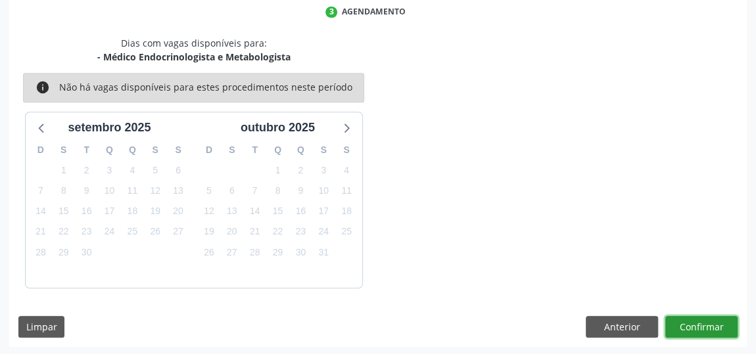
click at [691, 322] on button "Confirmar" at bounding box center [702, 327] width 72 height 22
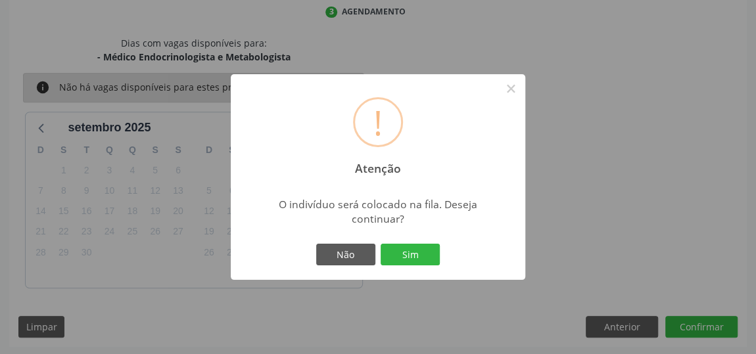
click at [429, 243] on div "Não Sim" at bounding box center [378, 255] width 130 height 28
click at [420, 262] on button "Sim" at bounding box center [410, 255] width 59 height 22
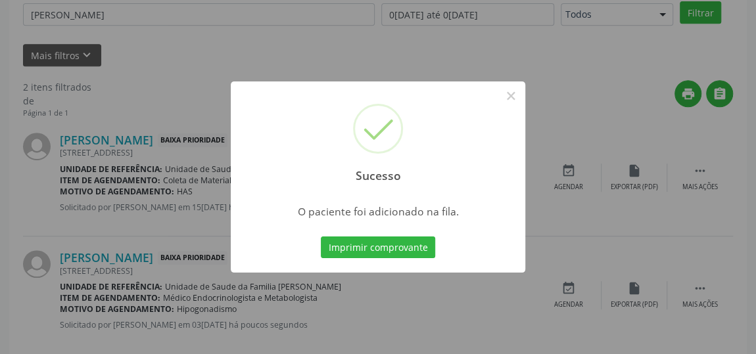
scroll to position [97, 0]
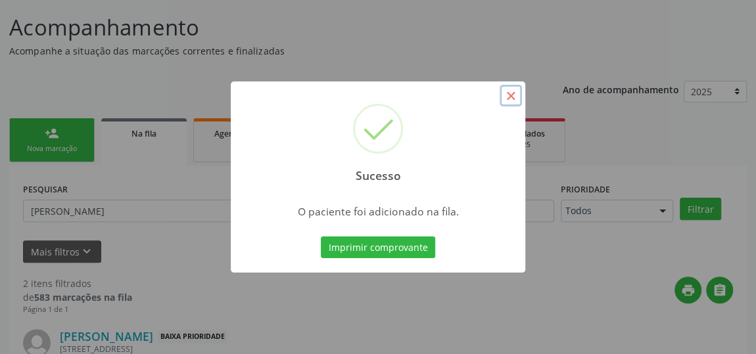
click at [521, 99] on button "×" at bounding box center [511, 96] width 22 height 22
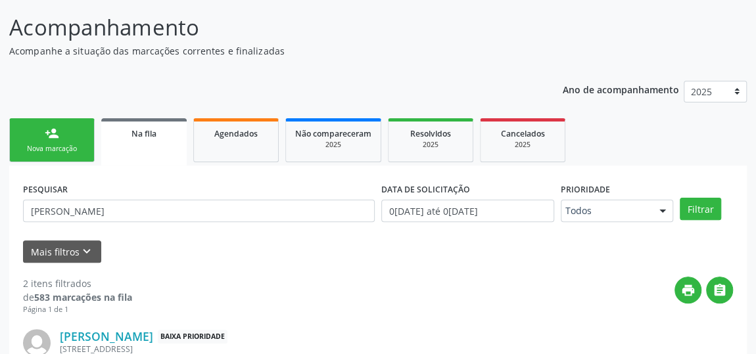
click at [45, 132] on div "person_add" at bounding box center [52, 133] width 14 height 14
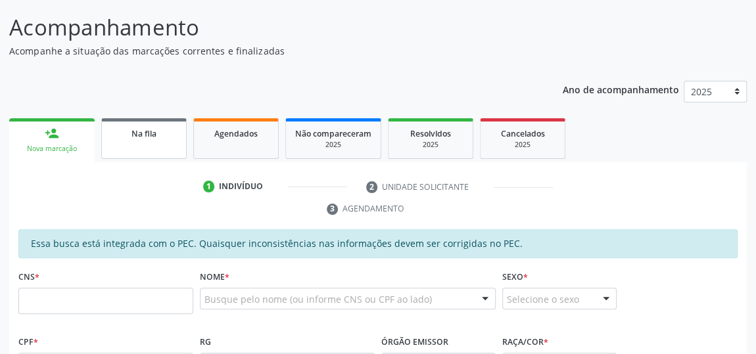
drag, startPoint x: 143, startPoint y: 208, endPoint x: 135, endPoint y: 148, distance: 60.3
click at [134, 190] on ul "1 Indivíduo 2 Unidade solicitante 3 Agendamento" at bounding box center [378, 198] width 738 height 44
click at [137, 143] on link "Na fila" at bounding box center [143, 138] width 85 height 41
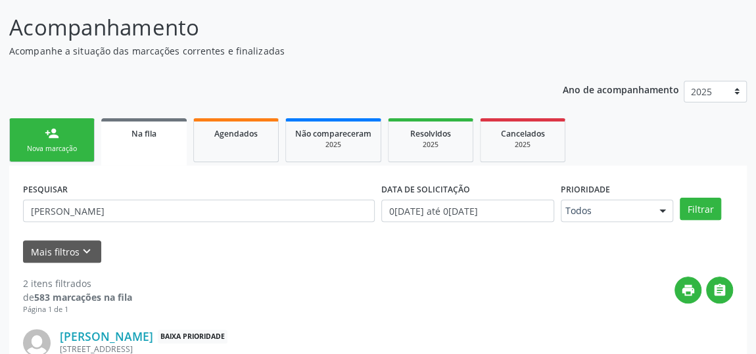
click at [147, 142] on link "Na fila" at bounding box center [143, 141] width 85 height 47
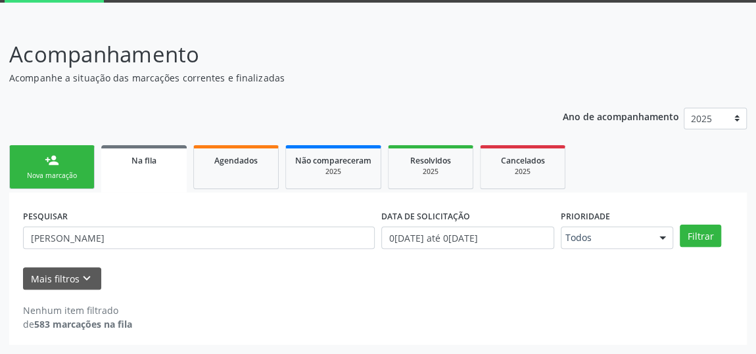
scroll to position [68, 0]
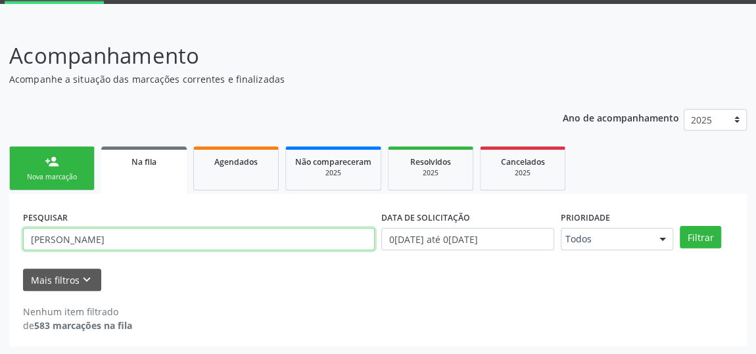
drag, startPoint x: 89, startPoint y: 241, endPoint x: 0, endPoint y: 262, distance: 91.9
click at [0, 262] on div "Acompanhamento Acompanhe a situação das marcações correntes e finalizadas Relat…" at bounding box center [378, 188] width 756 height 333
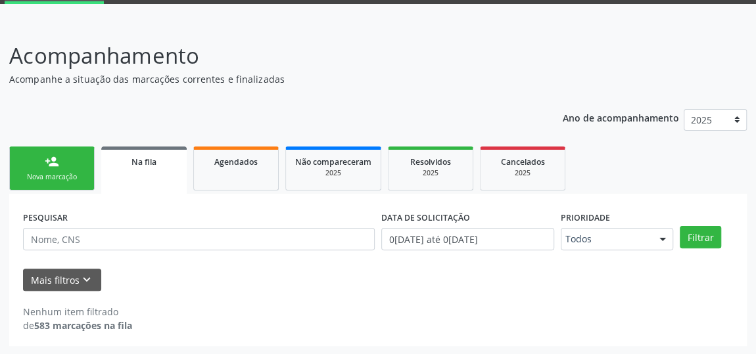
drag, startPoint x: 18, startPoint y: 138, endPoint x: 39, endPoint y: 171, distance: 39.0
click at [19, 138] on div "Ano de acompanhamento 2025 person_add Nova marcação Na fila Agendados Não compa…" at bounding box center [378, 223] width 738 height 247
click at [39, 172] on div "Nova marcação" at bounding box center [52, 177] width 66 height 10
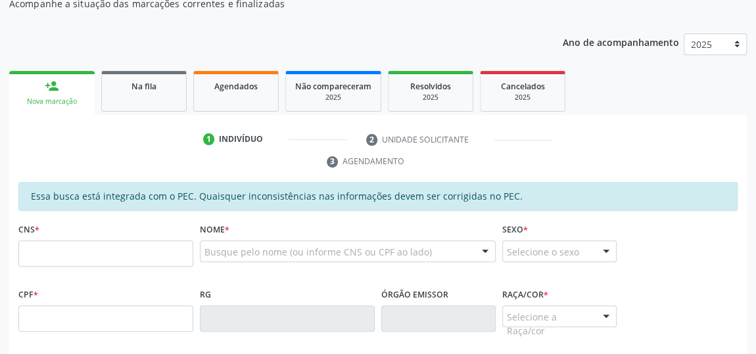
scroll to position [247, 0]
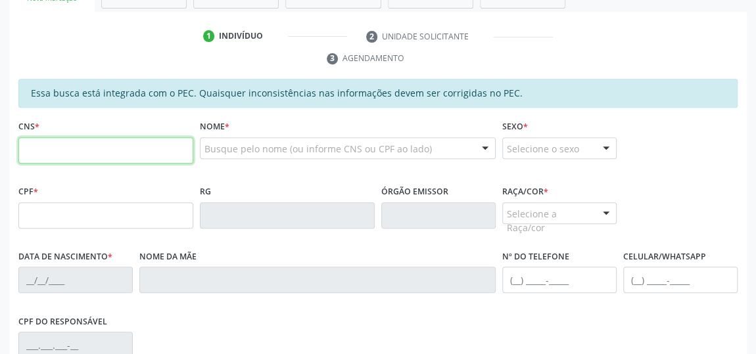
click at [43, 155] on input "text" at bounding box center [105, 150] width 175 height 26
type input "708 9077 0120 7815"
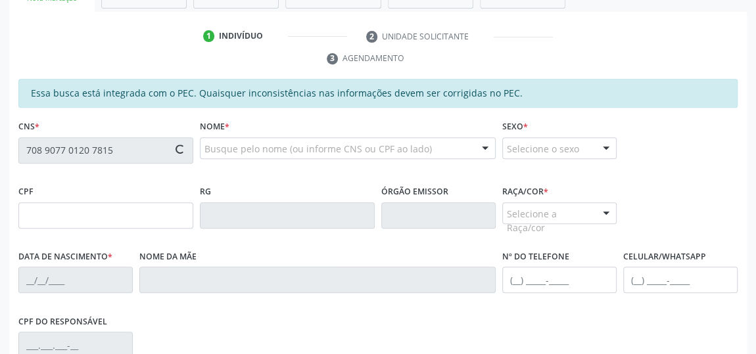
type input "788.161.224-04"
type input "1[DATE]"
type input "[PERSON_NAME]"
type input "[PHONE_NUMBER]"
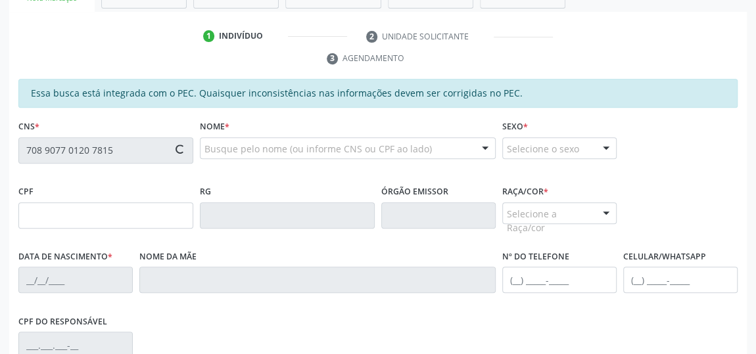
type input "436"
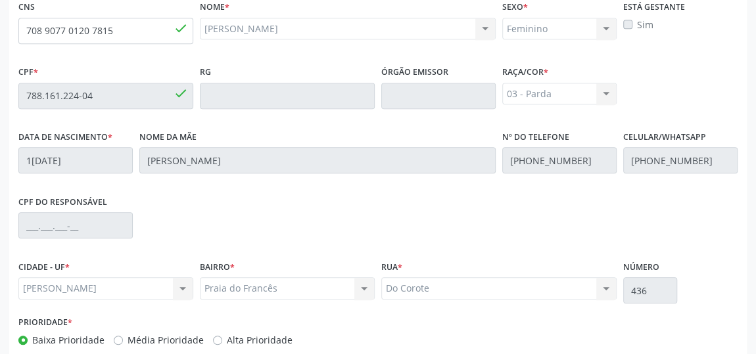
scroll to position [435, 0]
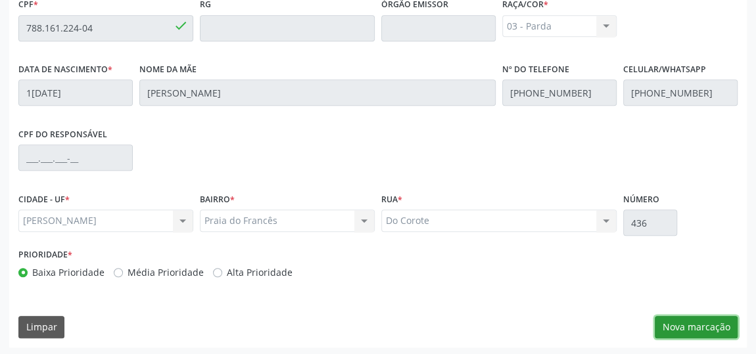
click at [693, 324] on button "Nova marcação" at bounding box center [696, 327] width 83 height 22
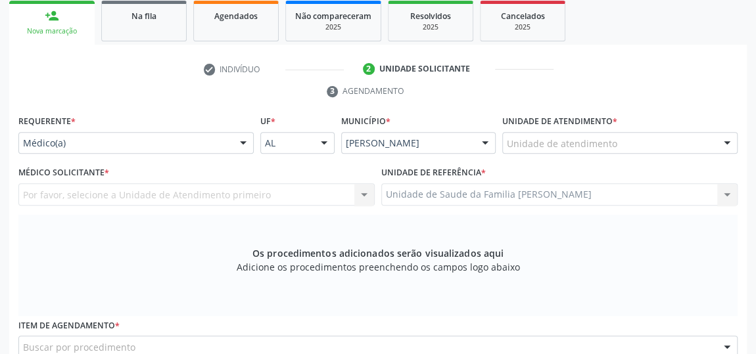
scroll to position [135, 0]
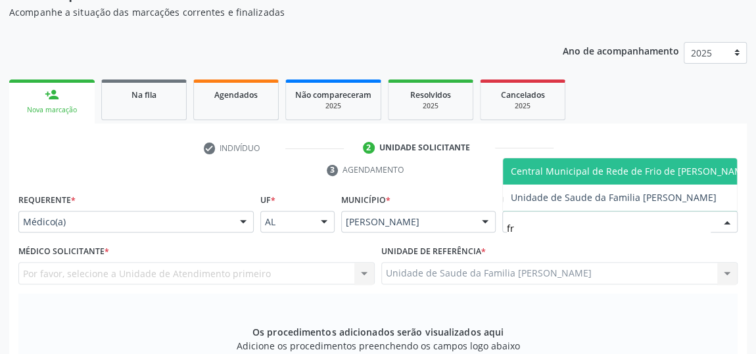
type input "fra"
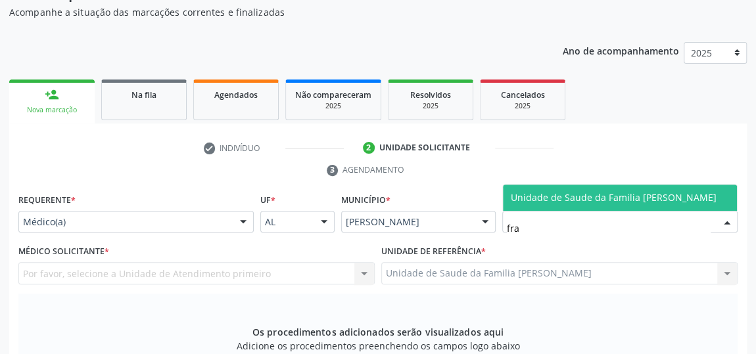
click at [527, 199] on span "Unidade de Saude da Familia [PERSON_NAME]" at bounding box center [614, 197] width 206 height 12
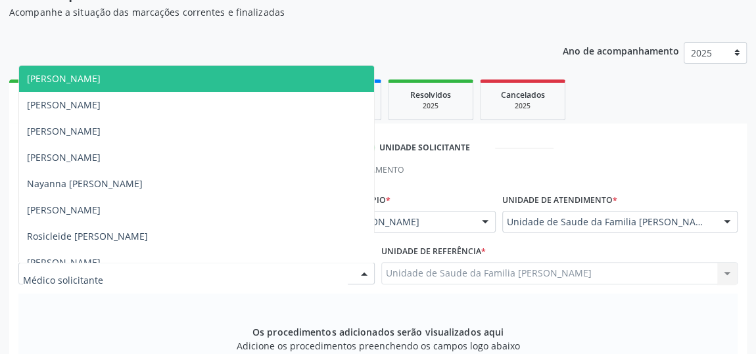
click at [60, 80] on span "[PERSON_NAME]" at bounding box center [64, 78] width 74 height 12
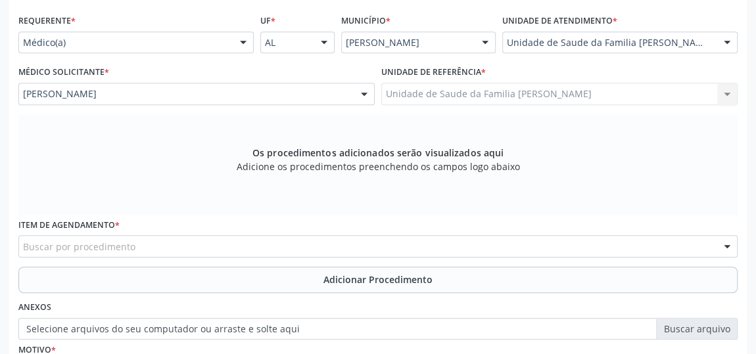
scroll to position [435, 0]
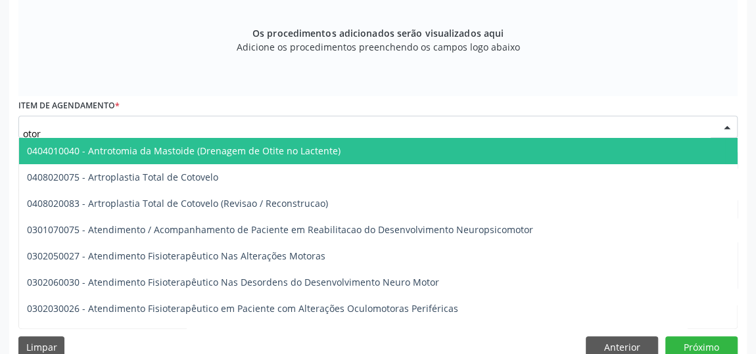
type input "otorr"
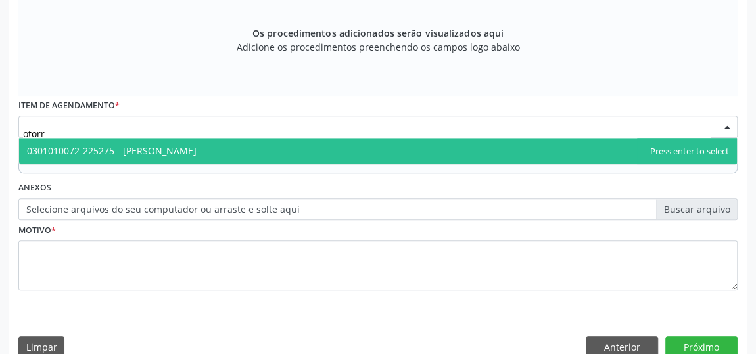
click at [179, 149] on span "0301010072-225275 - [PERSON_NAME]" at bounding box center [112, 151] width 170 height 12
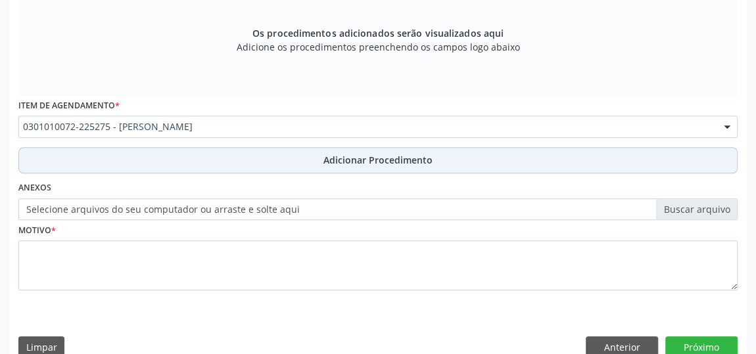
click at [366, 161] on span "Adicionar Procedimento" at bounding box center [378, 160] width 109 height 14
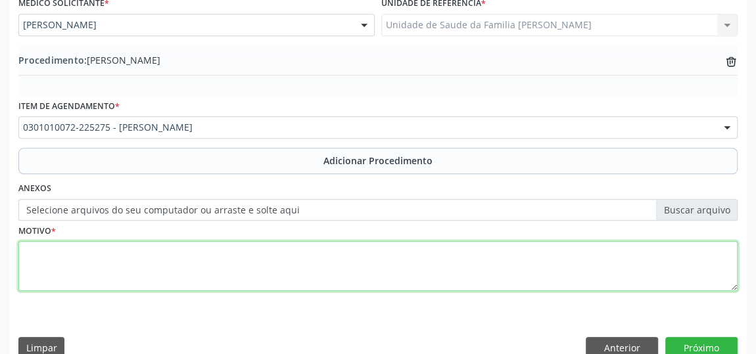
click at [28, 253] on textarea at bounding box center [378, 266] width 720 height 50
click at [29, 251] on textarea at bounding box center [378, 266] width 720 height 50
click at [141, 247] on textarea "Roncos excessivos e PA ekevado" at bounding box center [378, 266] width 720 height 50
click at [183, 252] on textarea "Roncos excessivos e PA el el pela noiteevado" at bounding box center [378, 266] width 720 height 50
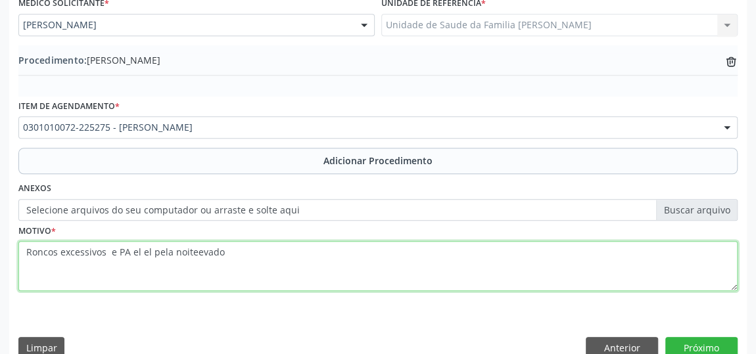
click at [183, 252] on textarea "Roncos excessivos e PA el el pela noiteevado" at bounding box center [378, 266] width 720 height 50
drag, startPoint x: 247, startPoint y: 251, endPoint x: 166, endPoint y: 258, distance: 81.2
click at [166, 258] on textarea "Roncos excessivos e PA el el pela noiteevado" at bounding box center [378, 266] width 720 height 50
type textarea "Roncos excessivos e PA elevada a noite."
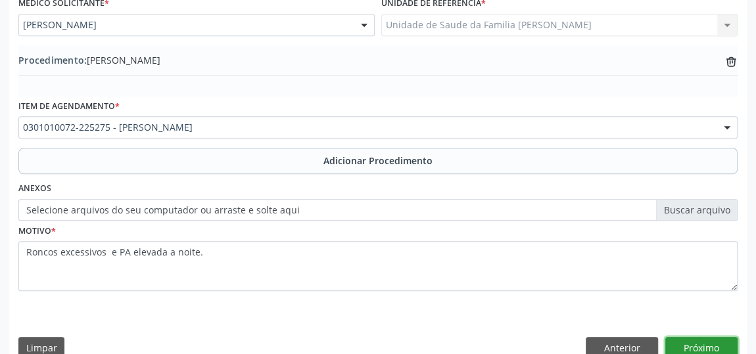
click at [718, 343] on button "Próximo" at bounding box center [702, 348] width 72 height 22
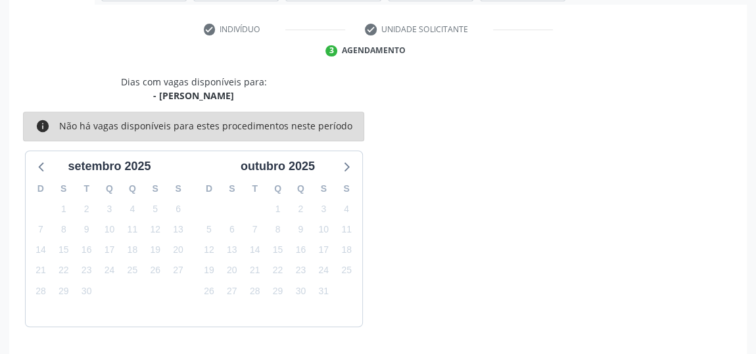
scroll to position [293, 0]
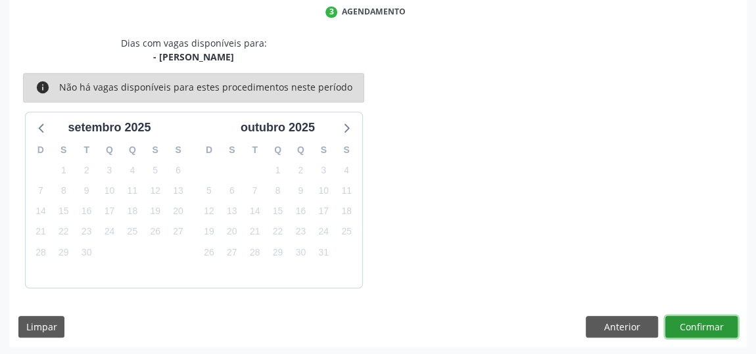
click at [708, 327] on button "Confirmar" at bounding box center [702, 327] width 72 height 22
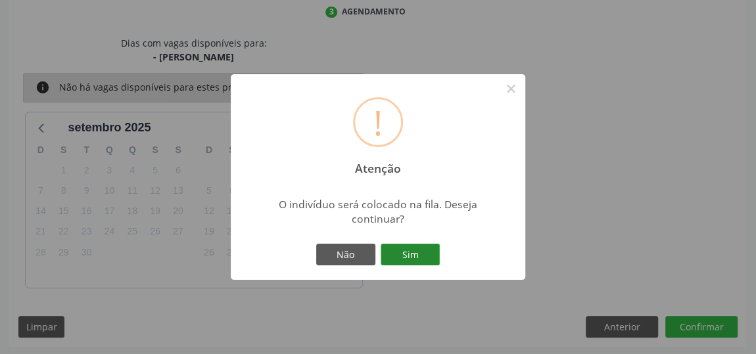
click at [401, 262] on button "Sim" at bounding box center [410, 255] width 59 height 22
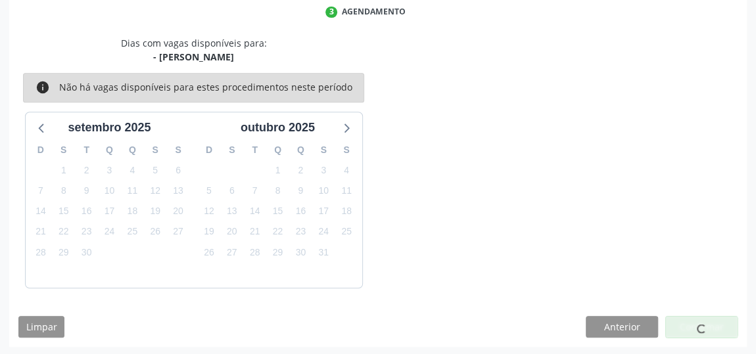
scroll to position [97, 0]
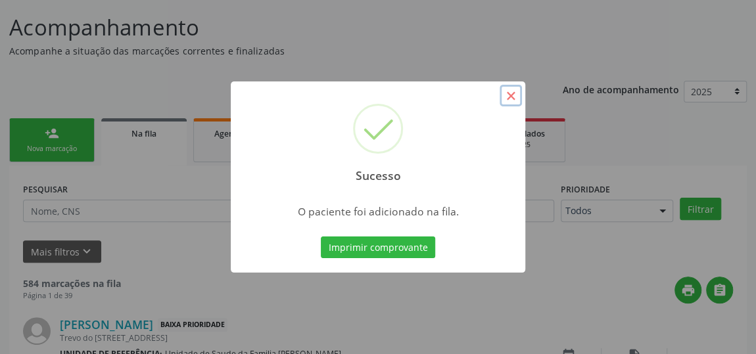
click at [512, 90] on button "×" at bounding box center [511, 96] width 22 height 22
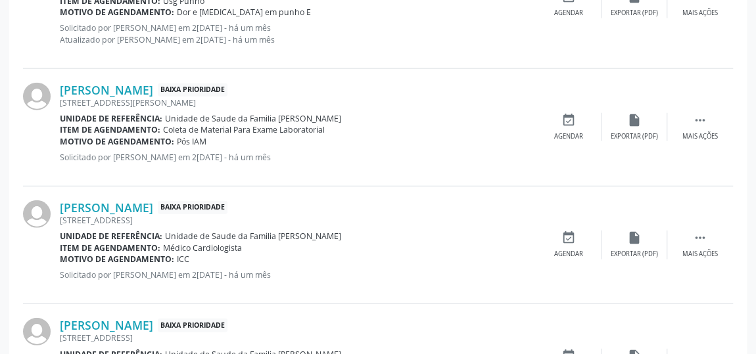
scroll to position [1890, 0]
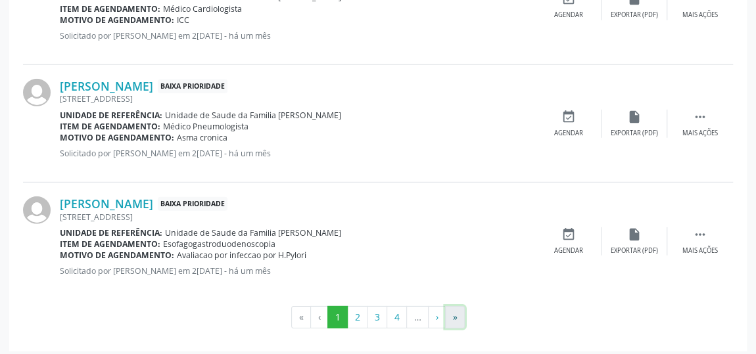
click at [451, 312] on button "»" at bounding box center [455, 317] width 20 height 22
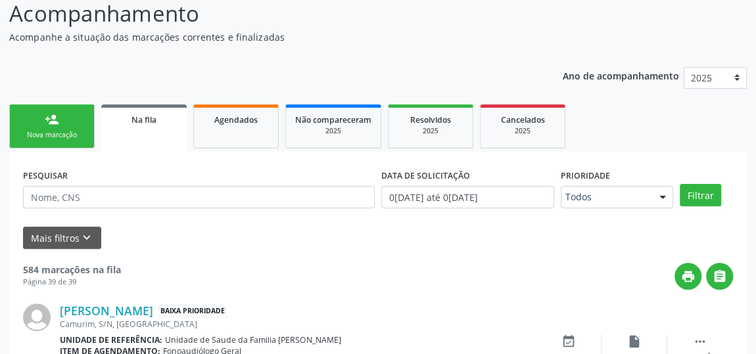
scroll to position [1750, 0]
